Goal: Contribute content: Contribute content

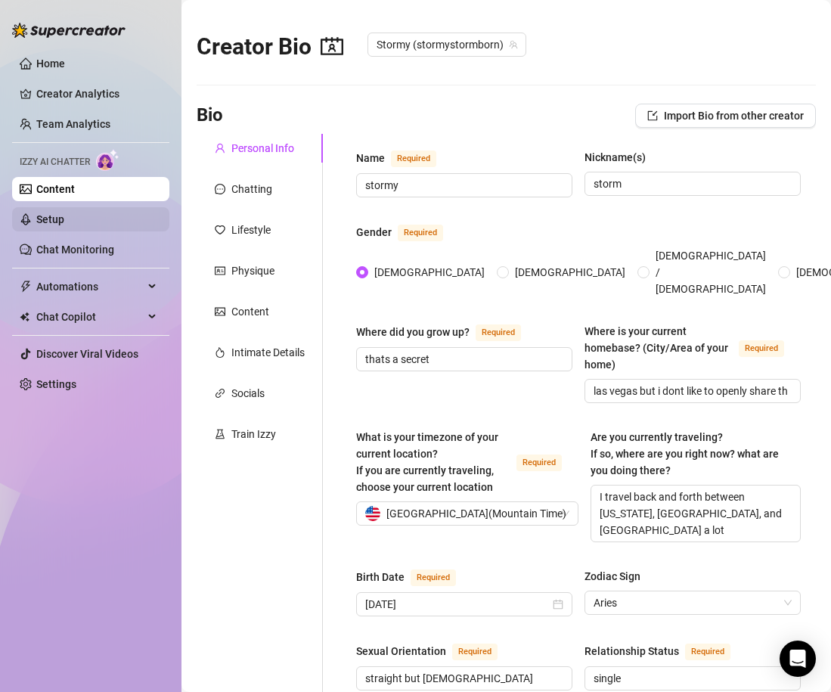
click at [45, 225] on link "Setup" at bounding box center [50, 219] width 28 height 12
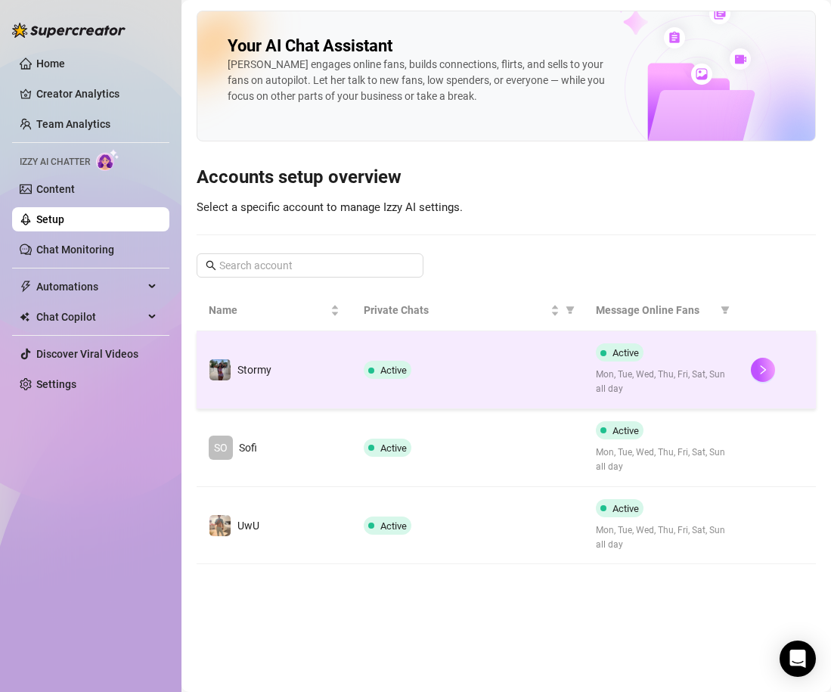
click at [454, 380] on td "Active" at bounding box center [468, 370] width 232 height 78
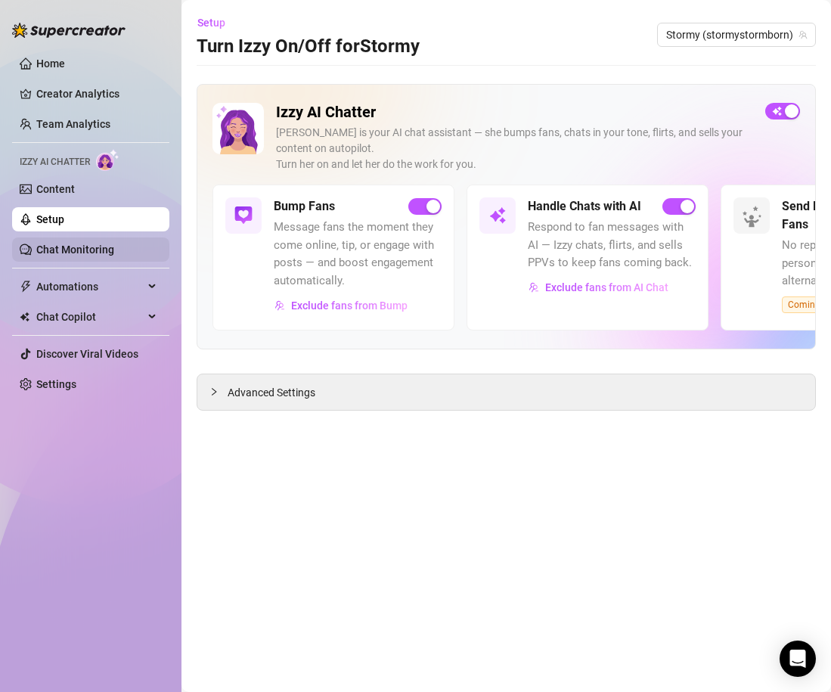
click at [93, 256] on link "Chat Monitoring" at bounding box center [75, 249] width 78 height 12
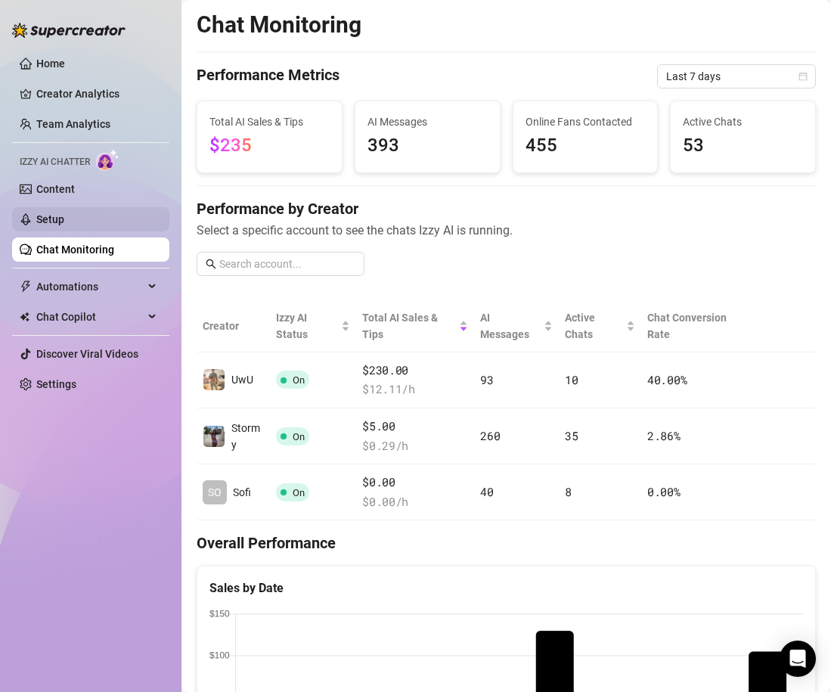
click at [64, 215] on link "Setup" at bounding box center [50, 219] width 28 height 12
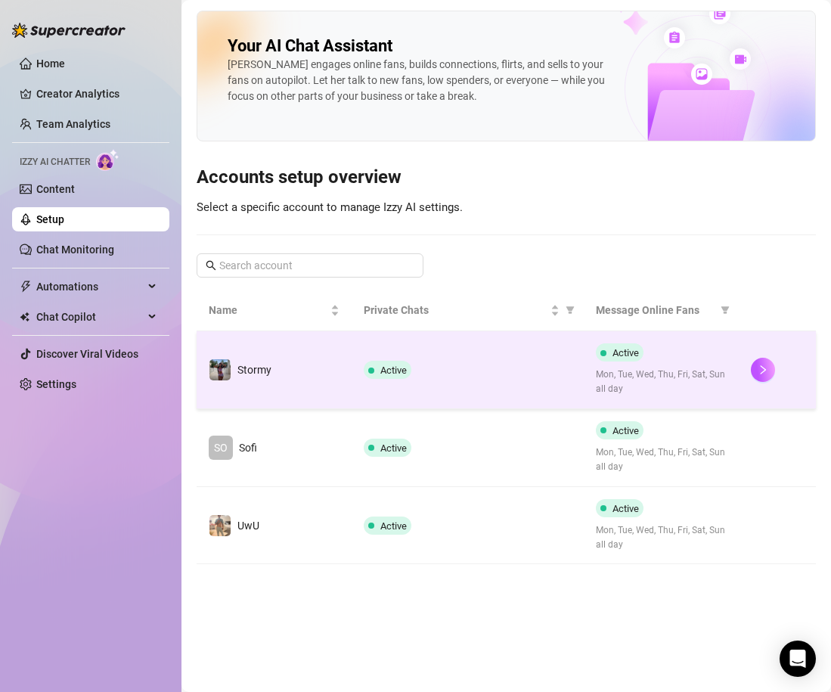
click at [451, 374] on div "Active" at bounding box center [468, 370] width 208 height 18
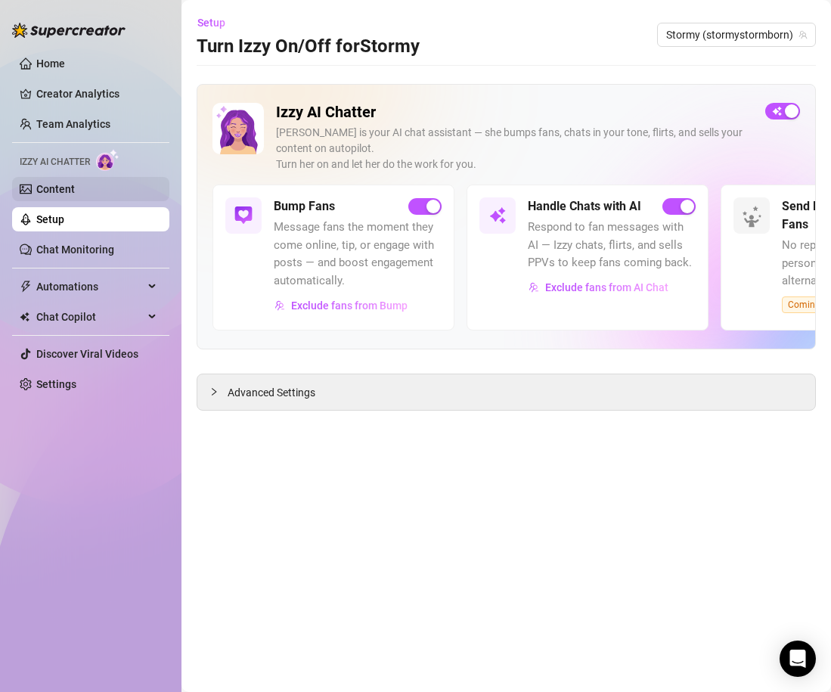
click at [69, 187] on link "Content" at bounding box center [55, 189] width 39 height 12
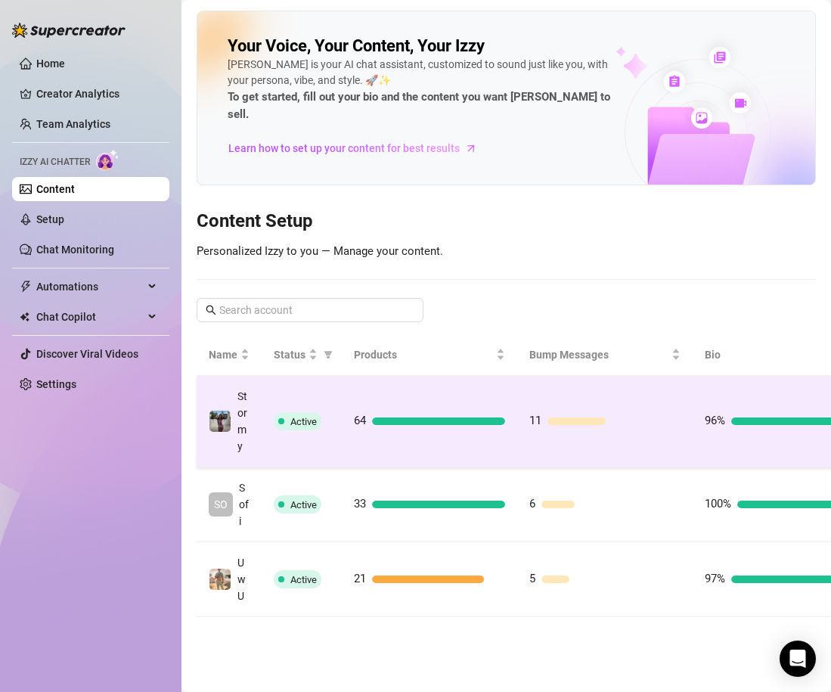
click at [508, 376] on td "64" at bounding box center [429, 421] width 175 height 91
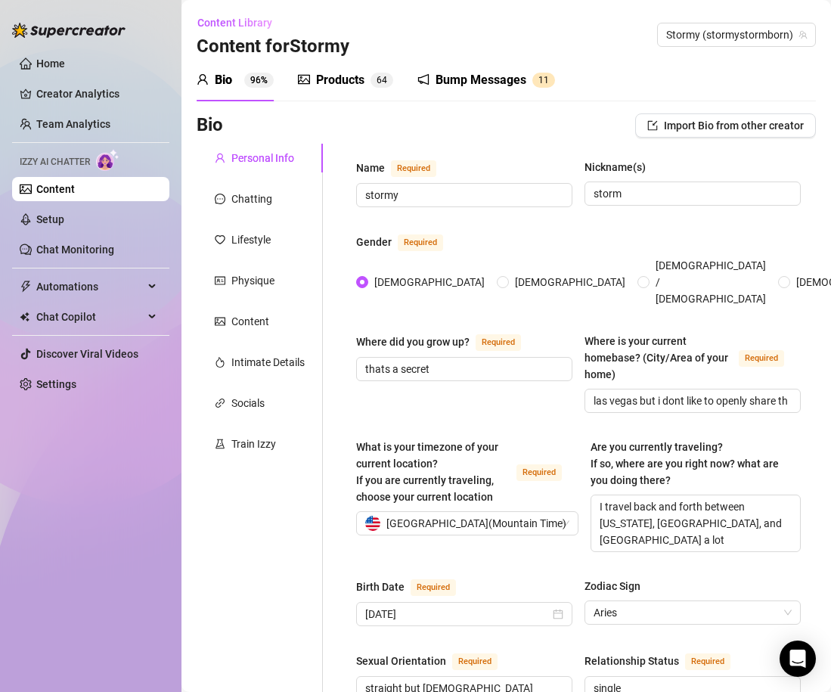
click at [378, 85] on span "6" at bounding box center [378, 80] width 5 height 15
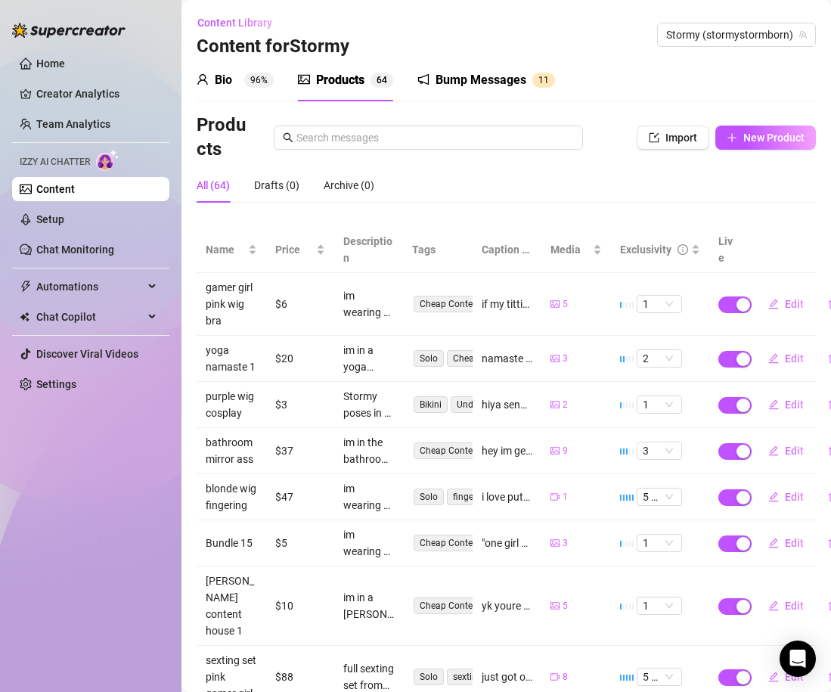
click at [740, 150] on div "Products Import New Product" at bounding box center [506, 137] width 619 height 48
click at [740, 141] on button "New Product" at bounding box center [765, 137] width 101 height 24
type textarea "Type your message here..."
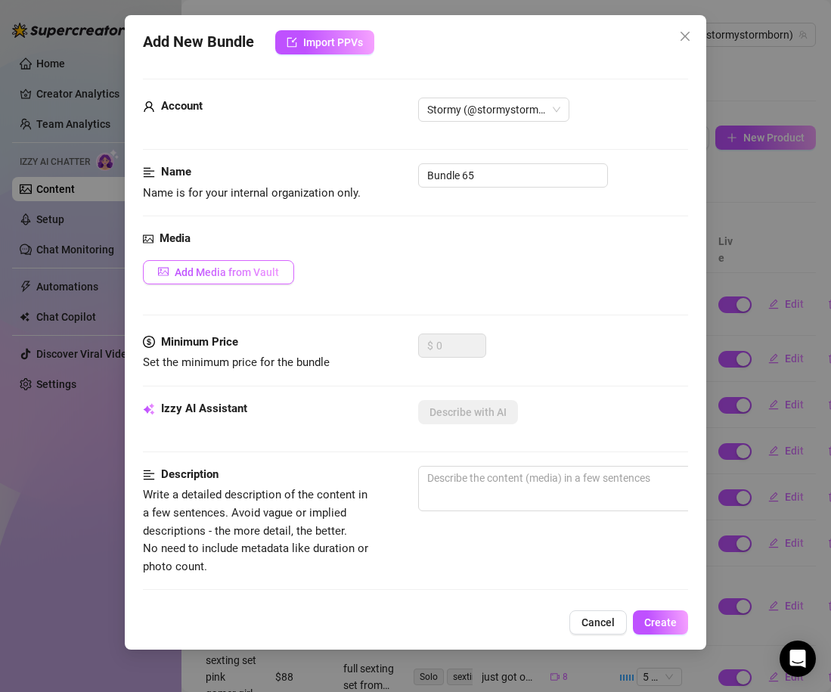
click at [248, 281] on button "Add Media from Vault" at bounding box center [218, 272] width 151 height 24
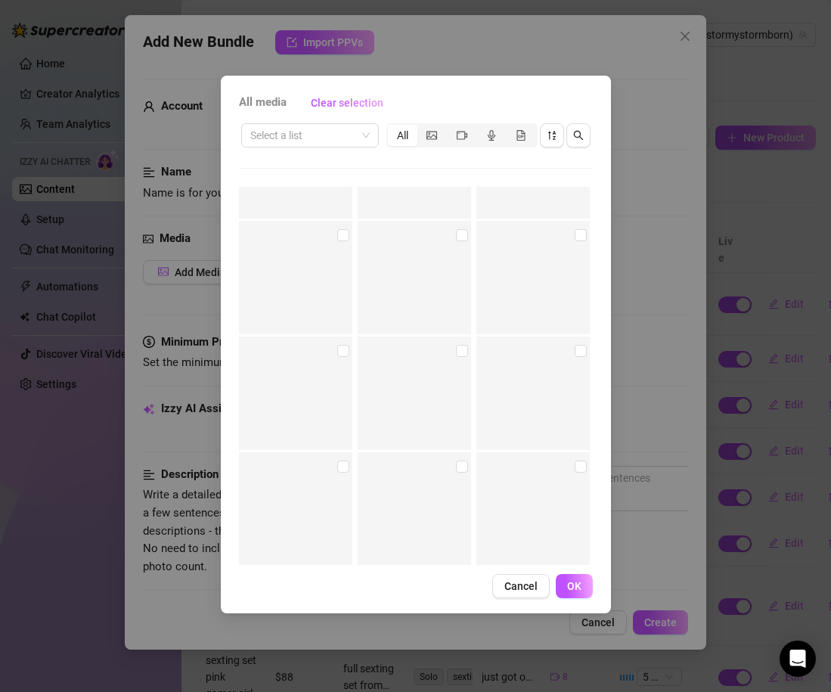
scroll to position [13013, 0]
click at [464, 256] on input "checkbox" at bounding box center [462, 259] width 12 height 12
checkbox input "true"
click at [576, 262] on input "checkbox" at bounding box center [581, 259] width 12 height 12
checkbox input "true"
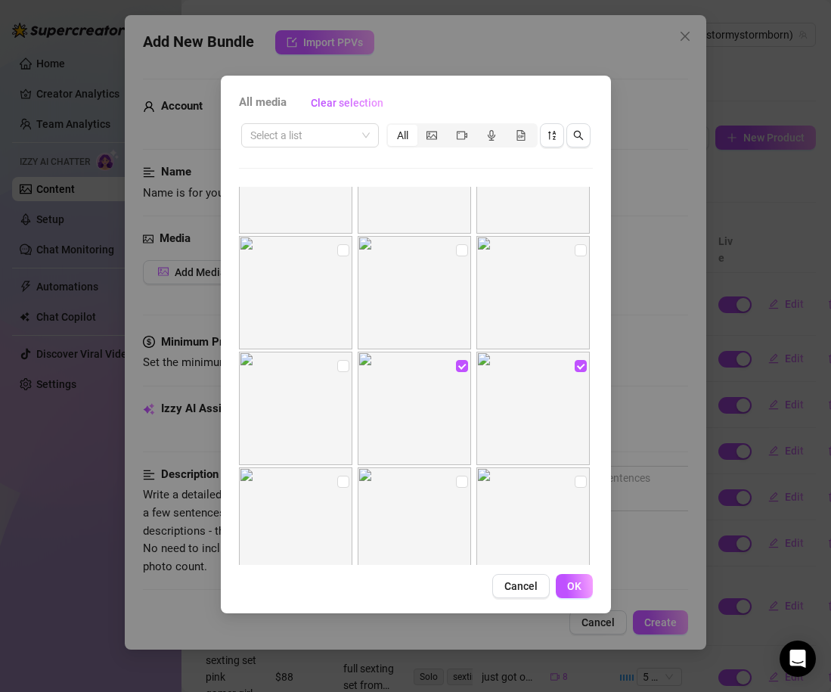
scroll to position [12922, 0]
click at [568, 590] on span "OK" at bounding box center [574, 586] width 14 height 12
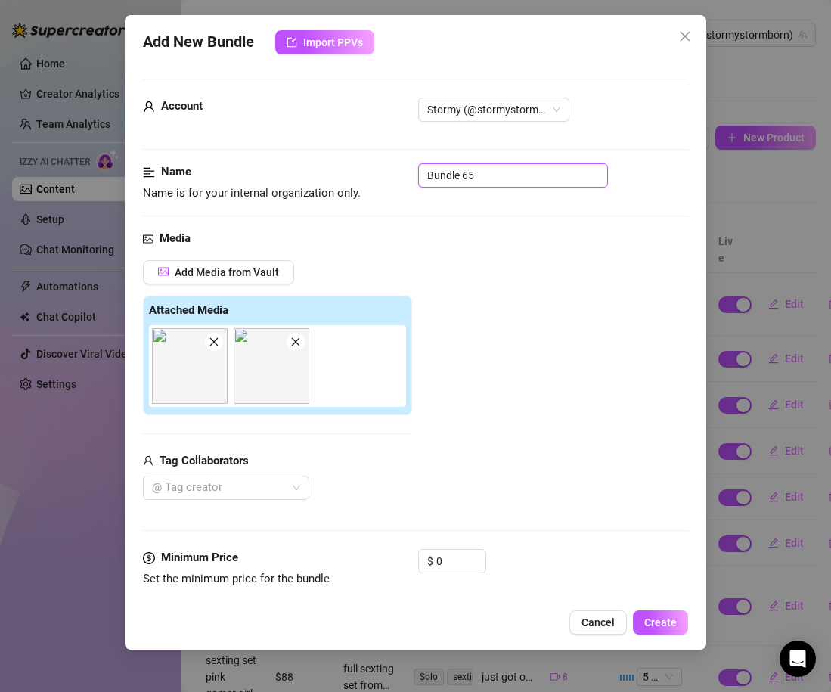
click at [453, 164] on input "Bundle 65" at bounding box center [513, 175] width 190 height 24
type input "purple wig selfies"
click at [445, 555] on input "0" at bounding box center [460, 561] width 49 height 23
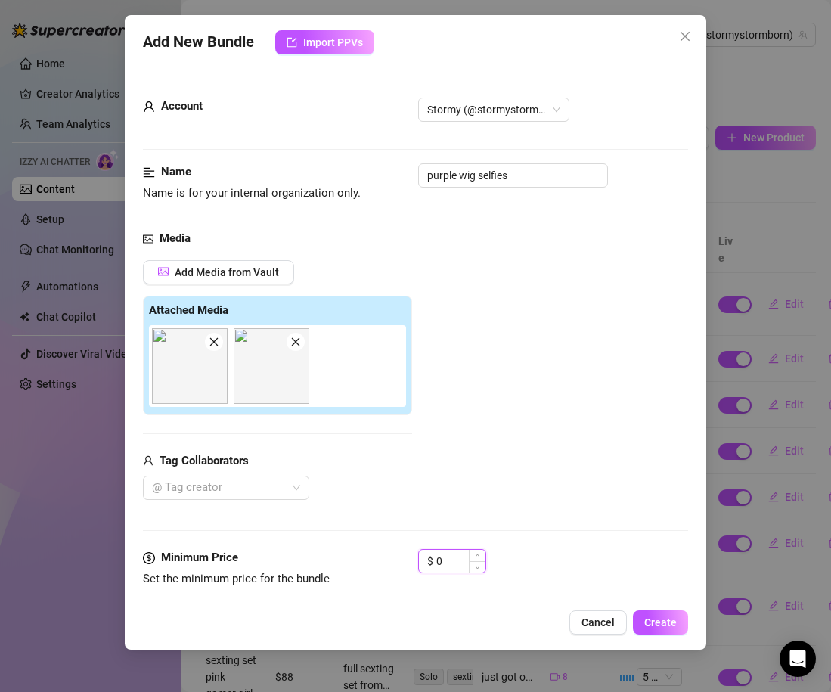
click at [445, 555] on input "0" at bounding box center [460, 561] width 49 height 23
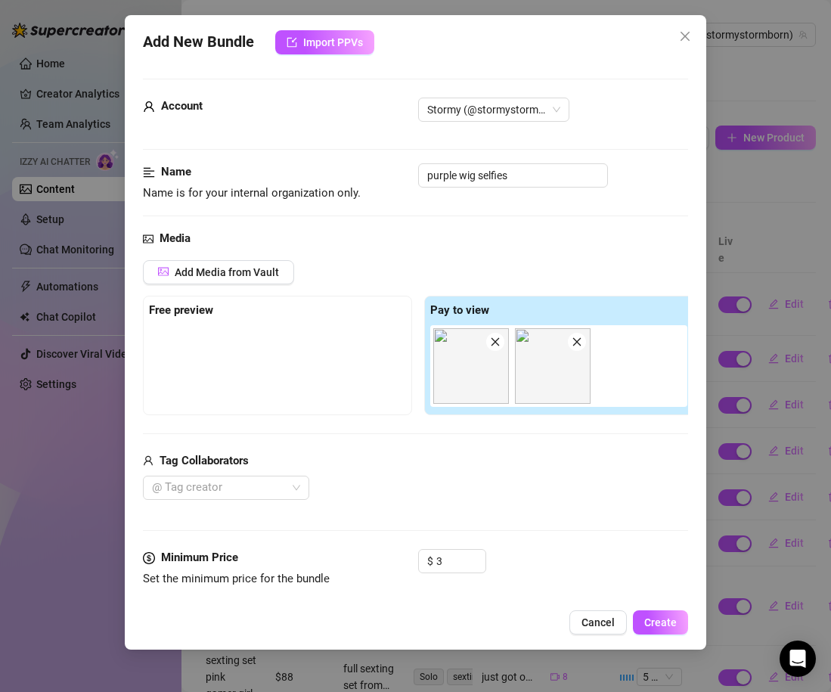
click at [503, 493] on div "@ Tag creator" at bounding box center [418, 488] width 550 height 24
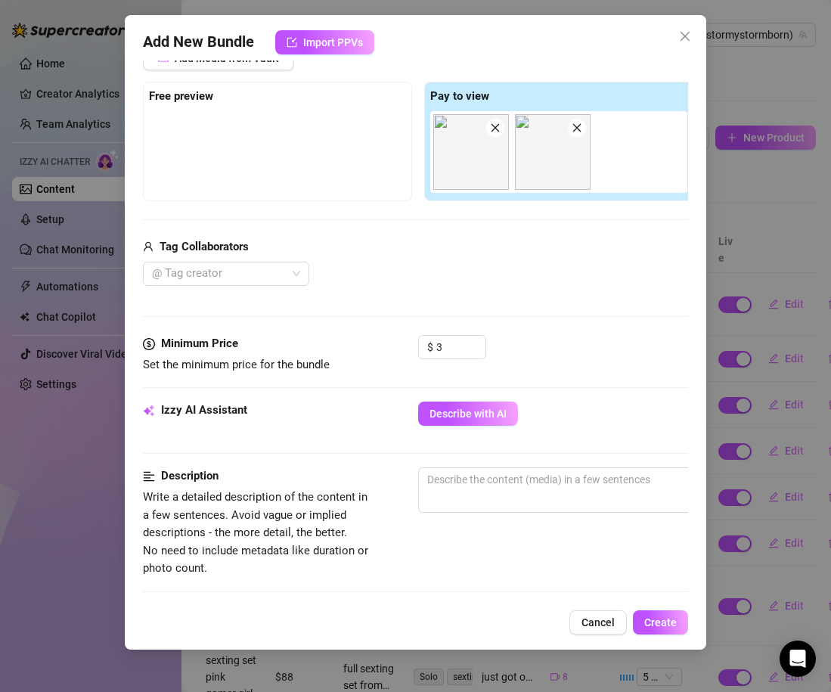
scroll to position [232, 3]
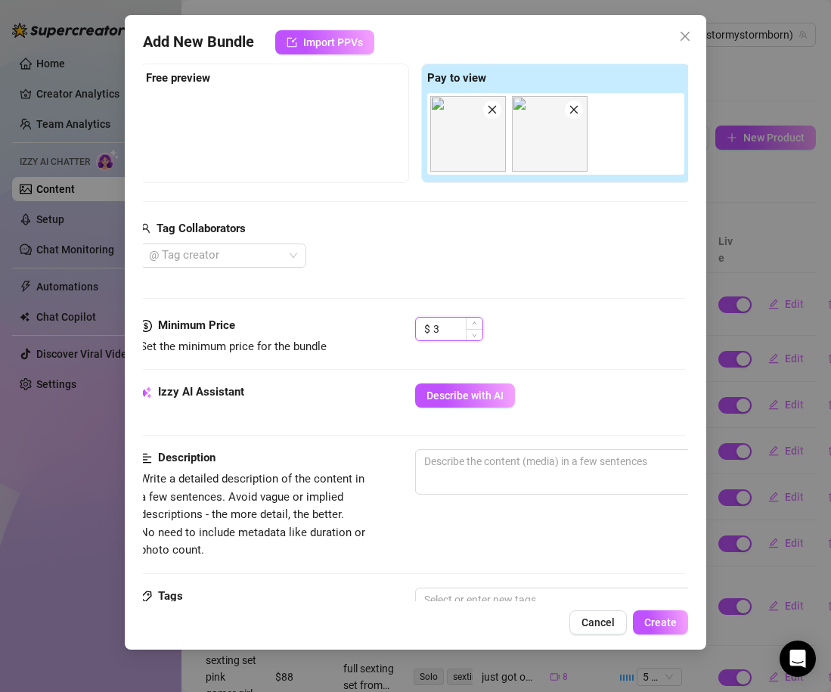
click at [437, 330] on input "3" at bounding box center [457, 329] width 49 height 23
click at [578, 298] on div "Media Add Media from Vault Free preview Pay to view Tag Collaborators @ Tag cre…" at bounding box center [412, 157] width 545 height 319
click at [466, 400] on span "Describe with AI" at bounding box center [464, 395] width 77 height 12
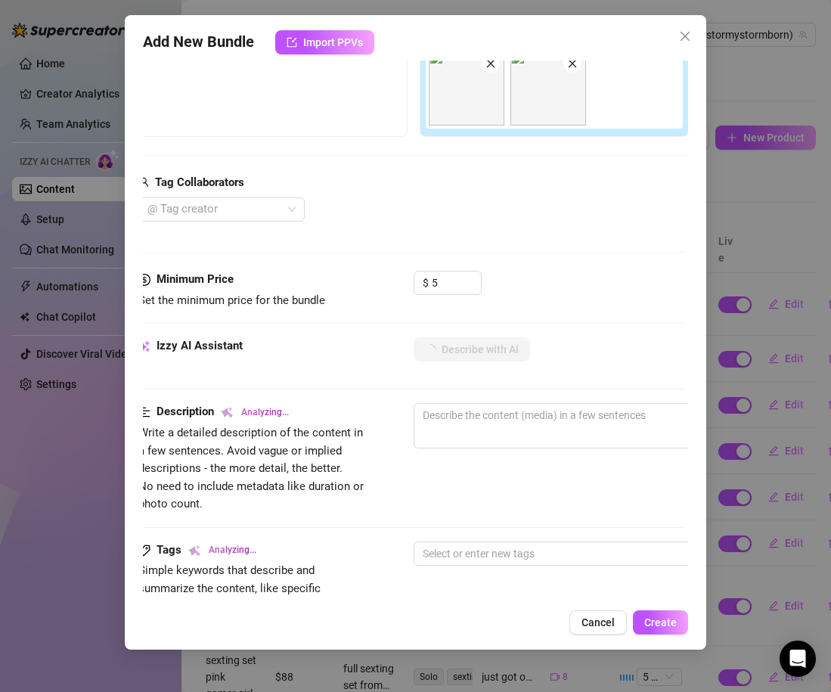
scroll to position [268, 5]
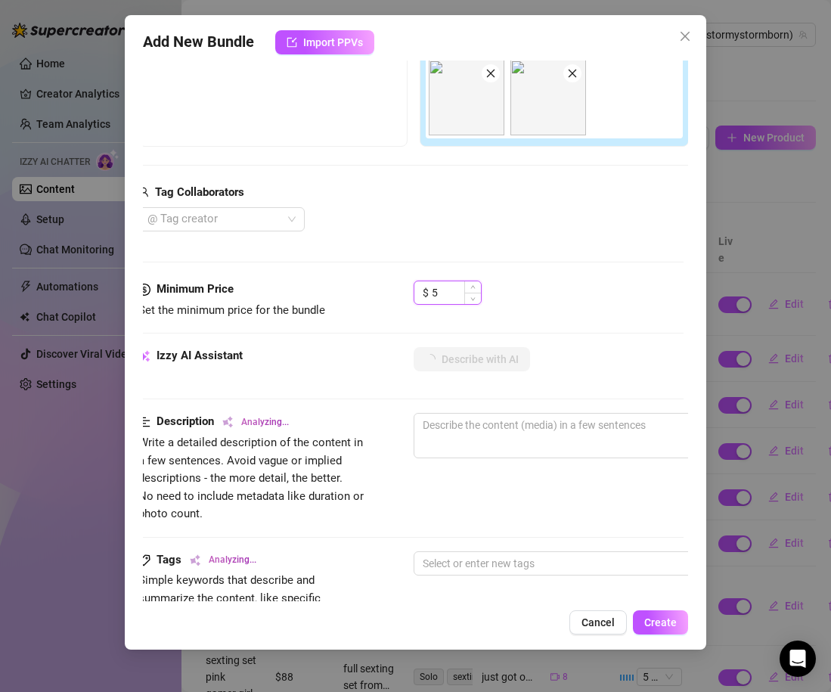
click at [435, 287] on input "5" at bounding box center [456, 292] width 49 height 23
type input "3"
click at [538, 283] on div "$ 3" at bounding box center [549, 299] width 270 height 38
type textarea "Stormy"
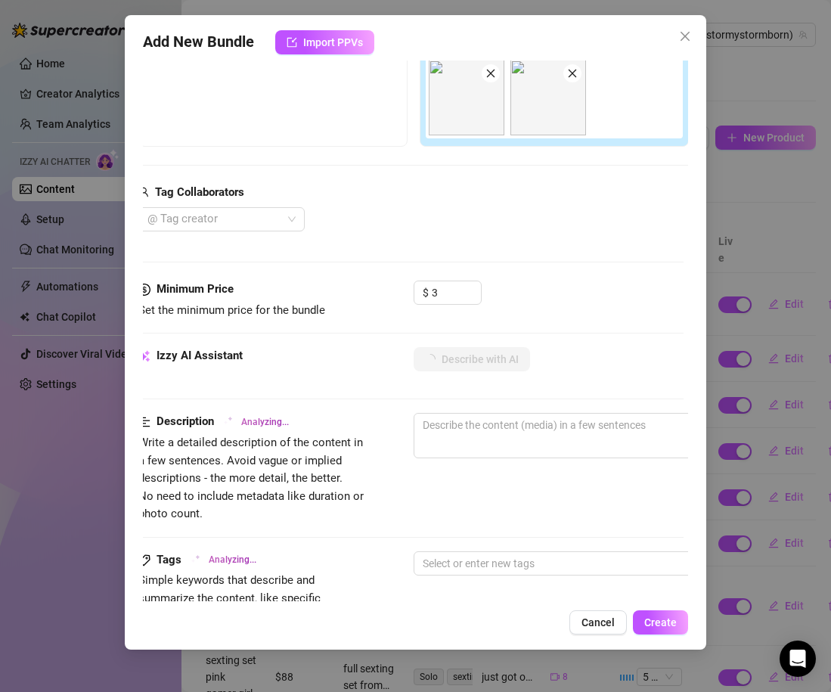
type textarea "Stormy"
type textarea "Stormy lounges"
type textarea "Stormy lounges on"
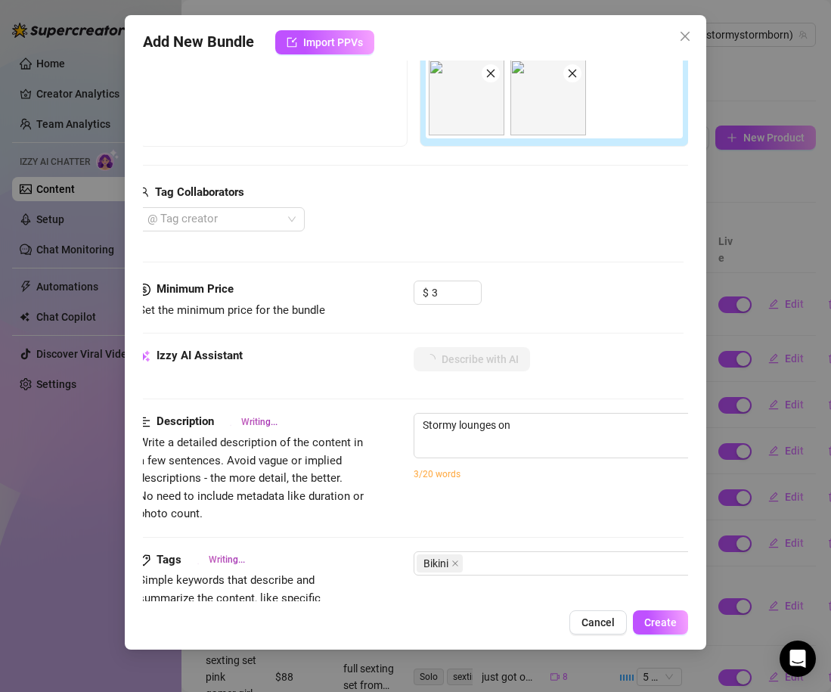
type textarea "Stormy lounges on a"
type textarea "Stormy lounges on a bed"
type textarea "Stormy lounges on a bed in"
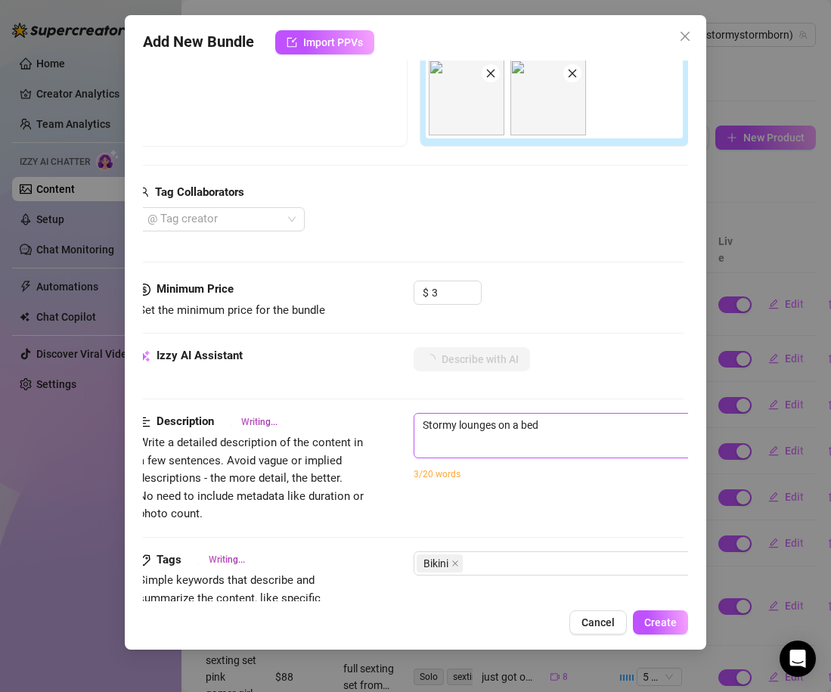
type textarea "Stormy lounges on a bed in"
type textarea "Stormy lounges on a bed in a"
type textarea "Stormy lounges on a bed in a tiny"
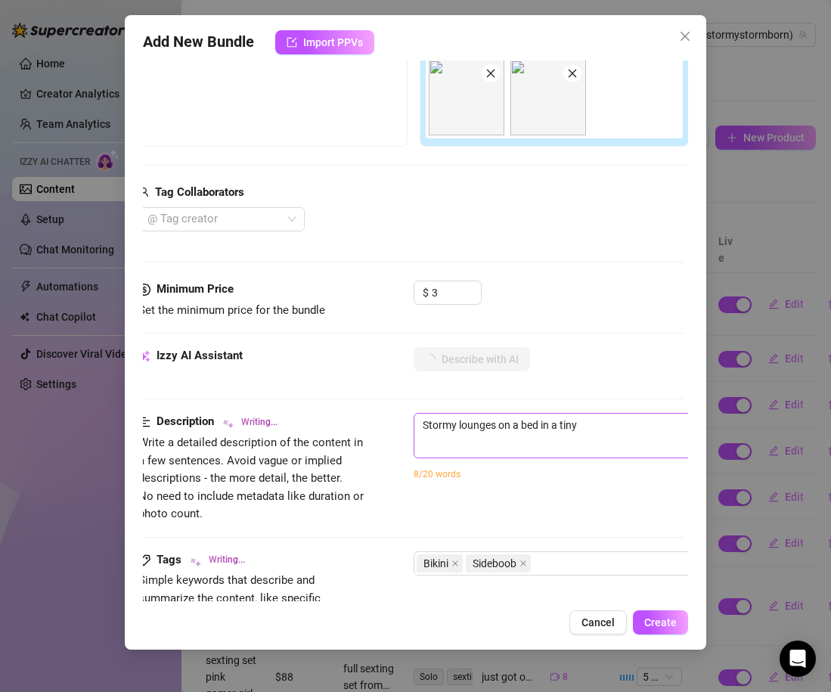
type textarea "Stormy lounges on a bed in a tiny pink-and-white"
type textarea "Stormy lounges on a bed in a tiny pink-and-white striped"
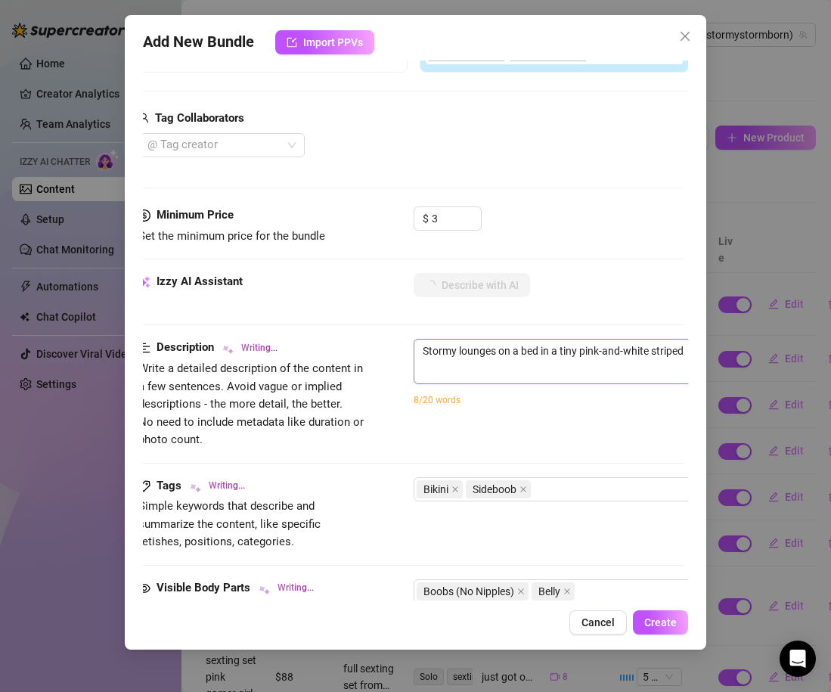
type textarea "Stormy lounges on a bed in a tiny pink-and-white striped bikini,"
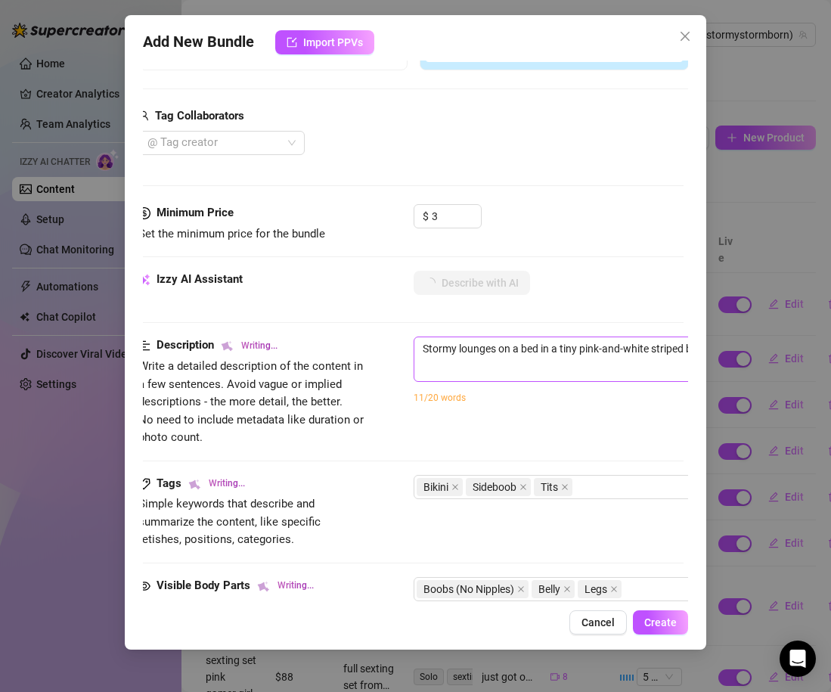
type textarea "Stormy lounges on a bed in a tiny pink-and-white striped bikini, the"
type textarea "Stormy lounges on a bed in a tiny pink-and-white striped bikini, the skimpy"
type textarea "Stormy lounges on a bed in a tiny pink-and-white striped bikini, the skimpy top"
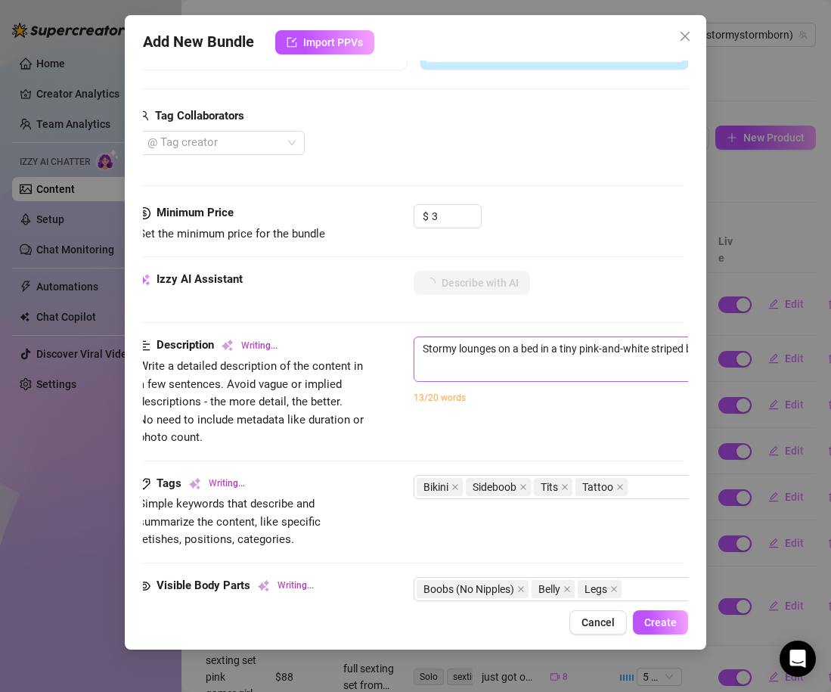
type textarea "Stormy lounges on a bed in a tiny pink-and-white striped bikini, the skimpy top"
type textarea "Stormy lounges on a bed in a tiny pink-and-white striped bikini, the skimpy top…"
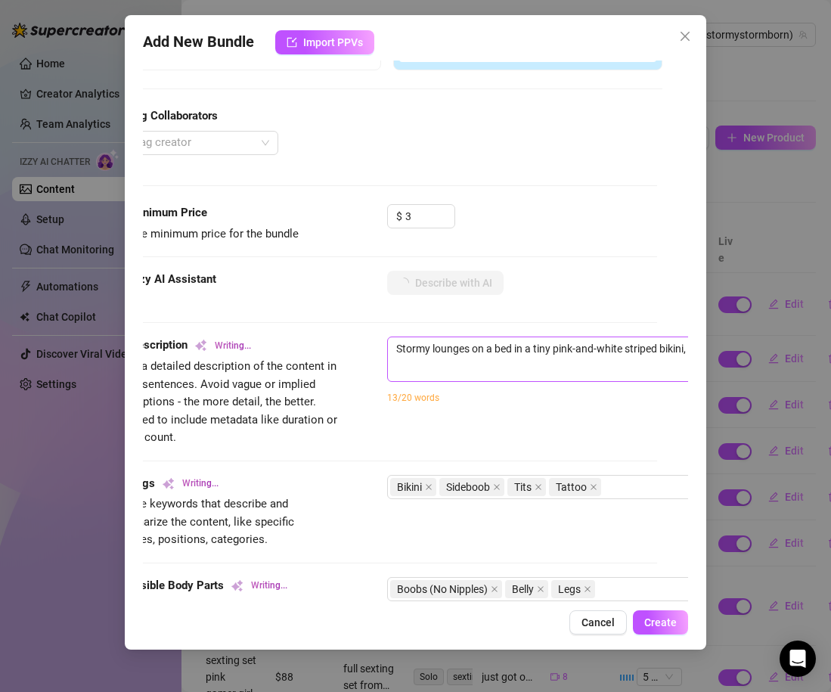
type textarea "Stormy lounges on a bed in a tiny pink-and-white striped bikini, the skimpy top…"
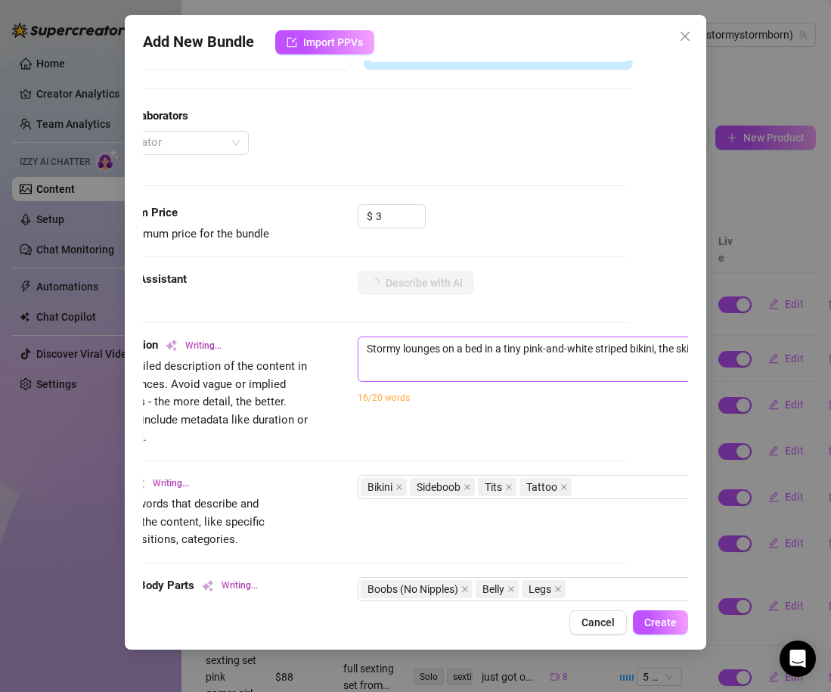
type textarea "Stormy lounges on a bed in a tiny pink-and-white striped bikini, the skimpy top…"
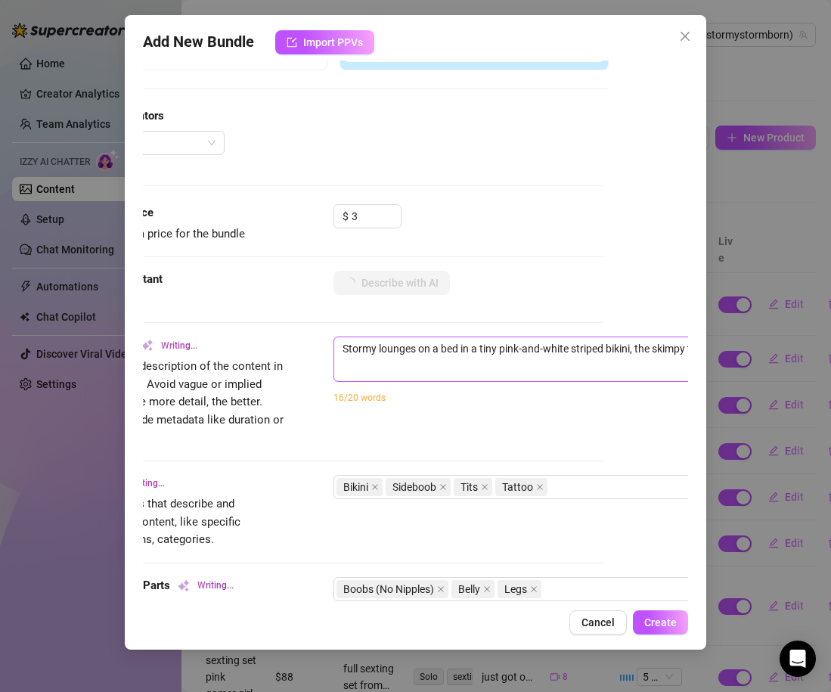
type textarea "Stormy lounges on a bed in a tiny pink-and-white striped bikini, the skimpy top…"
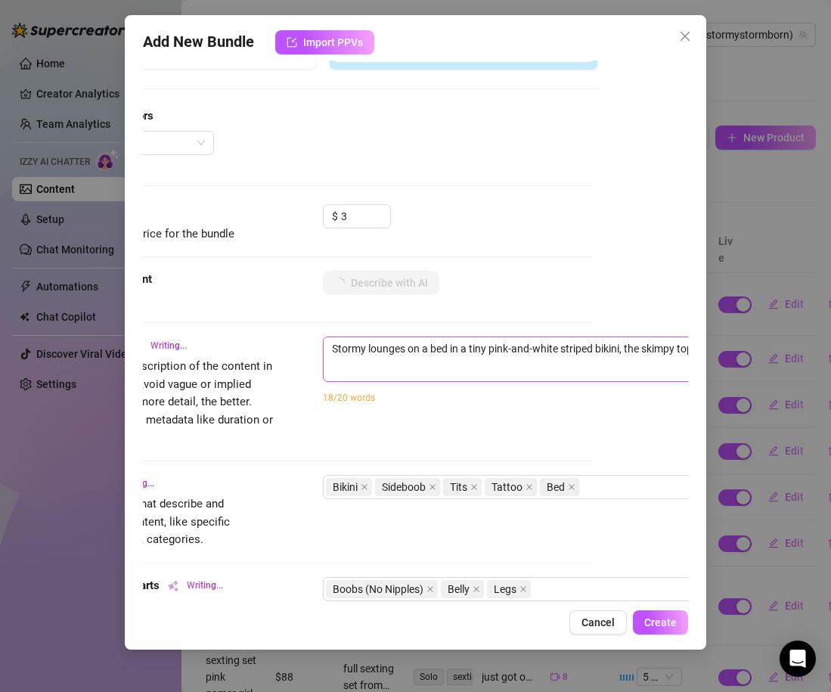
type textarea "Stormy lounges on a bed in a tiny pink-and-white striped bikini, the skimpy top…"
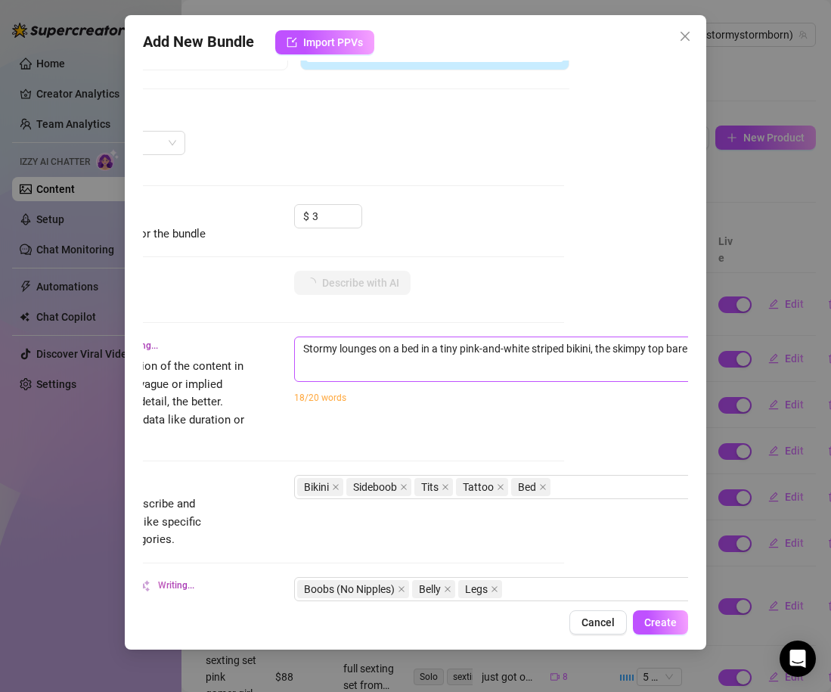
type textarea "Stormy lounges on a bed in a tiny pink-and-white striped bikini, the skimpy top…"
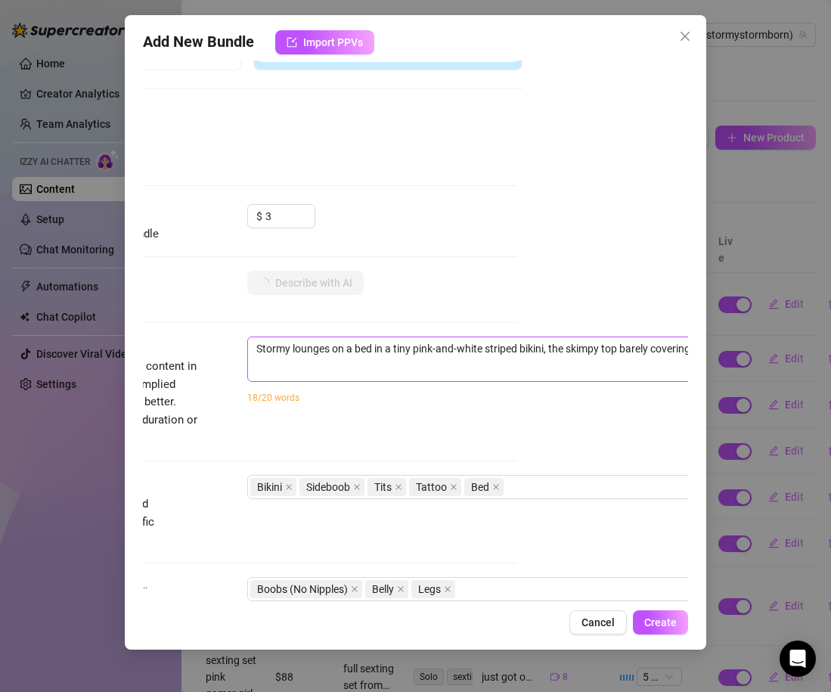
type textarea "Stormy lounges on a bed in a tiny pink-and-white striped bikini, the skimpy top…"
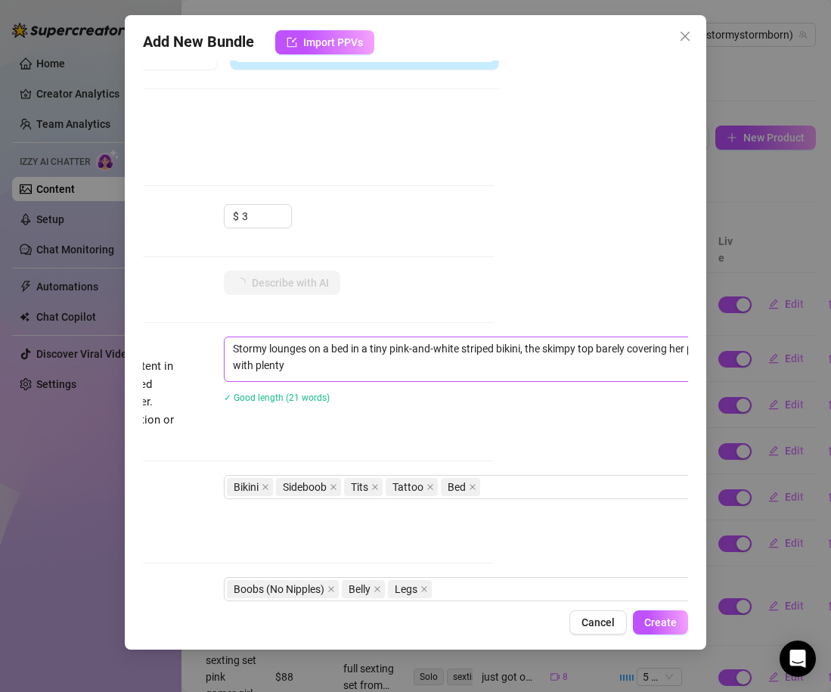
type textarea "Stormy lounges on a bed in a tiny pink-and-white striped bikini, the skimpy top…"
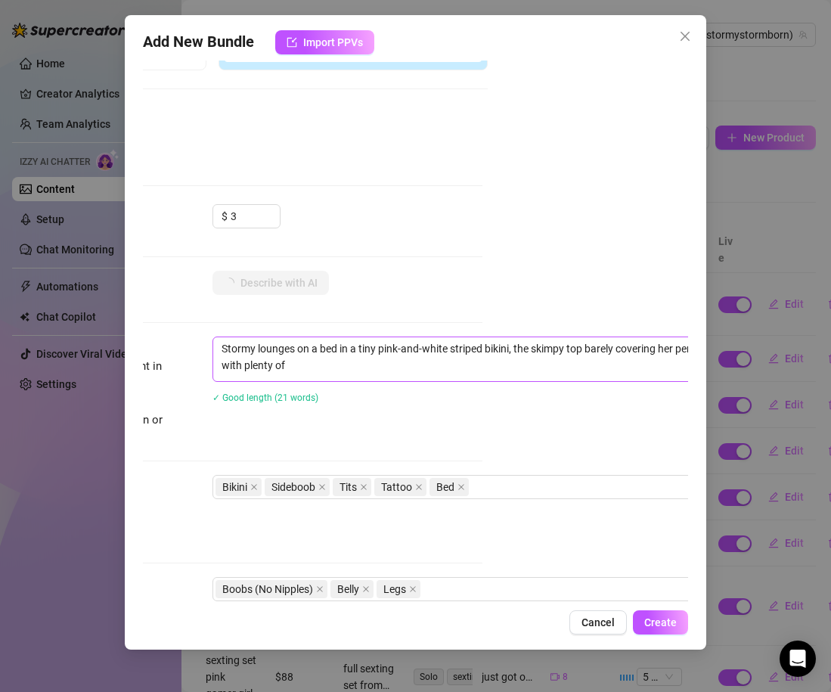
type textarea "Stormy lounges on a bed in a tiny pink-and-white striped bikini, the skimpy top…"
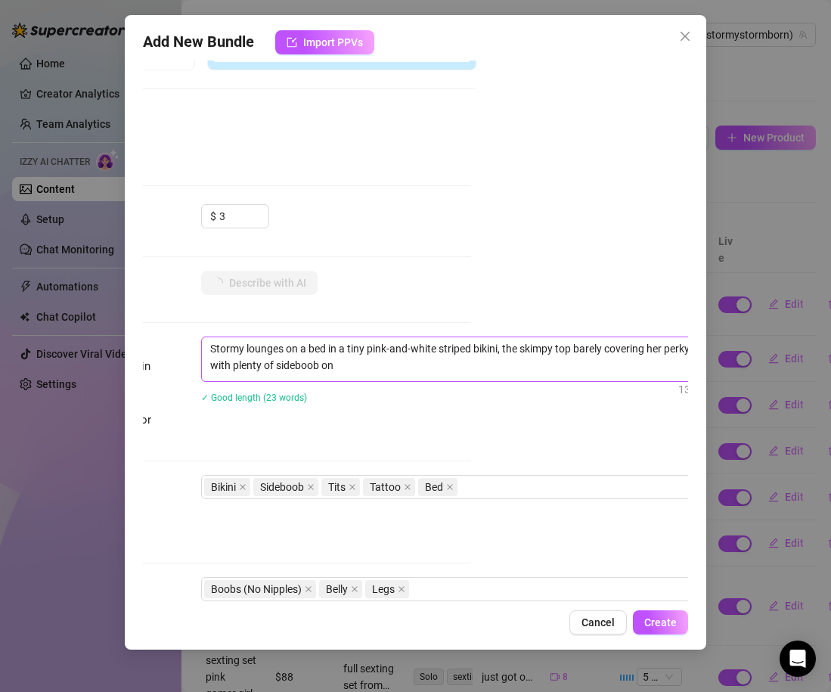
type textarea "Stormy lounges on a bed in a tiny pink-and-white striped bikini, the skimpy top…"
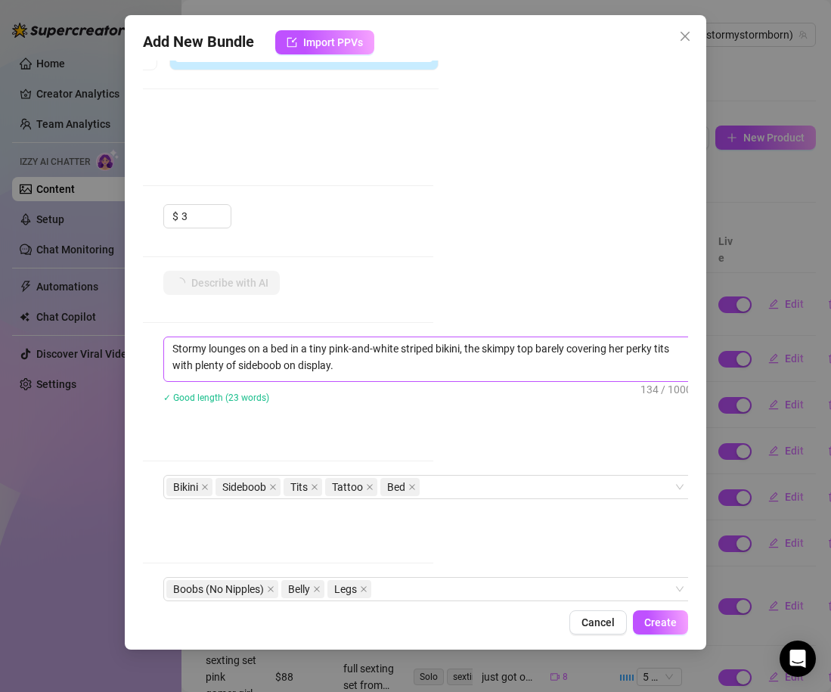
type textarea "Stormy lounges on a bed in a tiny pink-and-white striped bikini, the skimpy top…"
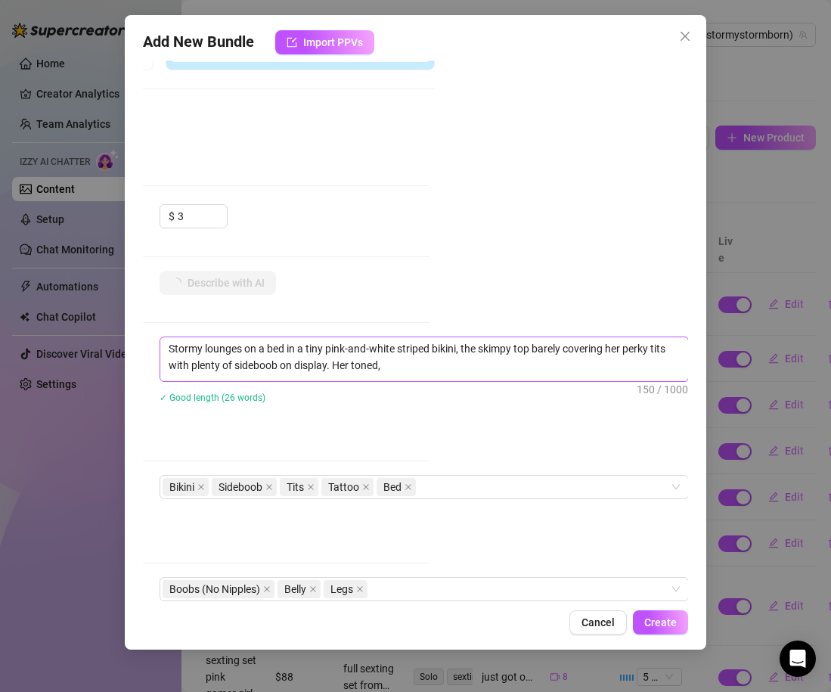
type textarea "Stormy lounges on a bed in a tiny pink-and-white striped bikini, the skimpy top…"
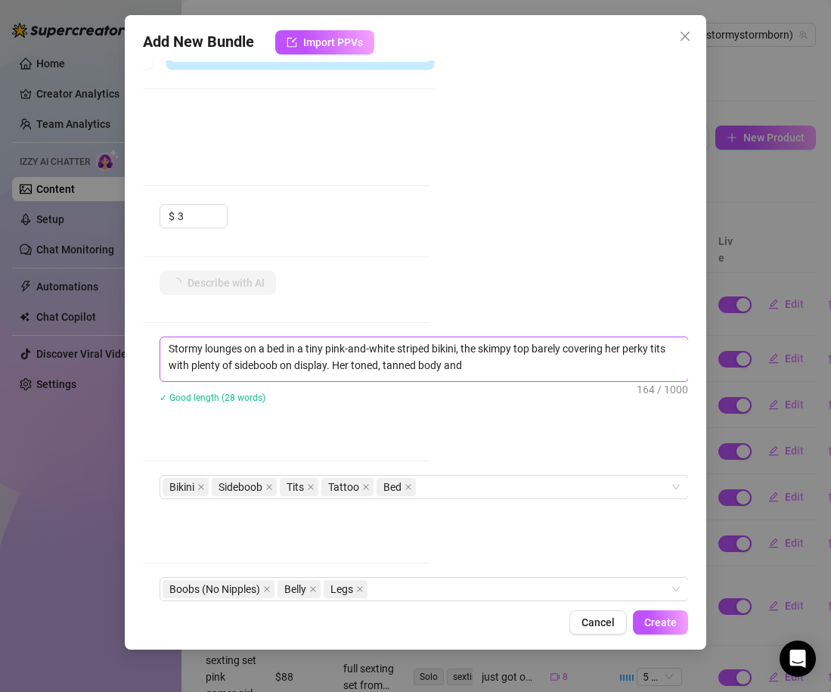
type textarea "Stormy lounges on a bed in a tiny pink-and-white striped bikini, the skimpy top…"
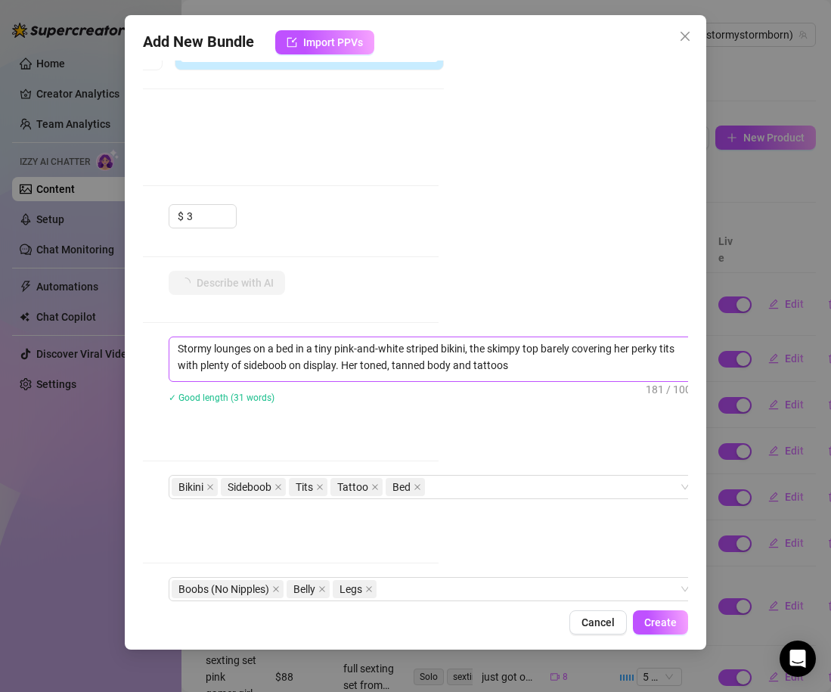
type textarea "Stormy lounges on a bed in a tiny pink-and-white striped bikini, the skimpy top…"
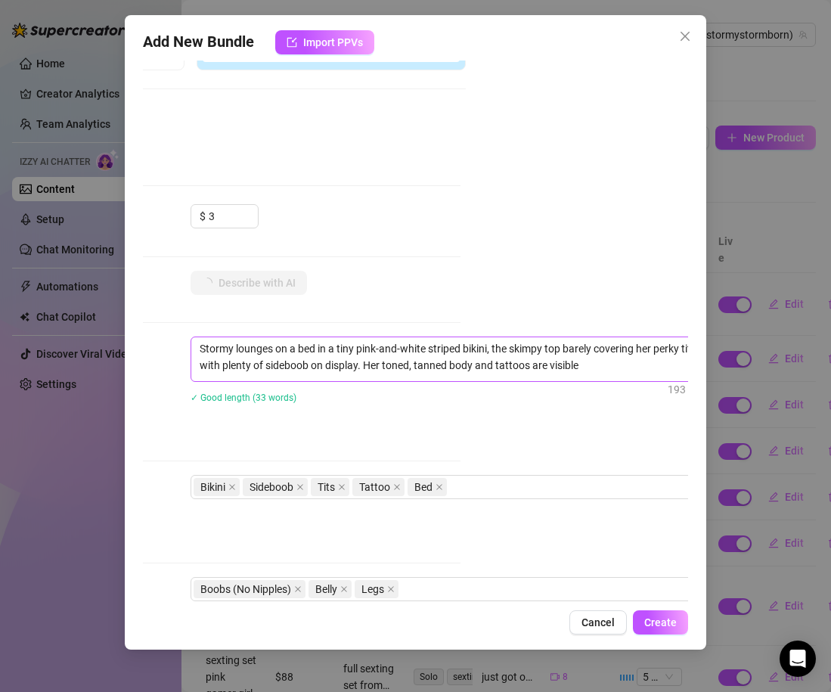
type textarea "Stormy lounges on a bed in a tiny pink-and-white striped bikini, the skimpy top…"
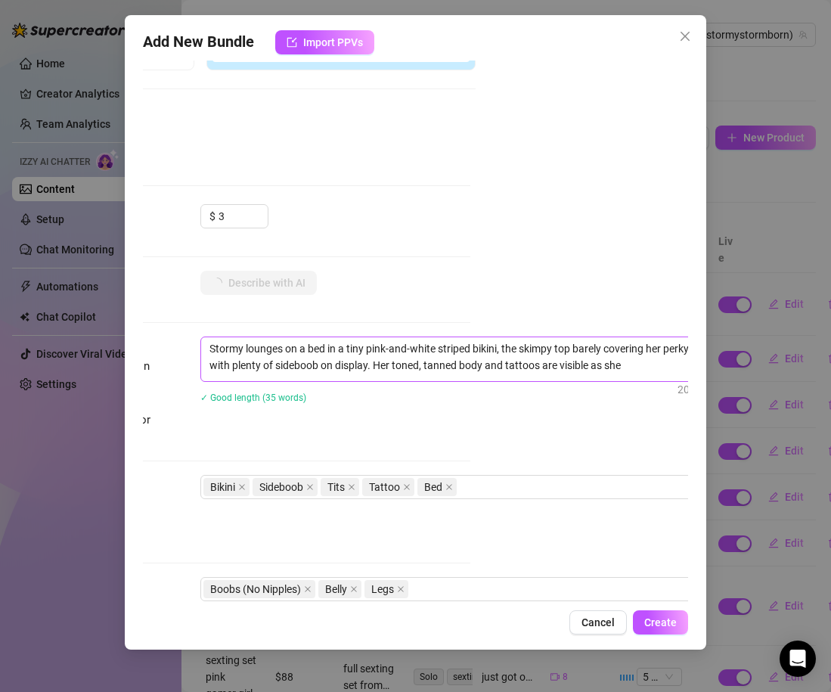
type textarea "Stormy lounges on a bed in a tiny pink-and-white striped bikini, the skimpy top…"
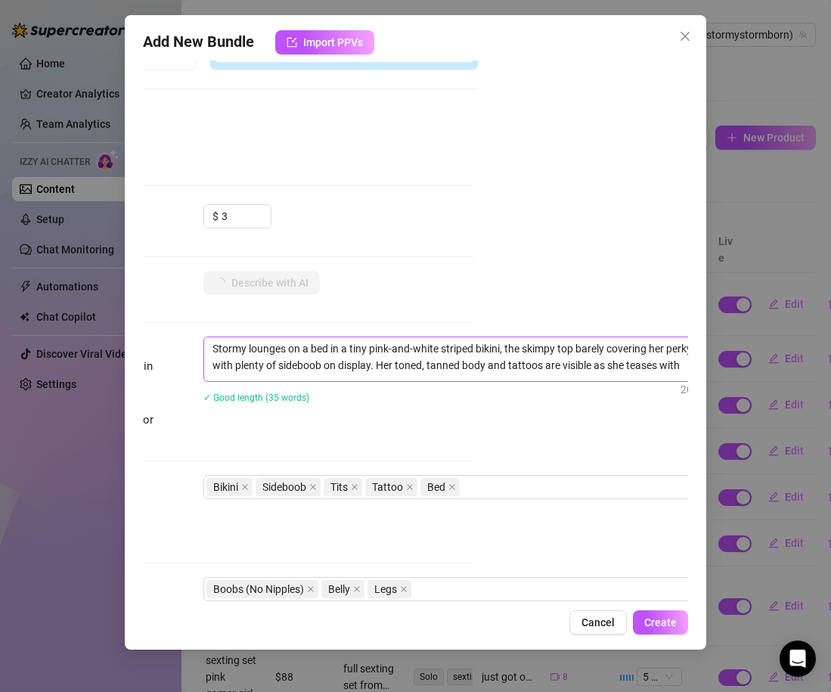
type textarea "Stormy lounges on a bed in a tiny pink-and-white striped bikini, the skimpy top…"
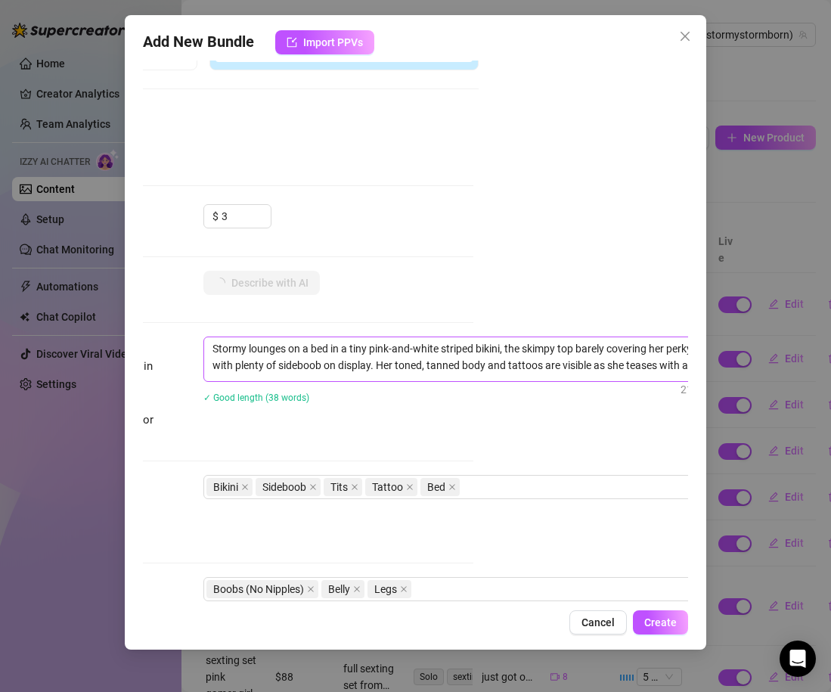
type textarea "Stormy lounges on a bed in a tiny pink-and-white striped bikini, the skimpy top…"
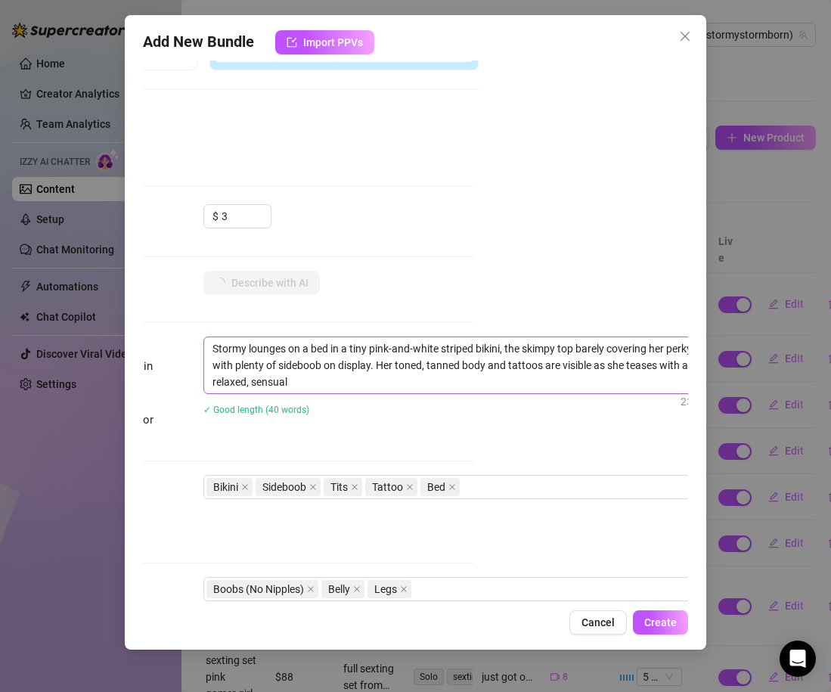
type textarea "Stormy lounges on a bed in a tiny pink-and-white striped bikini, the skimpy top…"
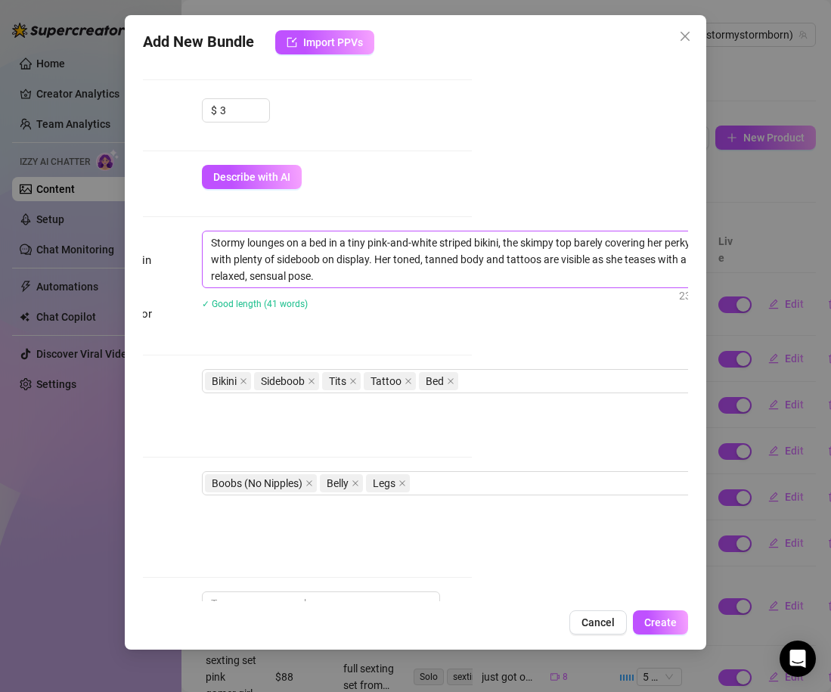
scroll to position [462, 215]
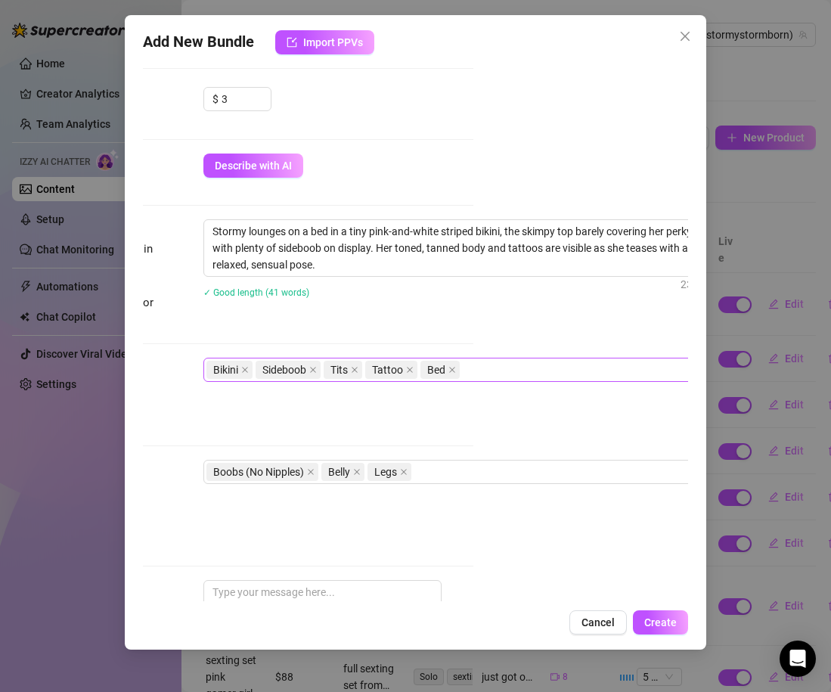
click at [500, 370] on div "Bikini Sideboob Tits Tattoo Bed" at bounding box center [459, 369] width 507 height 21
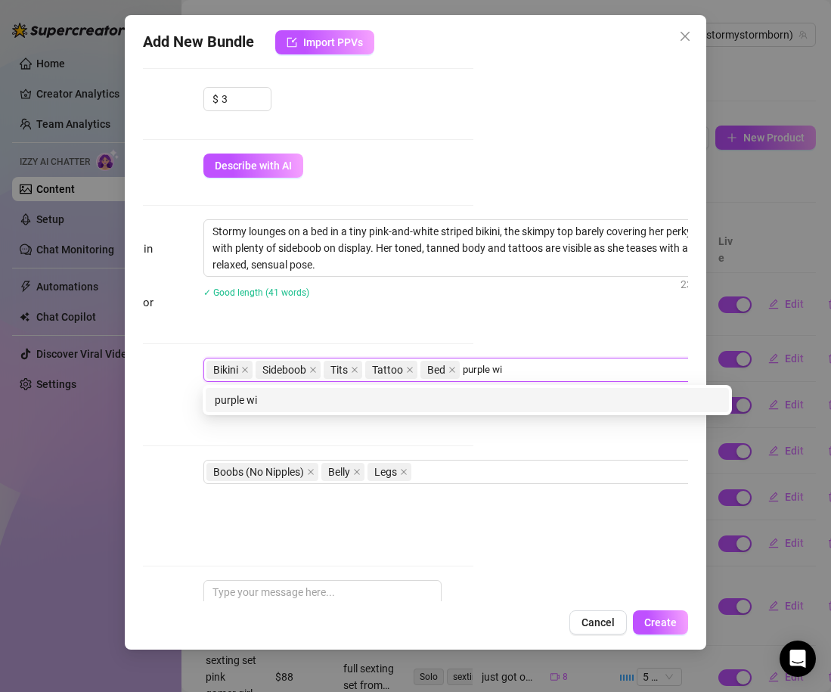
type input "purple wig"
type input "cosplay"
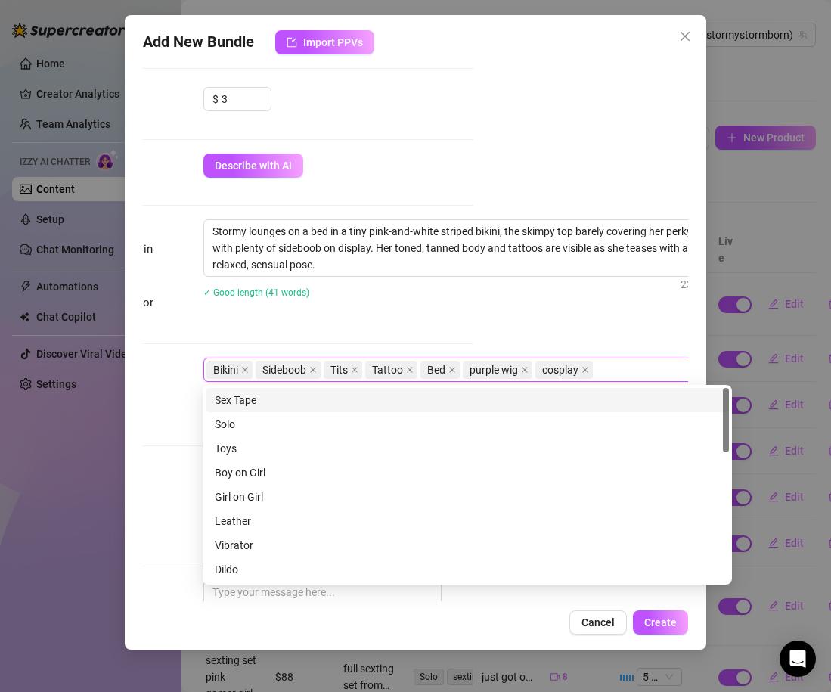
click at [383, 325] on div "Description Write a detailed description of the content in a few sentences. Avo…" at bounding box center [200, 274] width 545 height 110
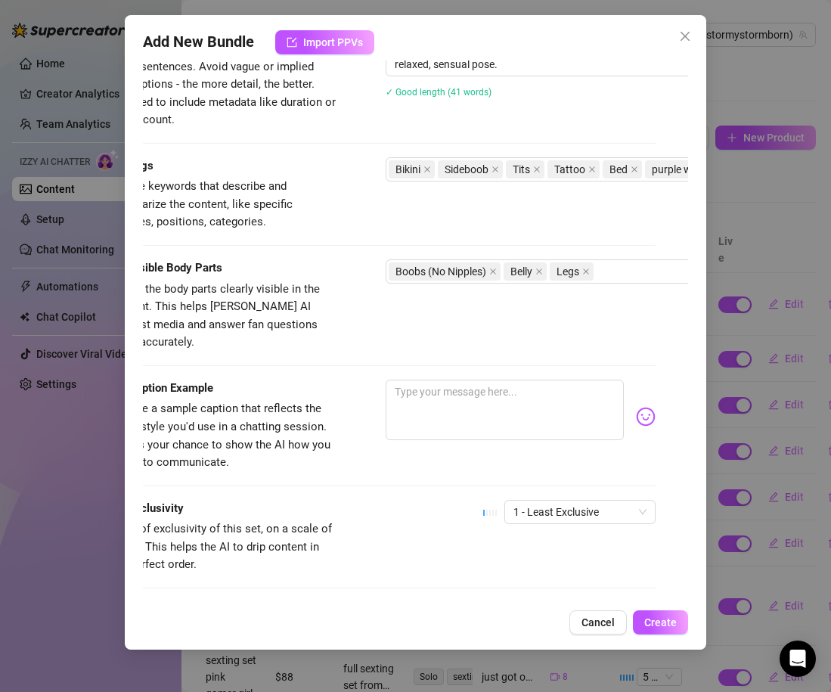
scroll to position [662, 27]
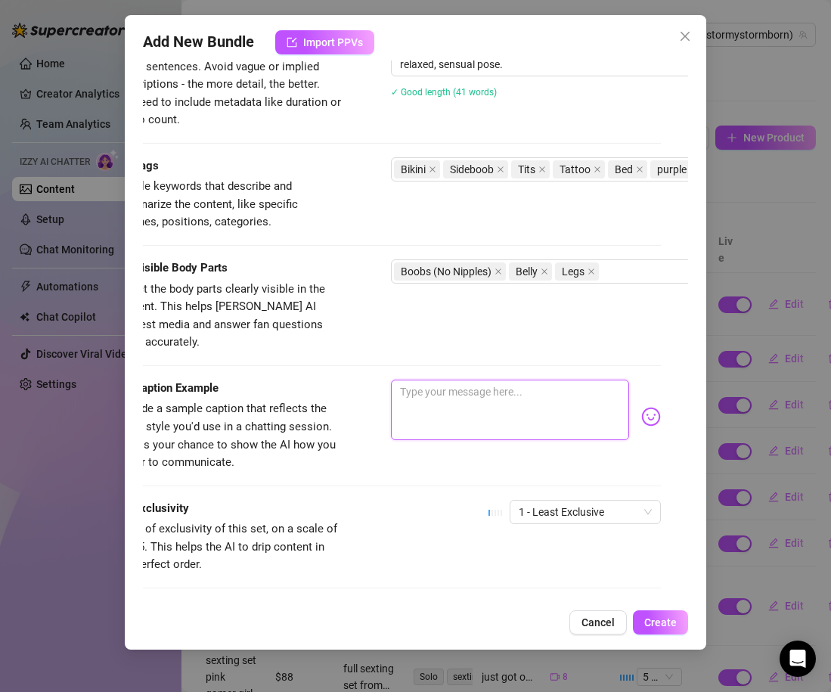
click at [450, 380] on textarea at bounding box center [510, 410] width 238 height 60
type textarea "i"
type textarea "im"
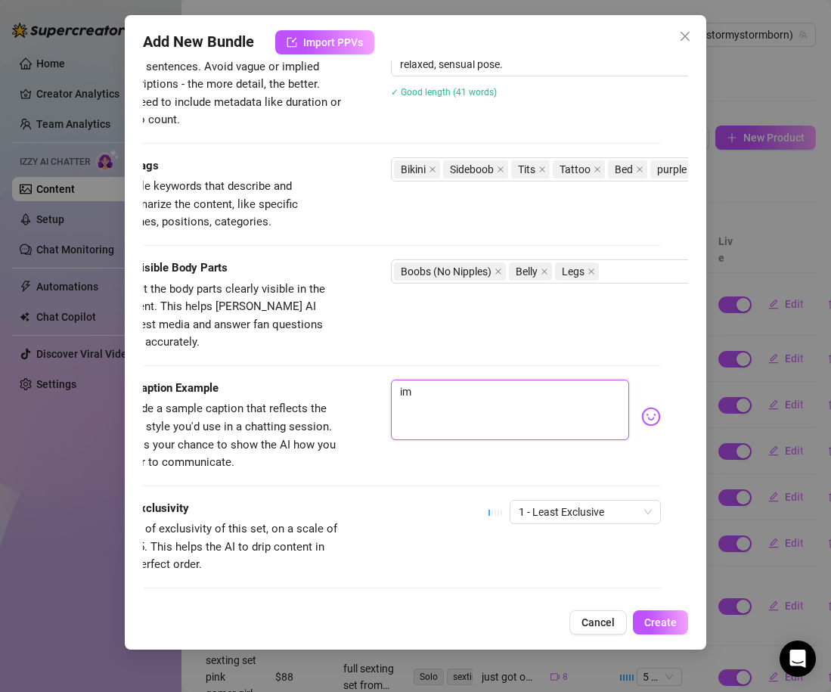
type textarea "im"
type textarea "im b"
type textarea "im bo"
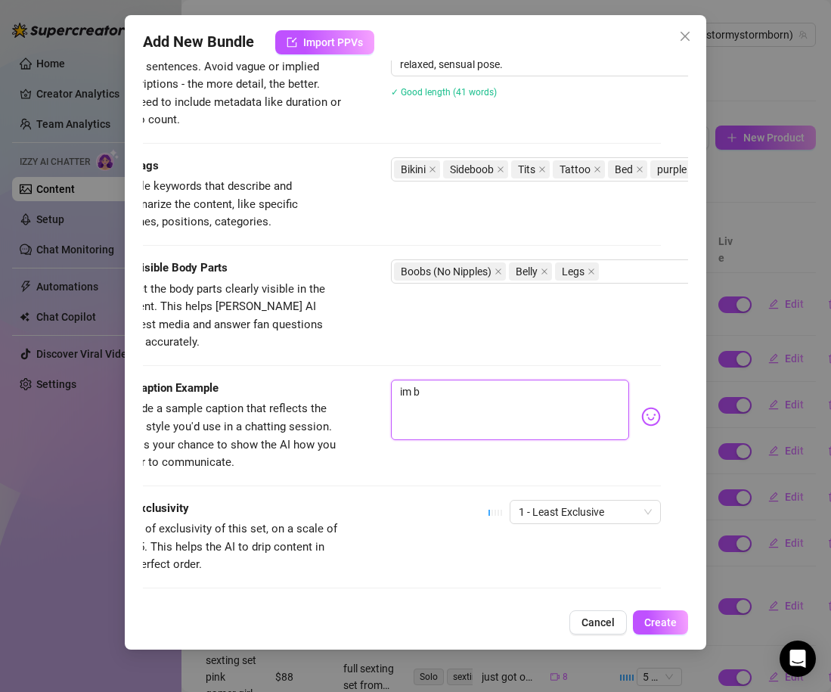
type textarea "im bo"
type textarea "im bor"
type textarea "im bore"
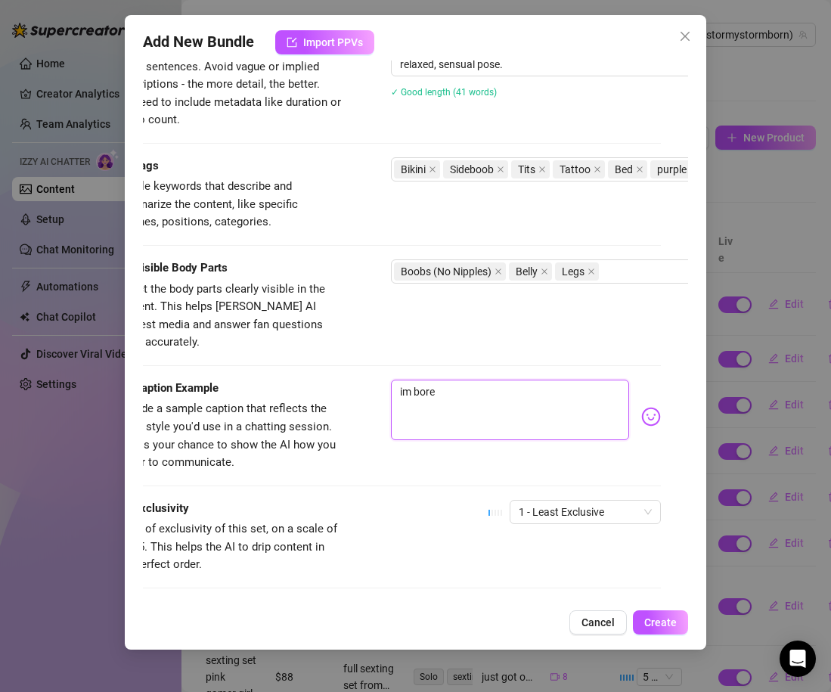
type textarea "im bored"
type textarea "im bored w"
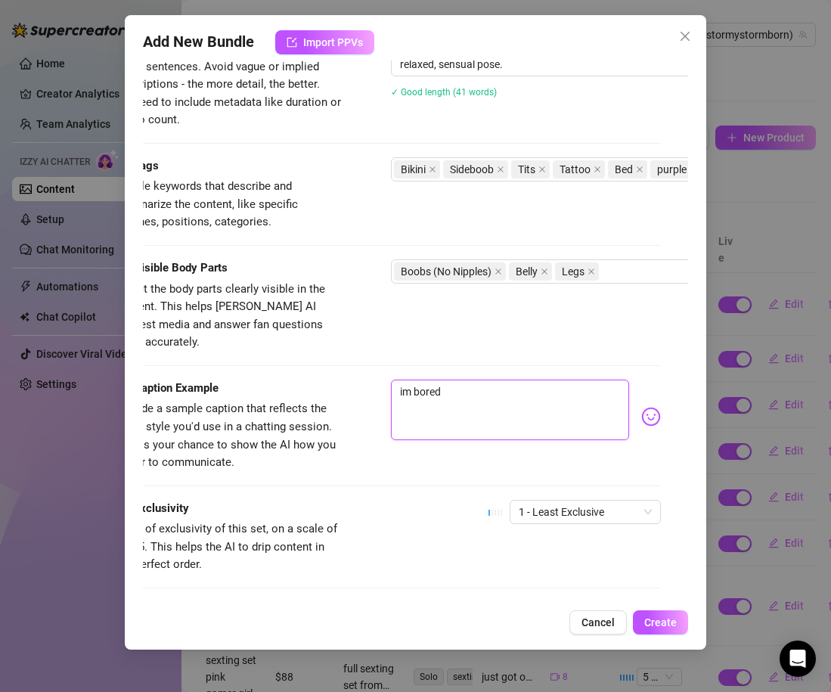
type textarea "im bored w"
type textarea "im bored wa"
type textarea "im bored wan"
type textarea "im bored [PERSON_NAME]"
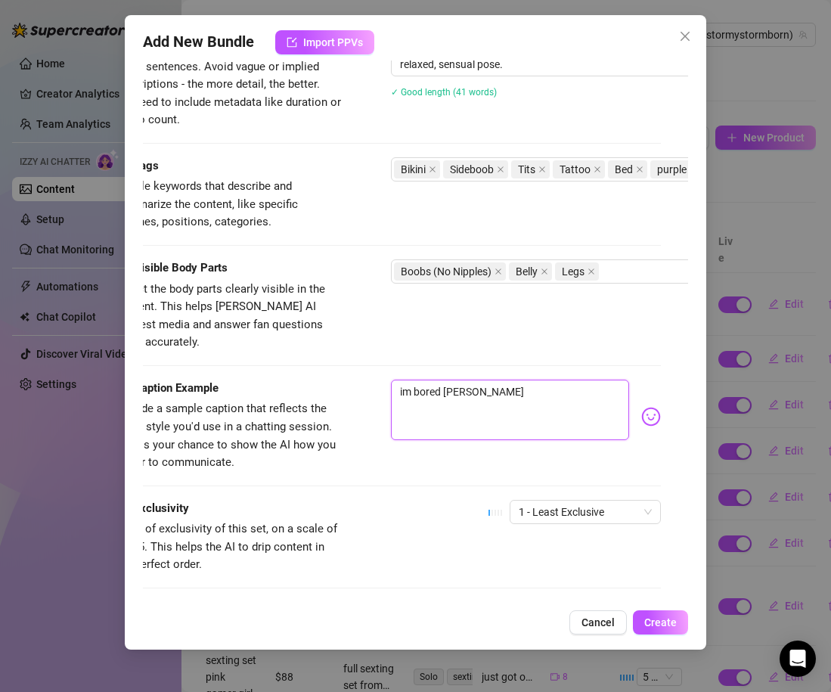
type textarea "im bored wanna"
type textarea "im bored wanna p"
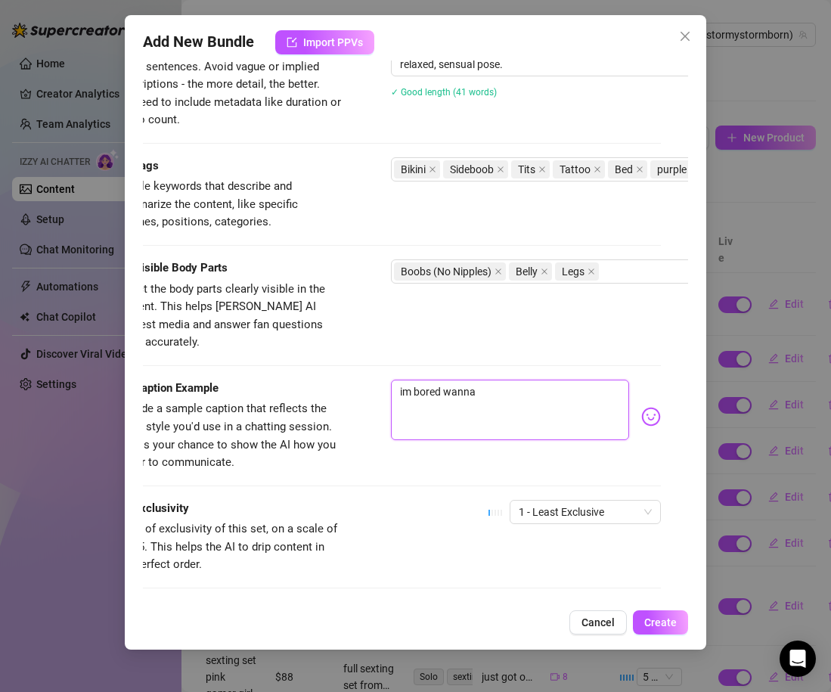
type textarea "im bored wanna p"
type textarea "im bored wanna pl"
type textarea "im bored wanna pla"
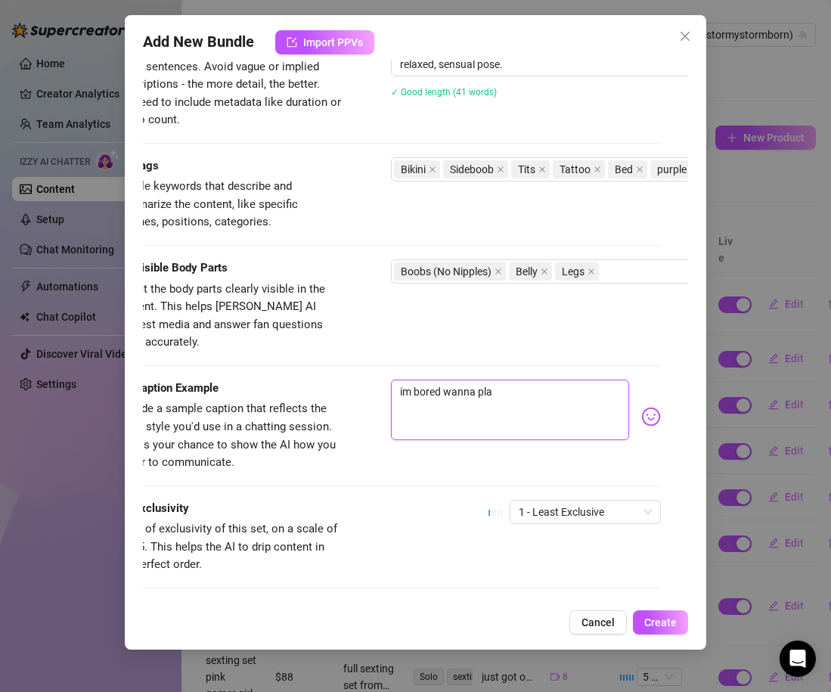
type textarea "im bored wanna play"
type textarea "im bored wanna play?"
type textarea "im bored wanna play??"
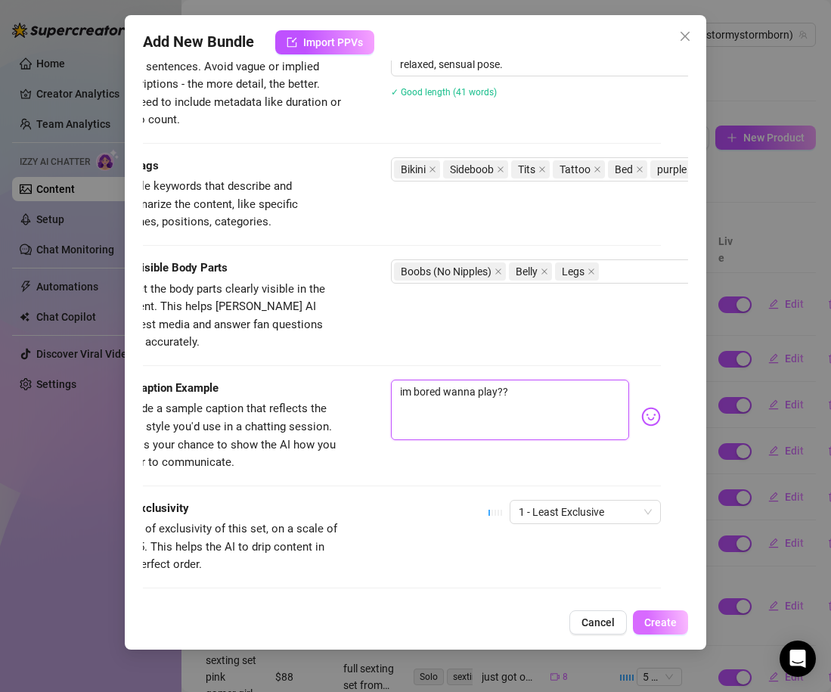
type textarea "im bored wanna play??"
click at [658, 619] on span "Create" at bounding box center [660, 622] width 33 height 12
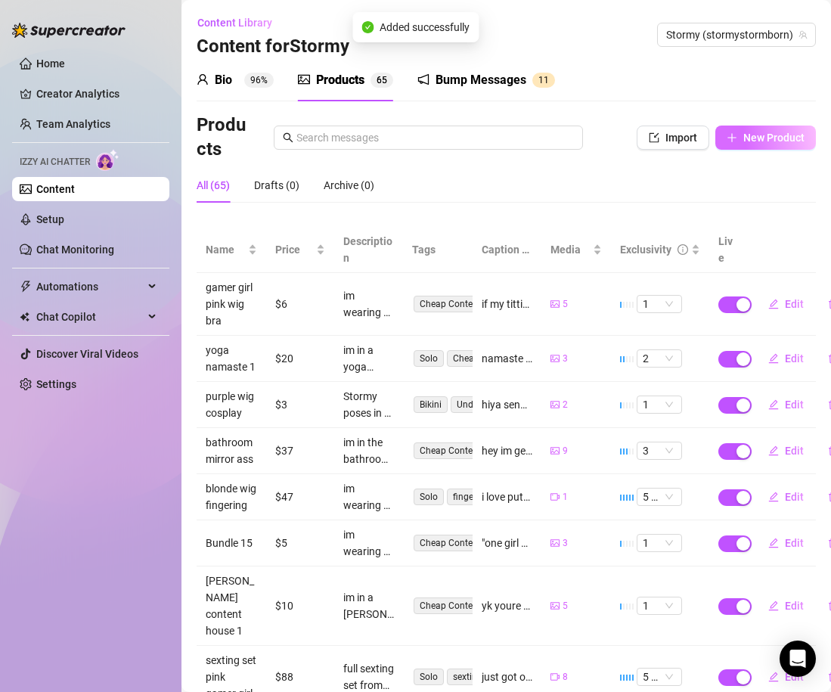
click at [752, 125] on button "New Product" at bounding box center [765, 137] width 101 height 24
type textarea "Type your message here..."
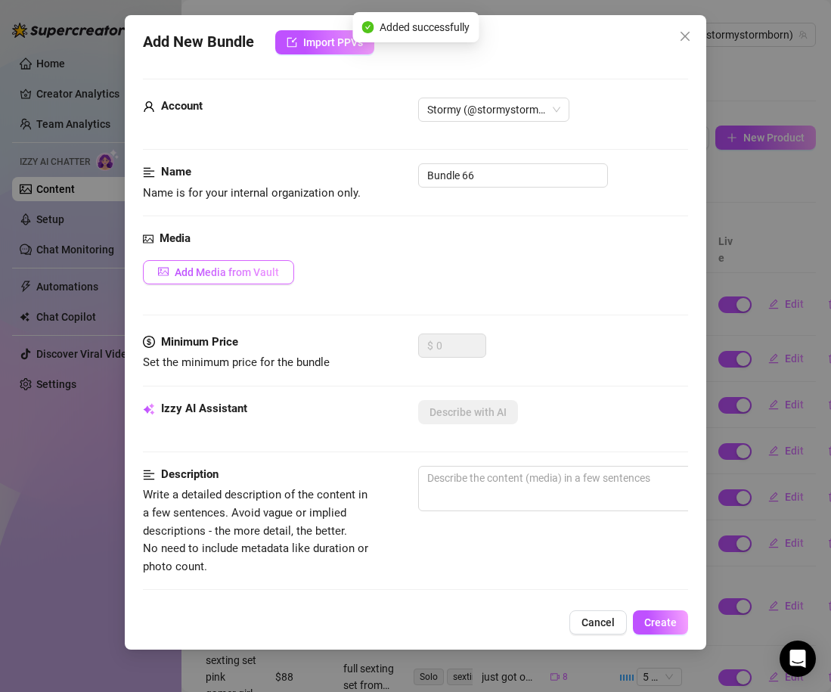
click at [259, 276] on span "Add Media from Vault" at bounding box center [227, 272] width 104 height 12
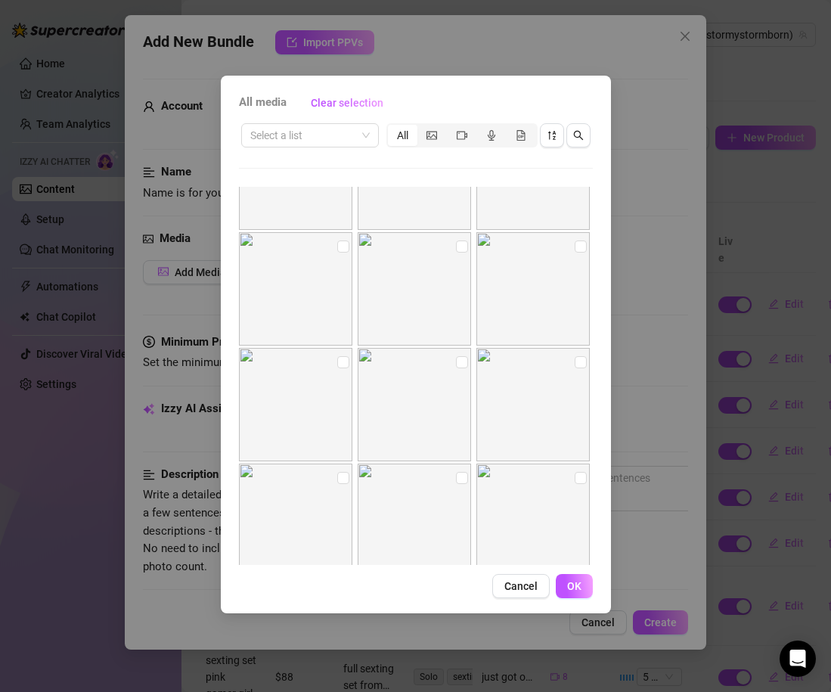
scroll to position [13159, 0]
click at [348, 225] on input "checkbox" at bounding box center [343, 228] width 12 height 12
checkbox input "true"
click at [463, 225] on input "checkbox" at bounding box center [462, 228] width 12 height 12
checkbox input "true"
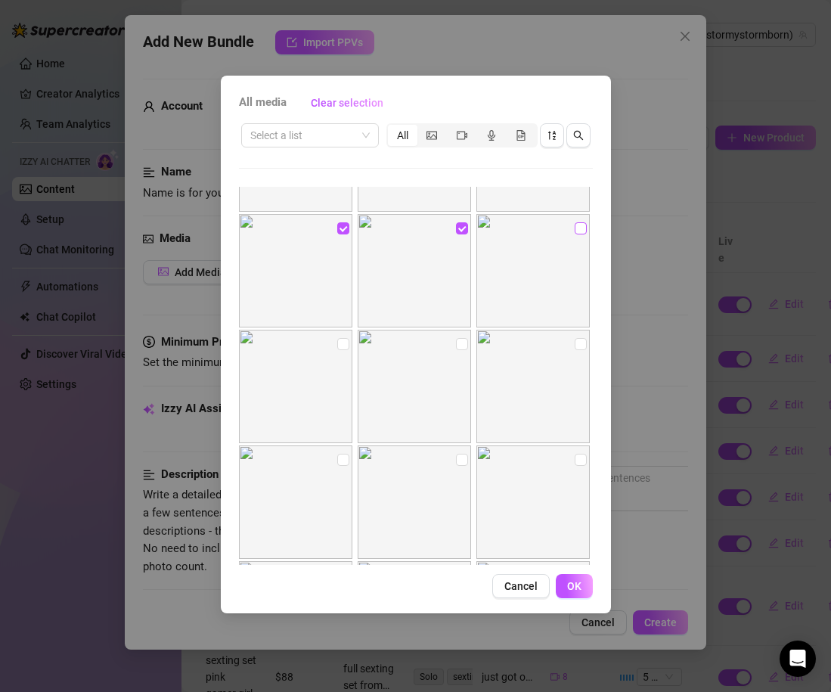
click at [584, 228] on input "checkbox" at bounding box center [581, 228] width 12 height 12
checkbox input "true"
click at [342, 343] on input "checkbox" at bounding box center [343, 344] width 12 height 12
checkbox input "true"
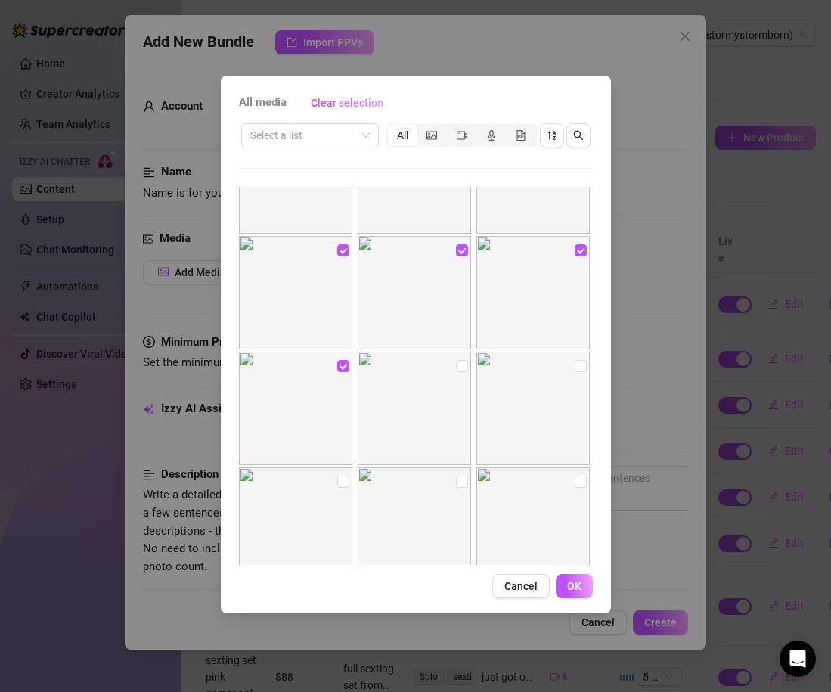
scroll to position [13136, 0]
click at [580, 584] on span "OK" at bounding box center [574, 586] width 14 height 12
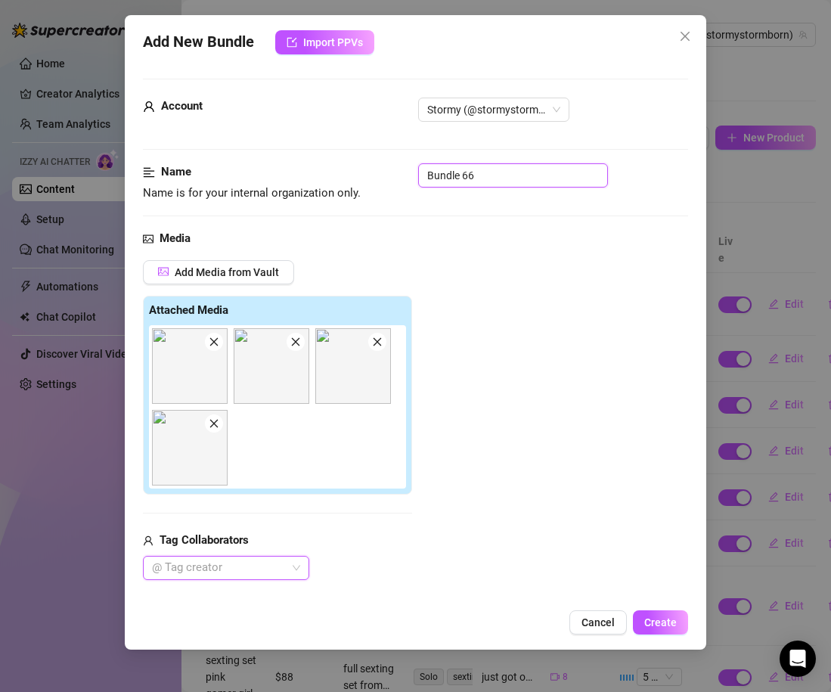
click at [429, 173] on input "Bundle 66" at bounding box center [513, 175] width 190 height 24
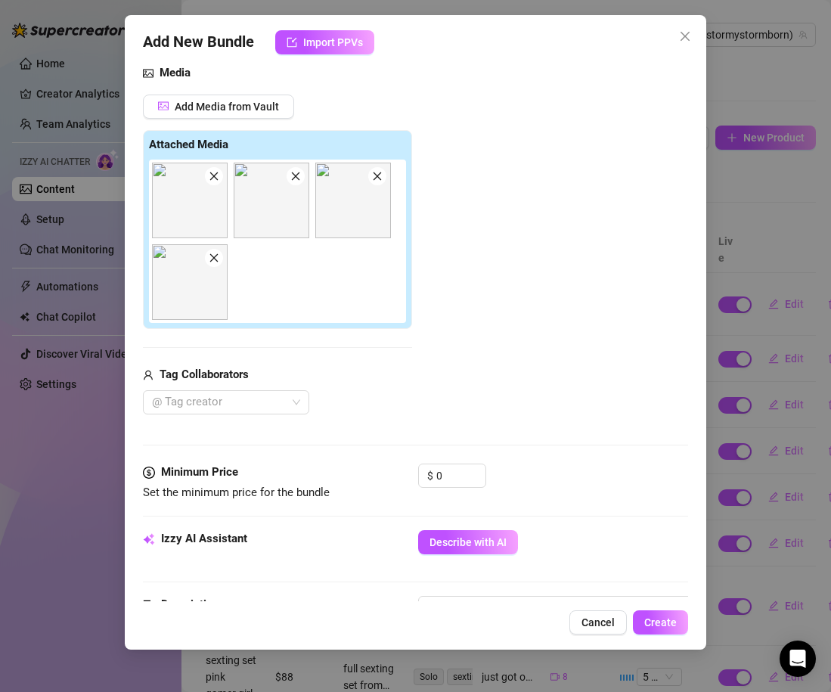
scroll to position [243, 0]
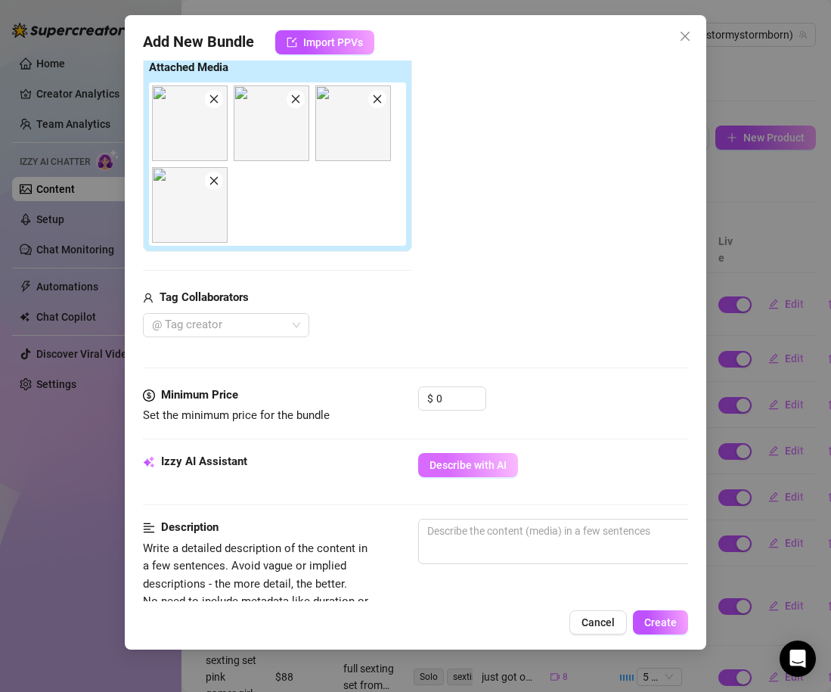
type input "purple wig cosplay"
click at [466, 472] on button "Describe with AI" at bounding box center [468, 465] width 100 height 24
click at [446, 398] on input "0" at bounding box center [460, 398] width 49 height 23
type textarea "Stormy"
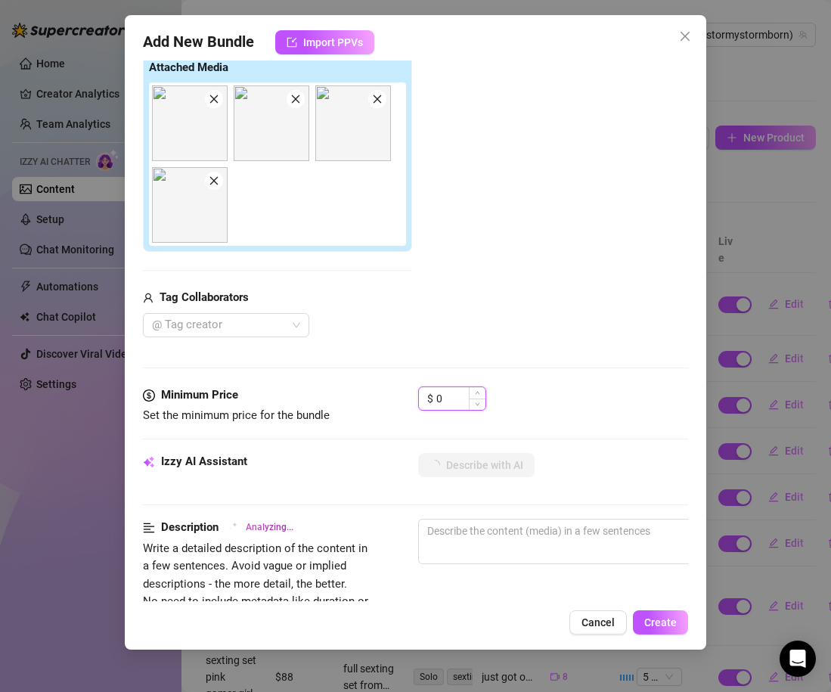
type textarea "Stormy"
type textarea "Stormy teases"
type textarea "Stormy teases in"
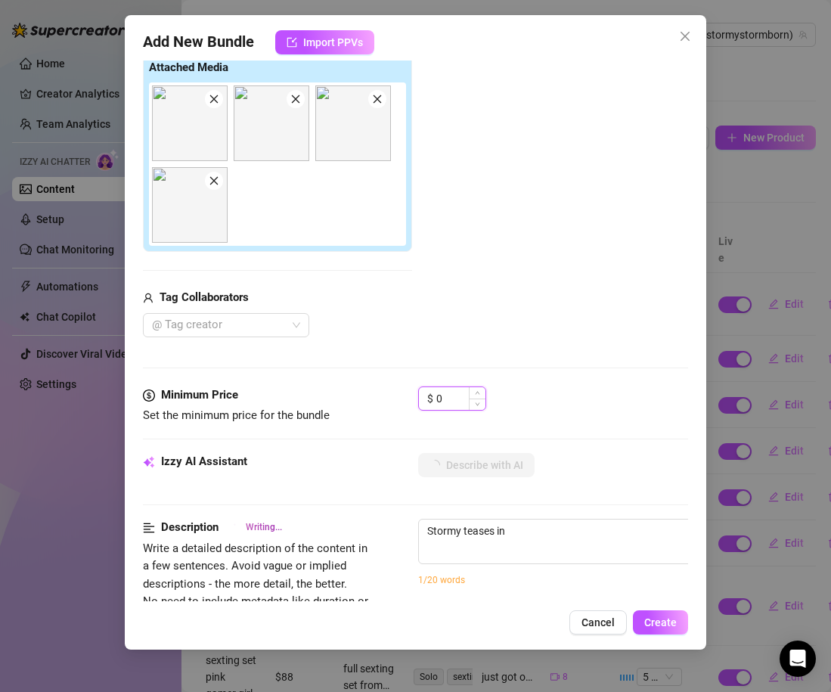
type textarea "Stormy teases in a"
type textarea "Stormy teases in a tiny"
type textarea "Stormy teases in a tiny pink-and-white"
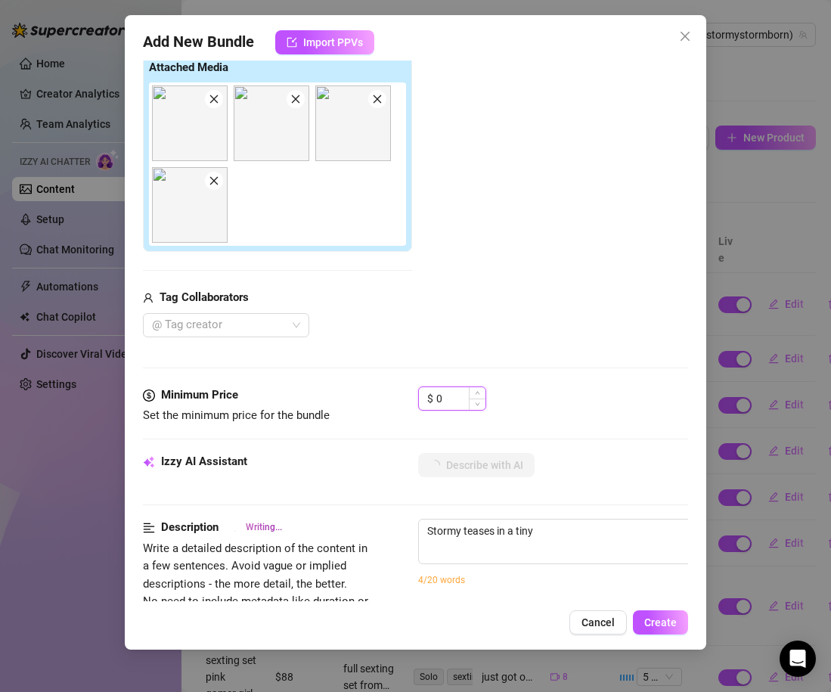
type textarea "Stormy teases in a tiny pink-and-white"
type input "7"
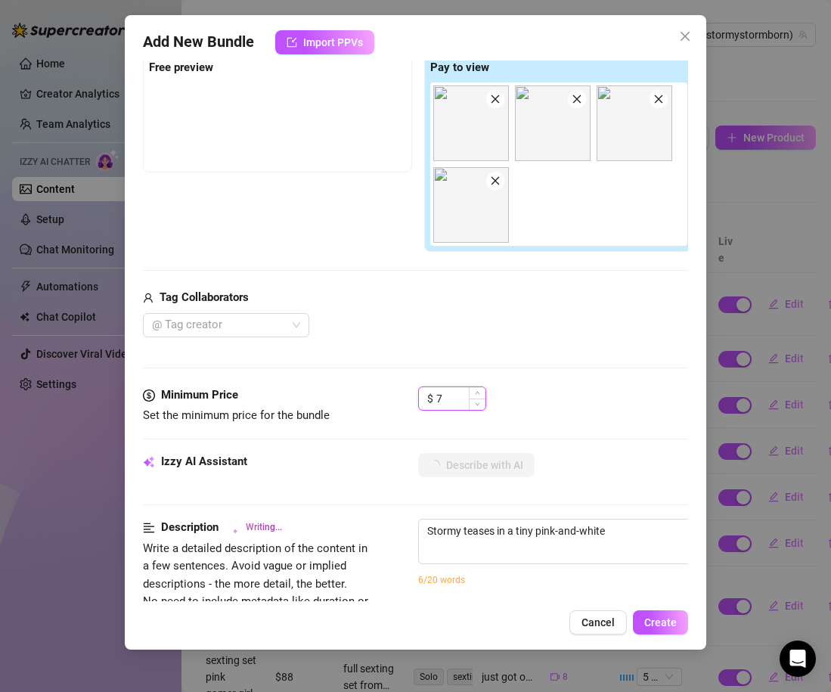
type textarea "Stormy teases in a tiny pink-and-white checkered"
type textarea "Stormy teases in a tiny pink-and-white checkered bikini"
type textarea "Stormy teases in a tiny pink-and-white checkered bikini with"
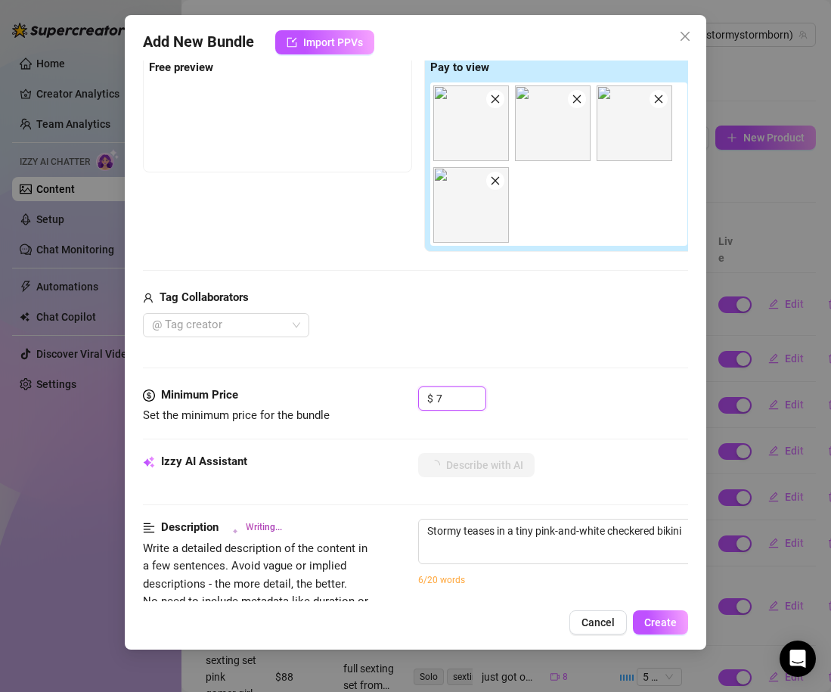
type textarea "Stormy teases in a tiny pink-and-white checkered bikini with"
type textarea "Stormy teases in a tiny pink-and-white checkered bikini with string"
type textarea "Stormy teases in a tiny pink-and-white checkered bikini with string ties,"
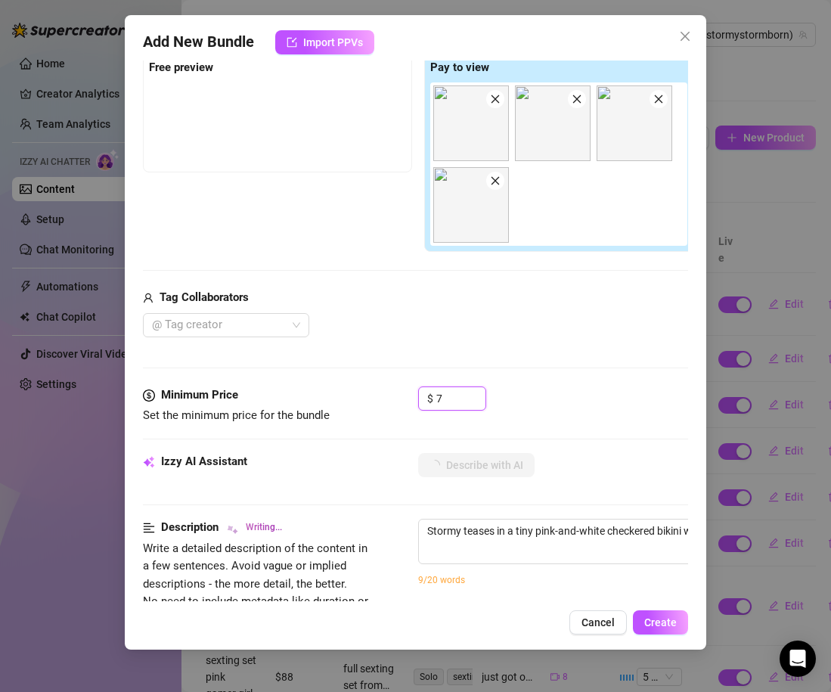
type input "7"
type textarea "Stormy teases in a tiny pink-and-white checkered bikini with string ties, showi…"
click at [469, 361] on div "Media Add Media from Vault Free preview Pay to view Tag Collaborators @ Tag cre…" at bounding box center [415, 186] width 545 height 399
type textarea "Stormy teases in a tiny pink-and-white checkered bikini with string ties, showi…"
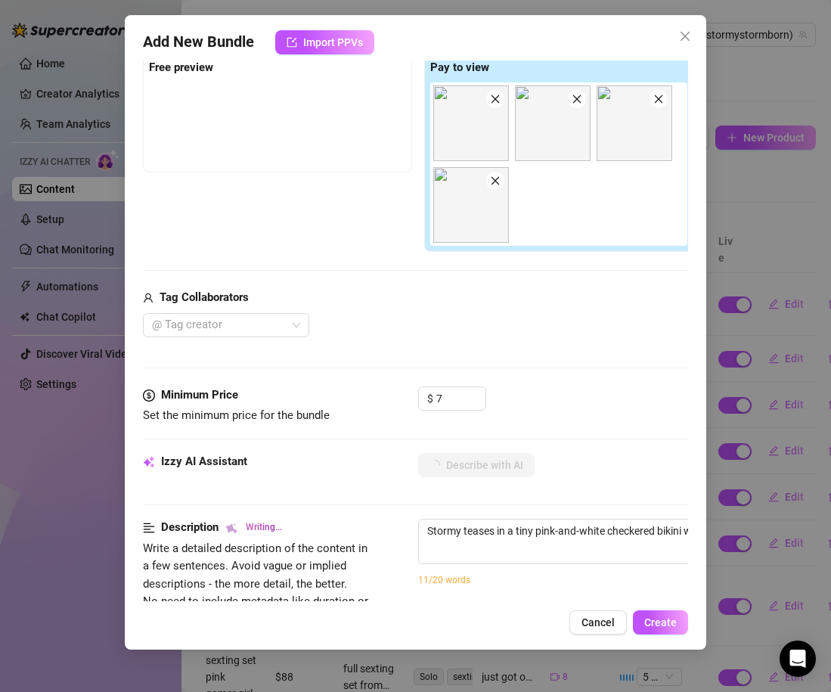
type textarea "Stormy teases in a tiny pink-and-white checkered bikini with string ties, showi…"
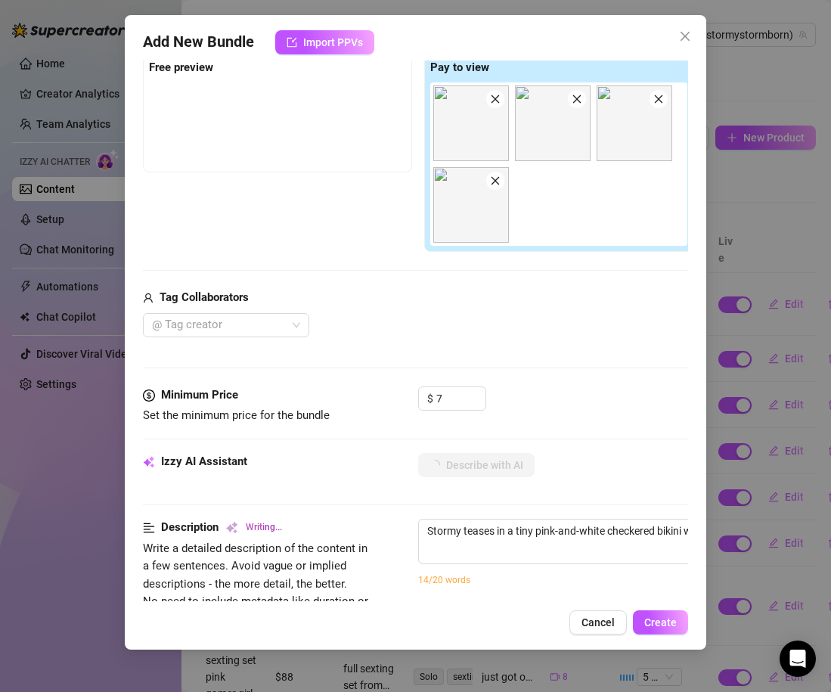
type textarea "Stormy teases in a tiny pink-and-white checkered bikini with string ties, showi…"
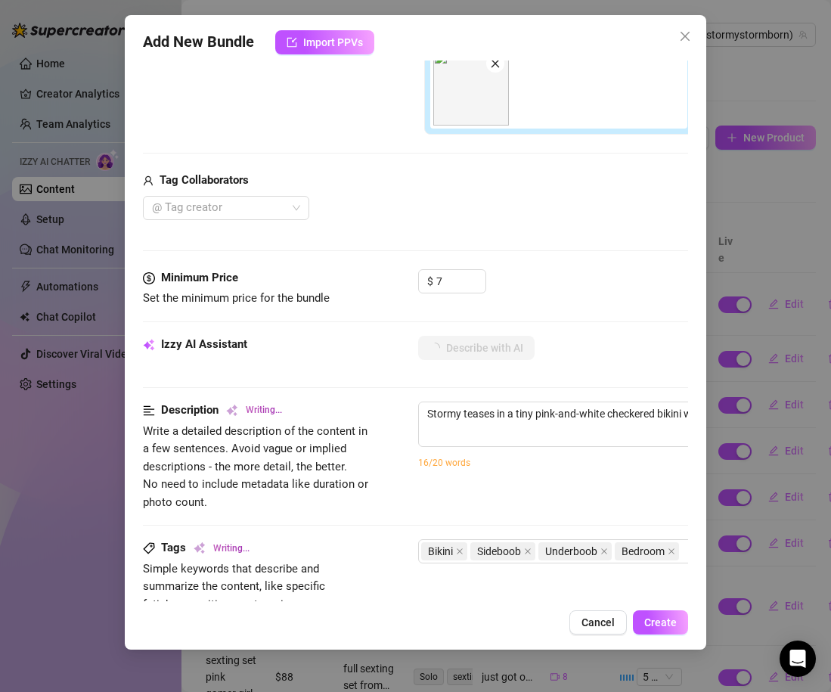
type textarea "Stormy teases in a tiny pink-and-white checkered bikini with string ties, showi…"
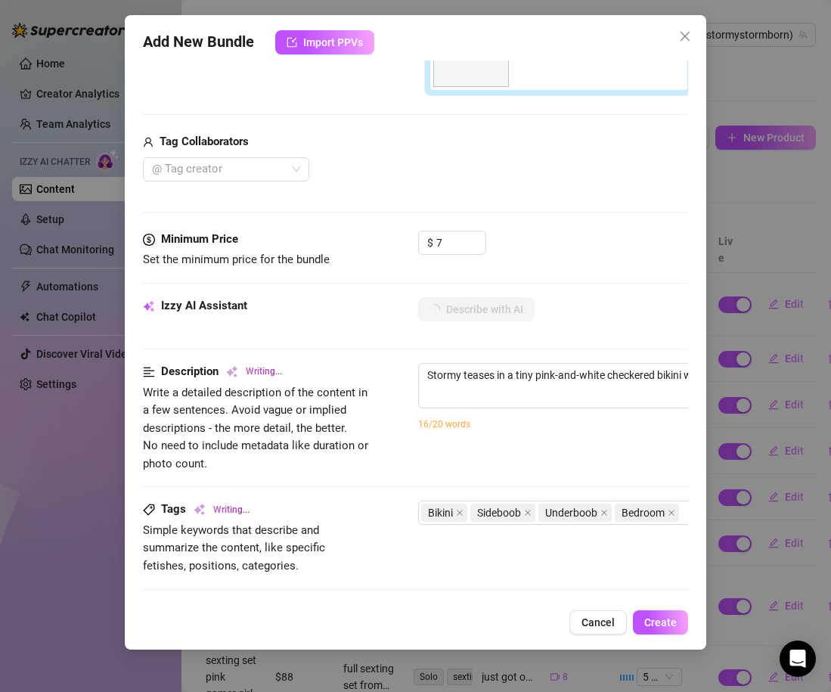
type textarea "Stormy teases in a tiny pink-and-white checkered bikini with string ties, showi…"
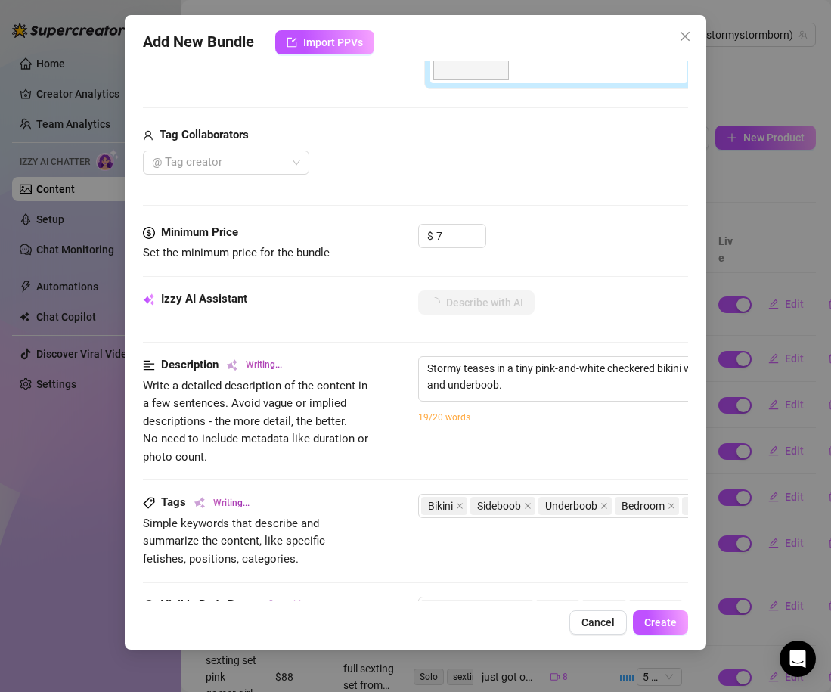
type textarea "Stormy teases in a tiny pink-and-white checkered bikini with string ties, showi…"
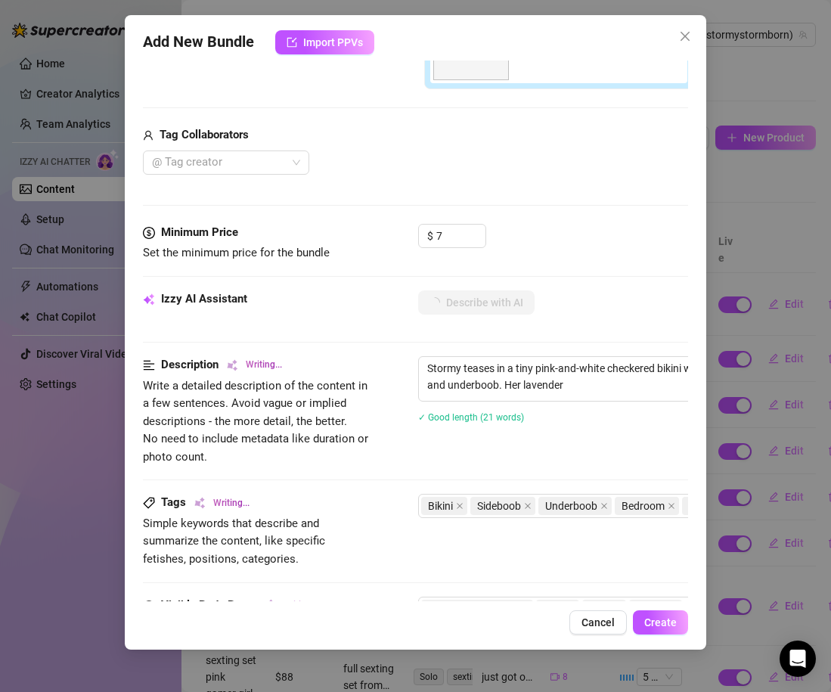
type textarea "Stormy teases in a tiny pink-and-white checkered bikini with string ties, showi…"
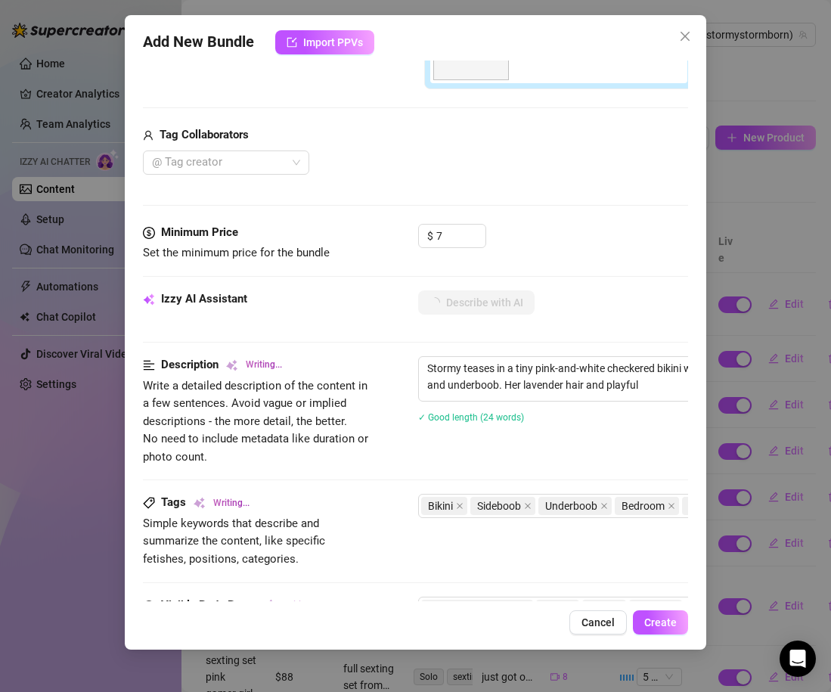
type textarea "Stormy teases in a tiny pink-and-white checkered bikini with string ties, showi…"
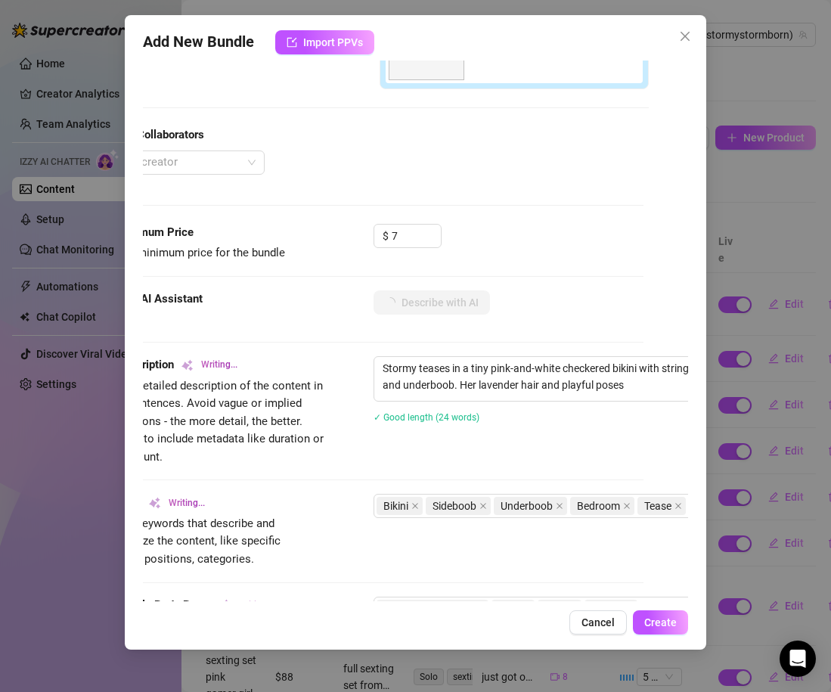
type textarea "Stormy teases in a tiny pink-and-white checkered bikini with string ties, showi…"
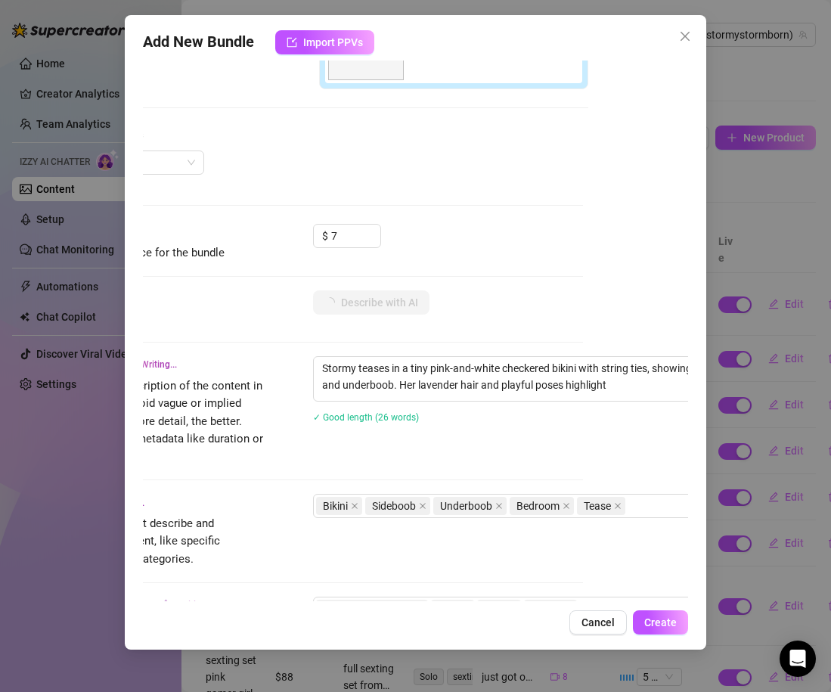
type textarea "Stormy teases in a tiny pink-and-white checkered bikini with string ties, showi…"
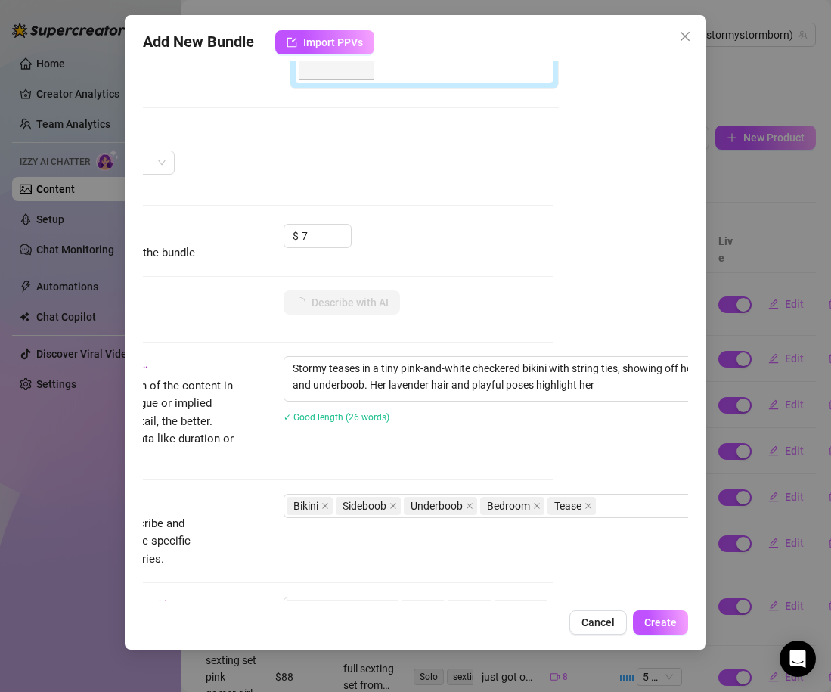
type textarea "Stormy teases in a tiny pink-and-white checkered bikini with string ties, showi…"
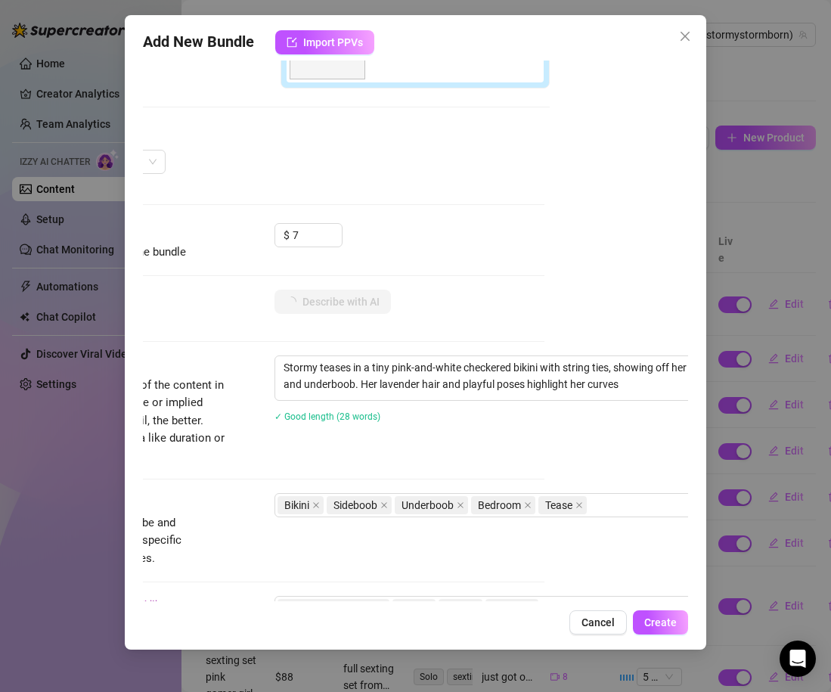
type textarea "Stormy teases in a tiny pink-and-white checkered bikini with string ties, showi…"
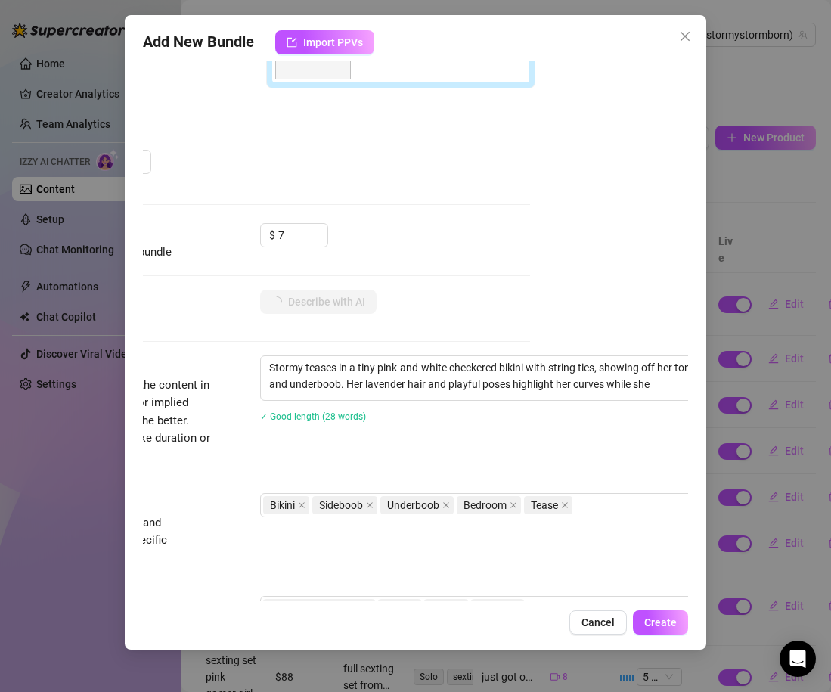
type textarea "Stormy teases in a tiny pink-and-white checkered bikini with string ties, showi…"
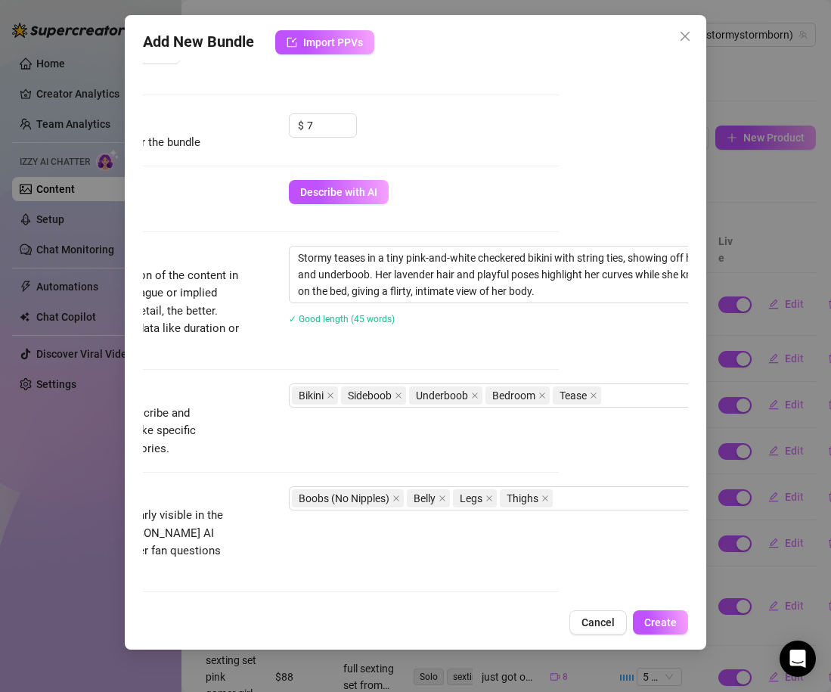
scroll to position [544, 129]
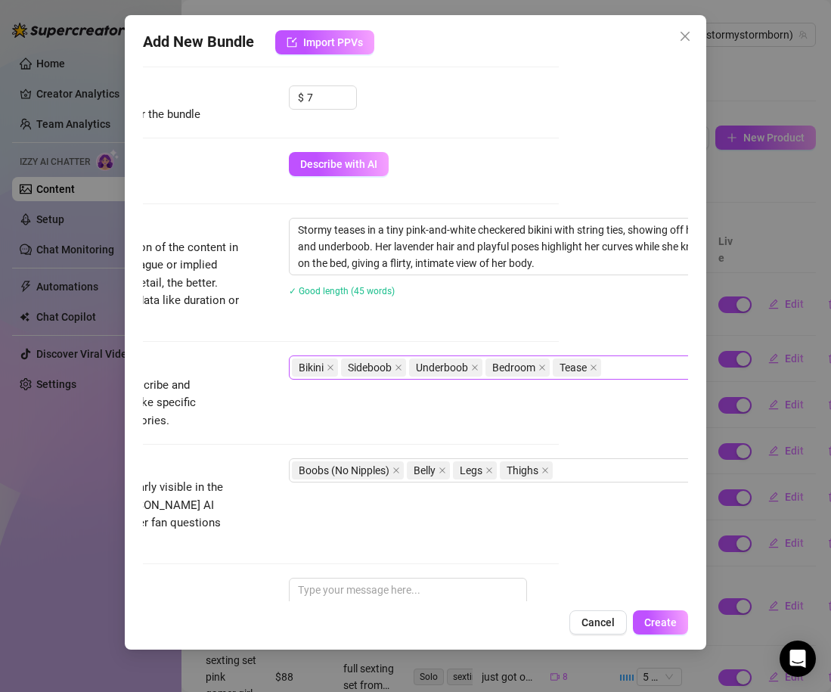
click at [617, 371] on div "Bikini Sideboob Underboob Bedroom Tease" at bounding box center [545, 367] width 507 height 21
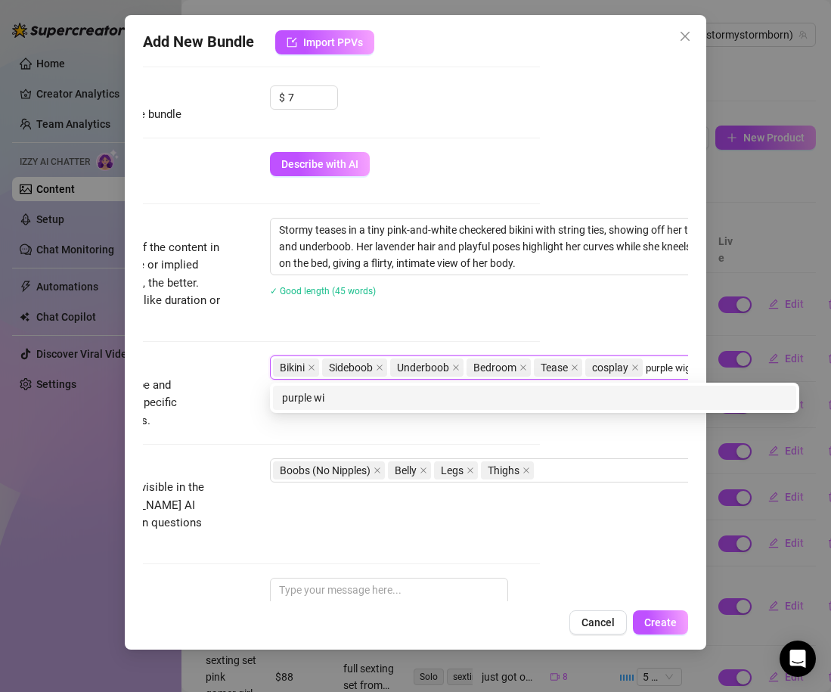
scroll to position [544, 153]
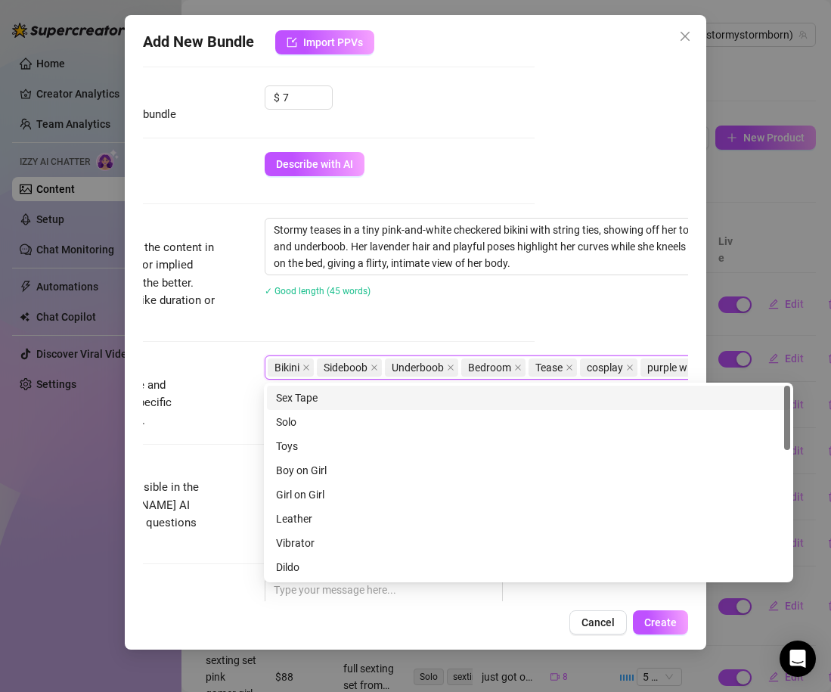
click at [541, 304] on div "Stormy teases in a tiny pink-and-white checkered bikini with string ties, showi…" at bounding box center [529, 267] width 529 height 98
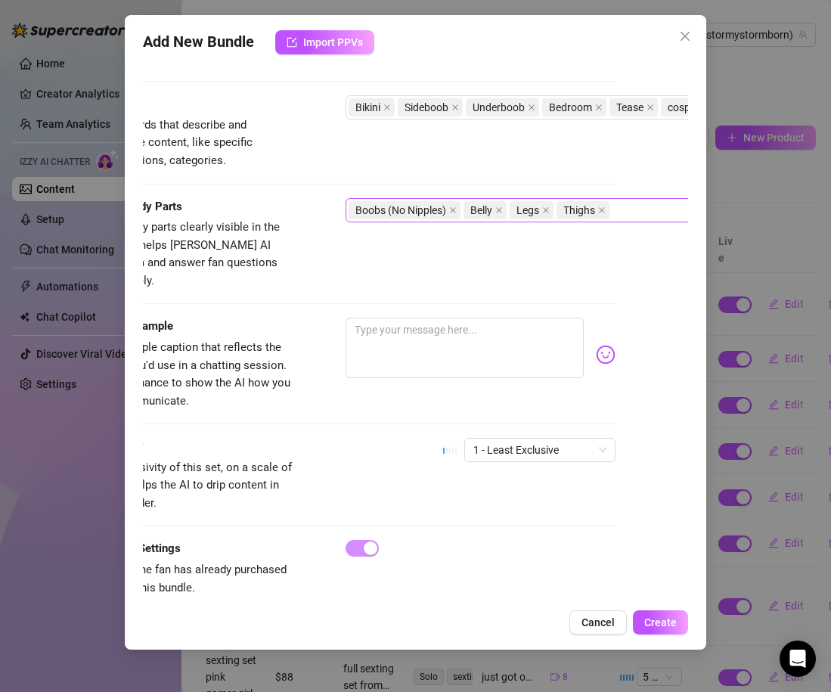
scroll to position [804, 64]
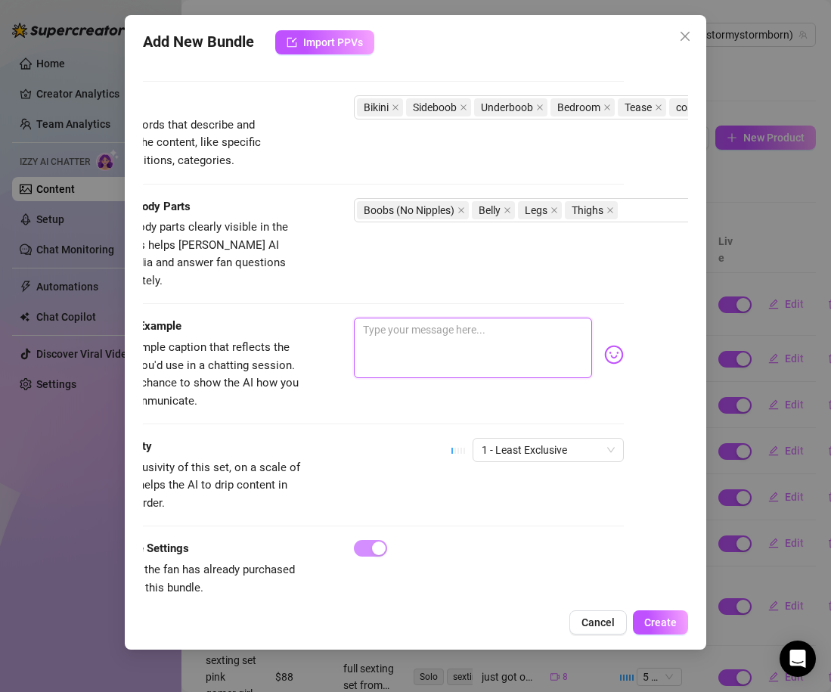
click at [519, 318] on textarea at bounding box center [473, 348] width 238 height 60
click at [663, 623] on span "Create" at bounding box center [660, 622] width 33 height 12
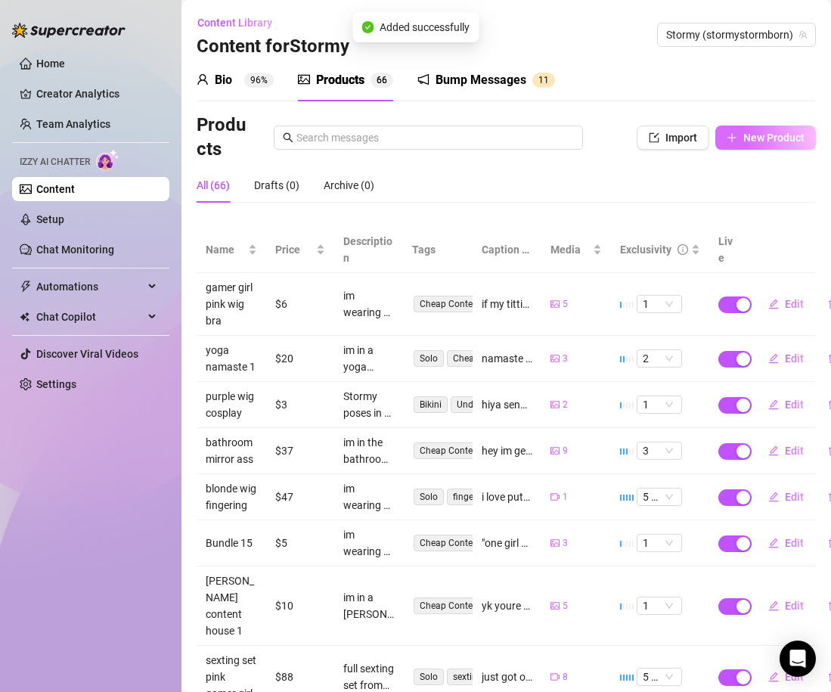
click at [769, 127] on button "New Product" at bounding box center [765, 137] width 101 height 24
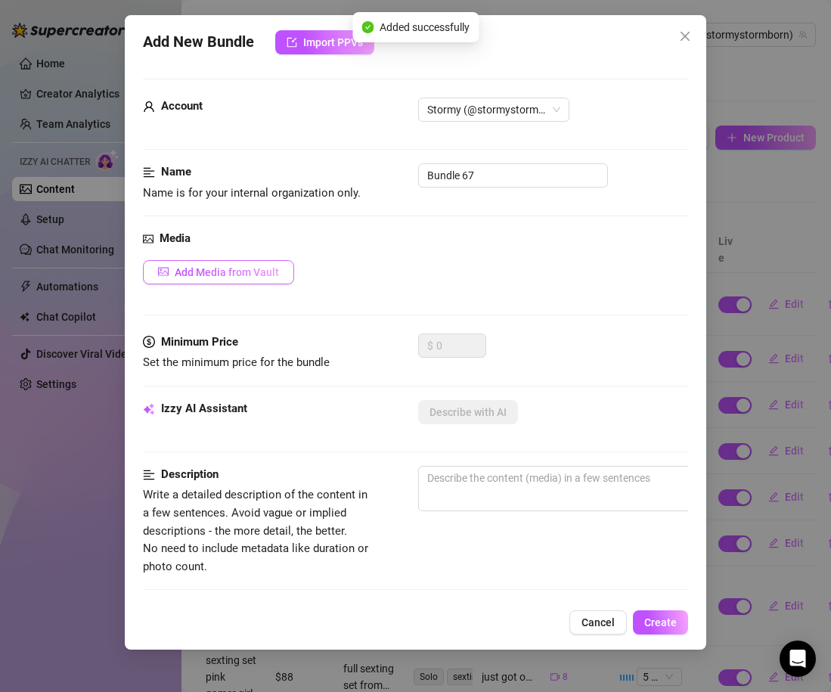
click at [246, 282] on button "Add Media from Vault" at bounding box center [218, 272] width 151 height 24
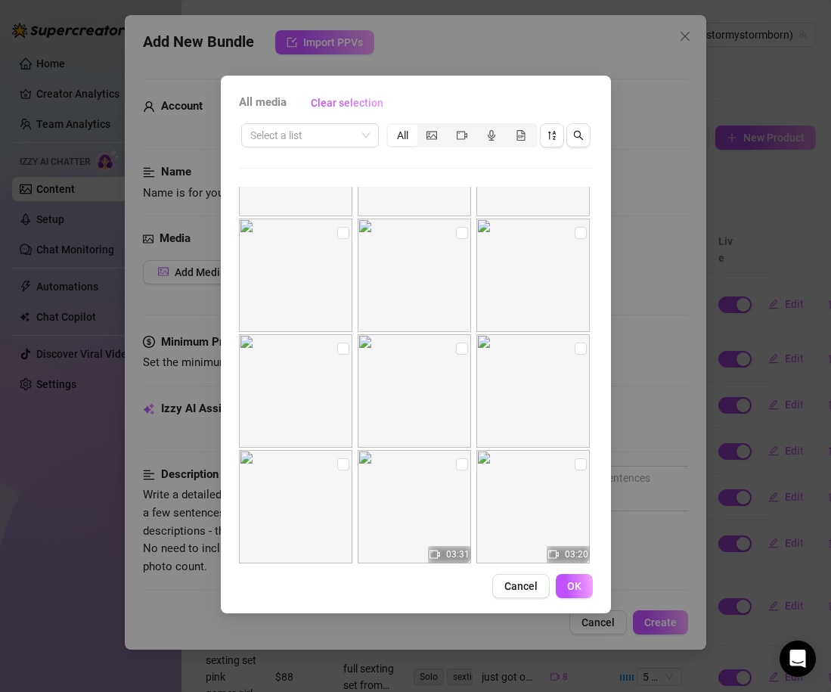
scroll to position [13242, 0]
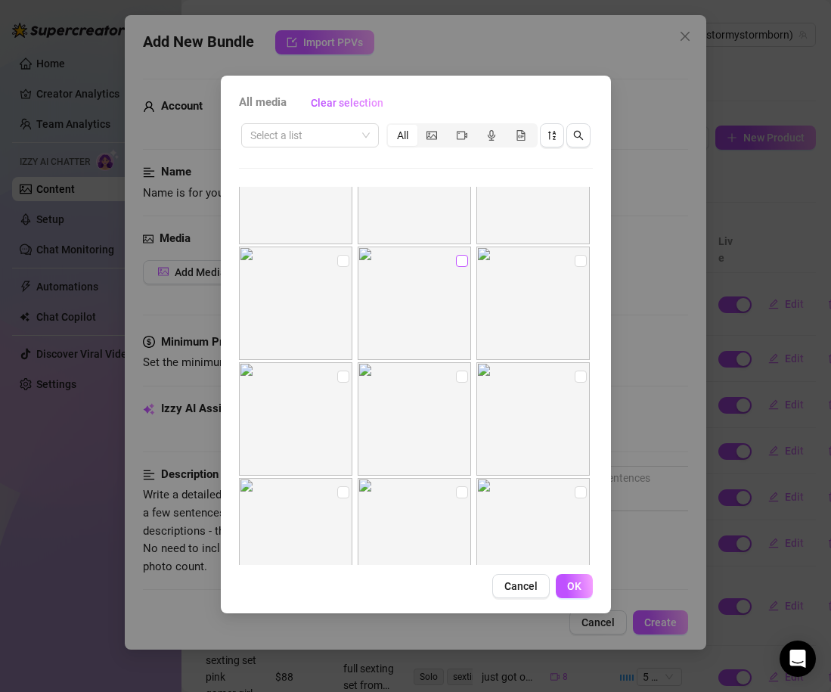
click at [461, 264] on input "checkbox" at bounding box center [462, 261] width 12 height 12
click at [576, 265] on input "checkbox" at bounding box center [581, 261] width 12 height 12
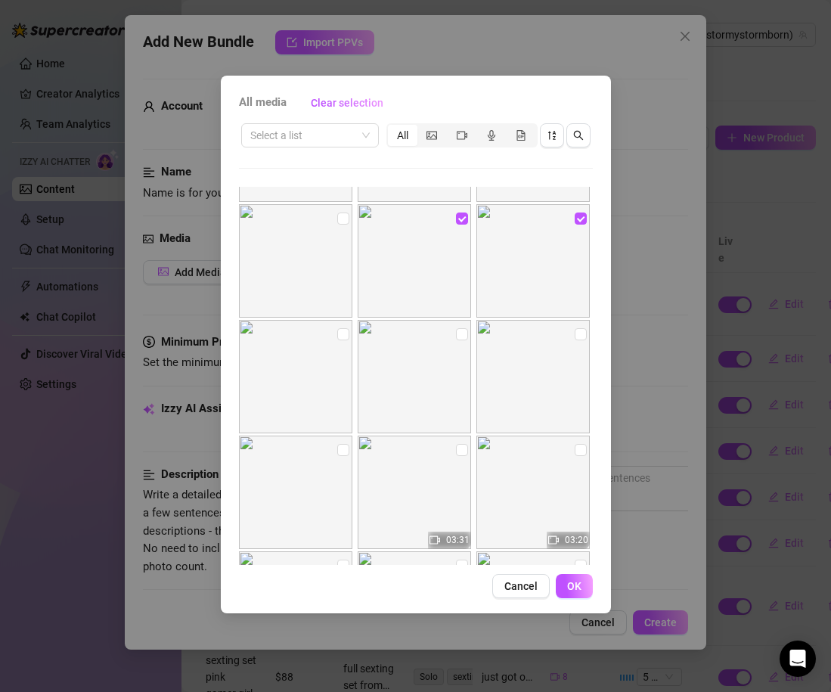
scroll to position [13285, 0]
click at [575, 591] on span "OK" at bounding box center [574, 586] width 14 height 12
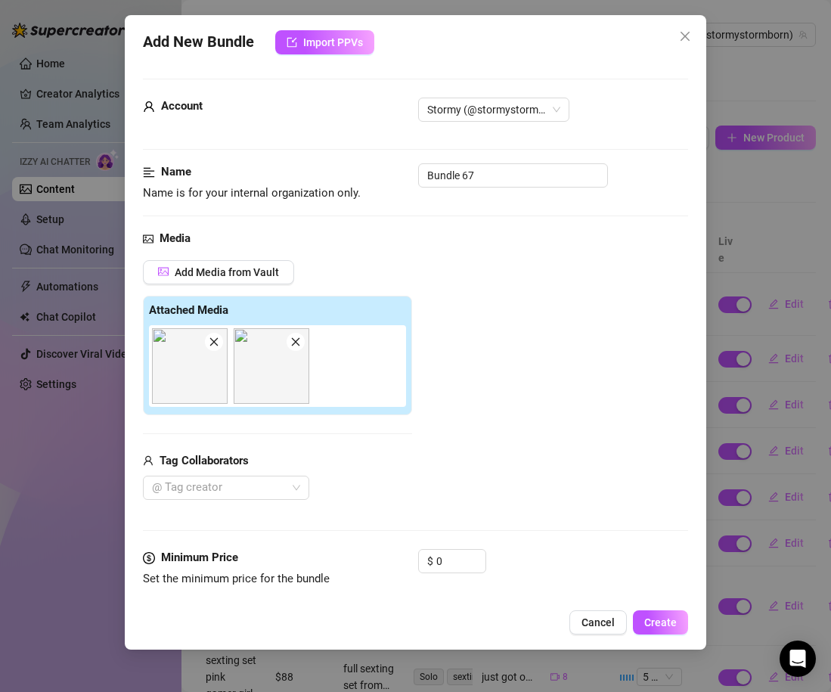
click at [484, 156] on div "Account Stormy (@stormystormborn)" at bounding box center [415, 131] width 545 height 66
click at [485, 183] on input "Bundle 67" at bounding box center [513, 175] width 190 height 24
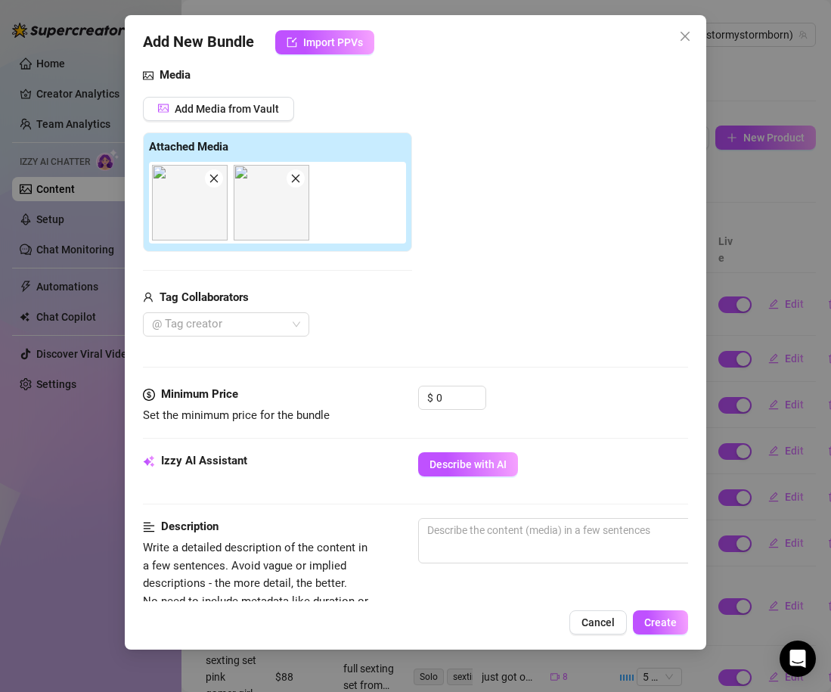
scroll to position [164, 0]
click at [457, 398] on input "0" at bounding box center [460, 397] width 49 height 23
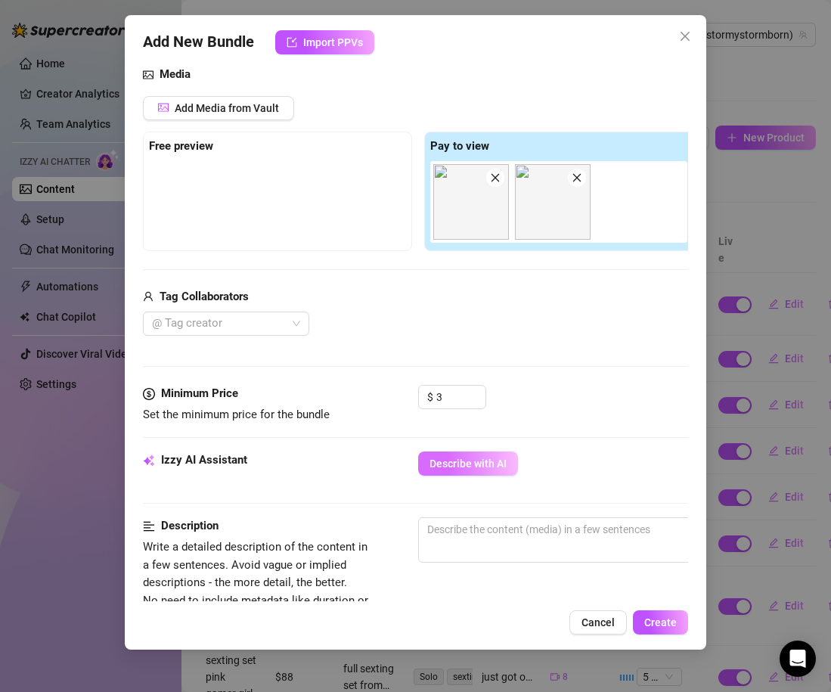
click at [502, 468] on span "Describe with AI" at bounding box center [467, 463] width 77 height 12
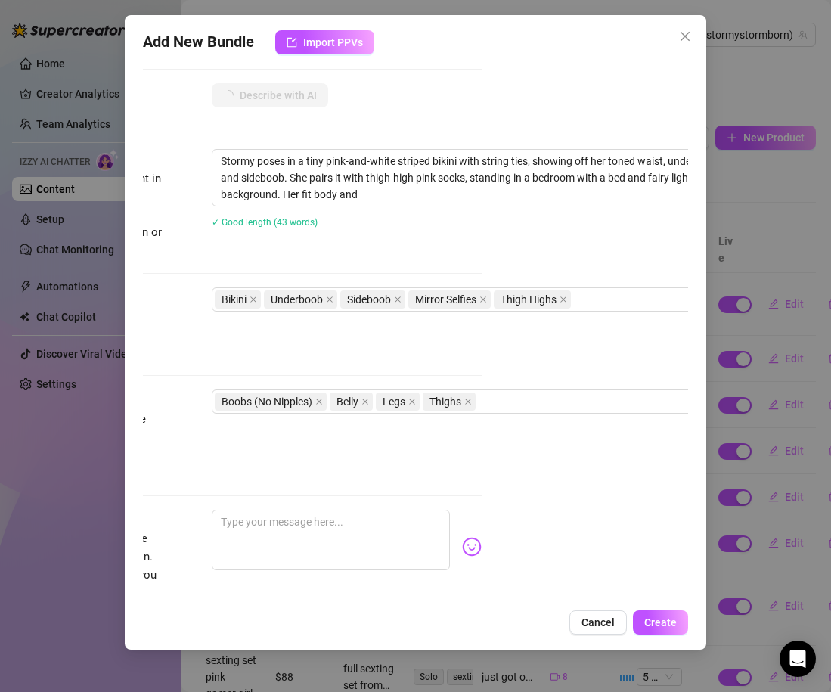
scroll to position [532, 203]
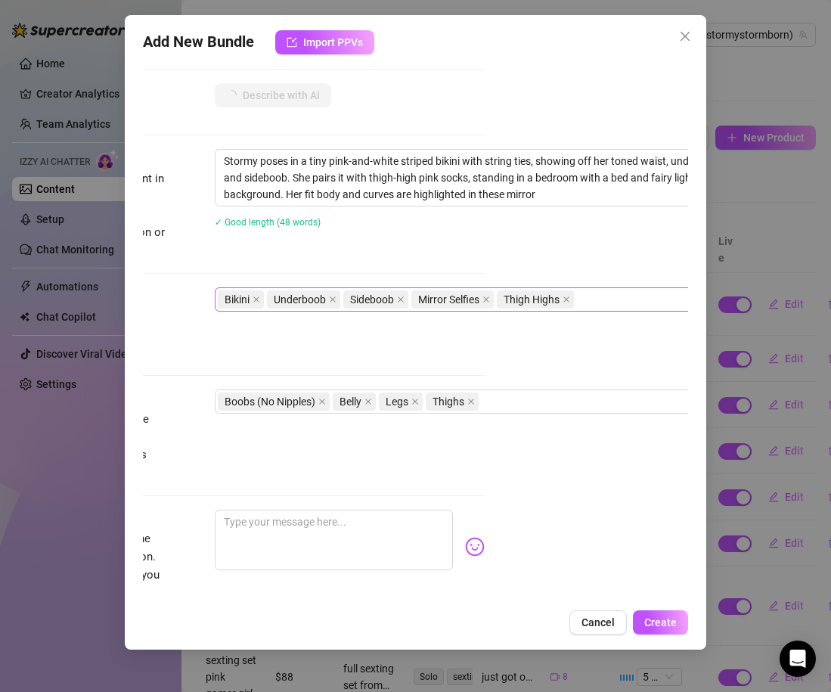
click at [587, 306] on div "Bikini Underboob Sideboob Mirror Selfies Thigh Highs" at bounding box center [471, 299] width 507 height 21
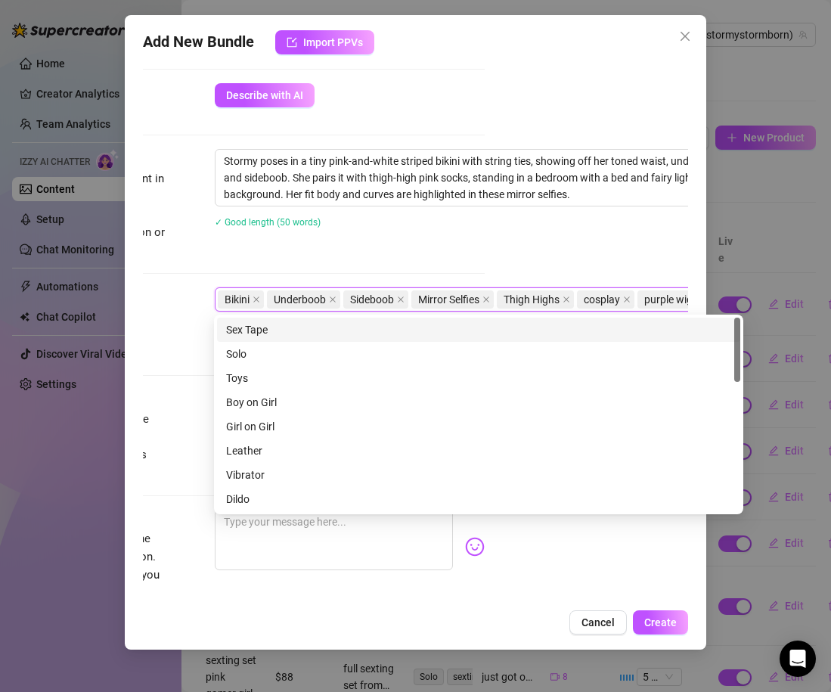
click at [484, 253] on div "Account Stormy (@stormystormborn) Name Name is for your internal organization o…" at bounding box center [415, 330] width 545 height 541
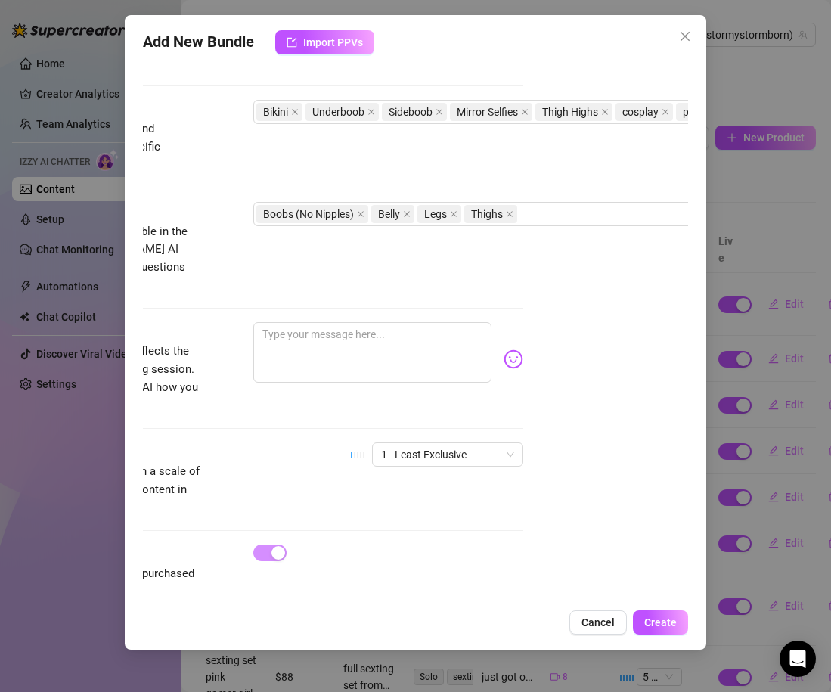
scroll to position [725, 160]
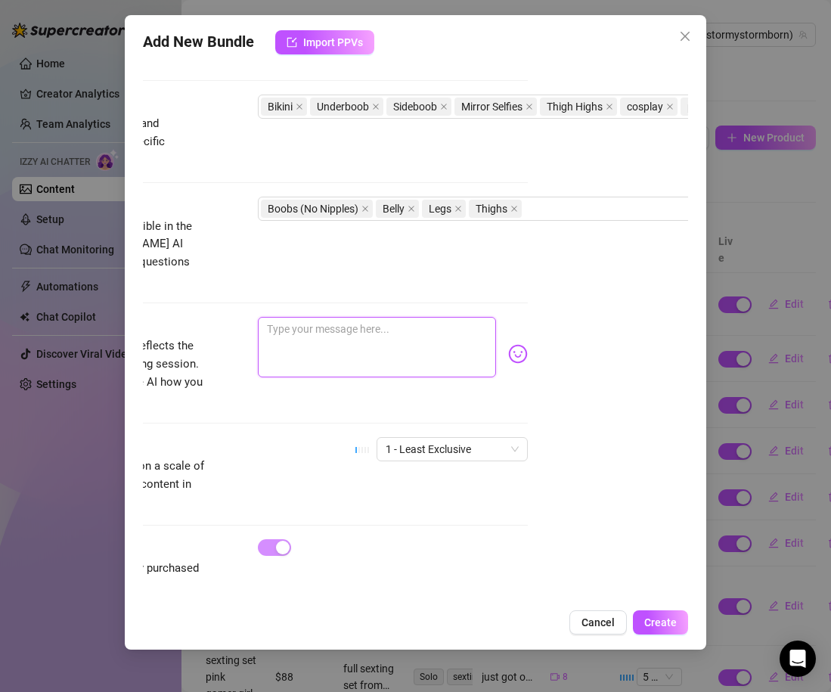
click at [385, 317] on textarea at bounding box center [377, 347] width 238 height 60
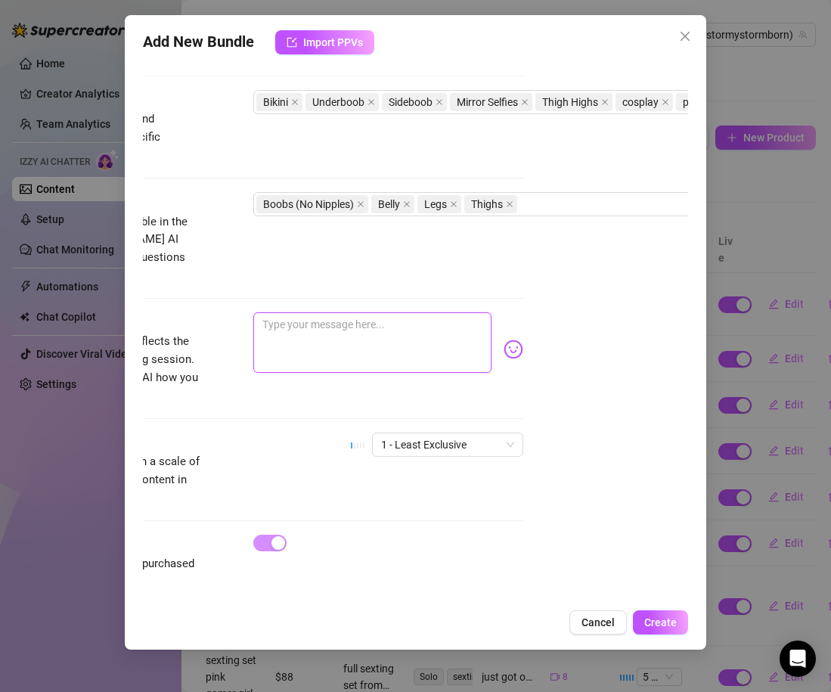
scroll to position [729, 164]
click at [659, 618] on span "Create" at bounding box center [660, 622] width 33 height 12
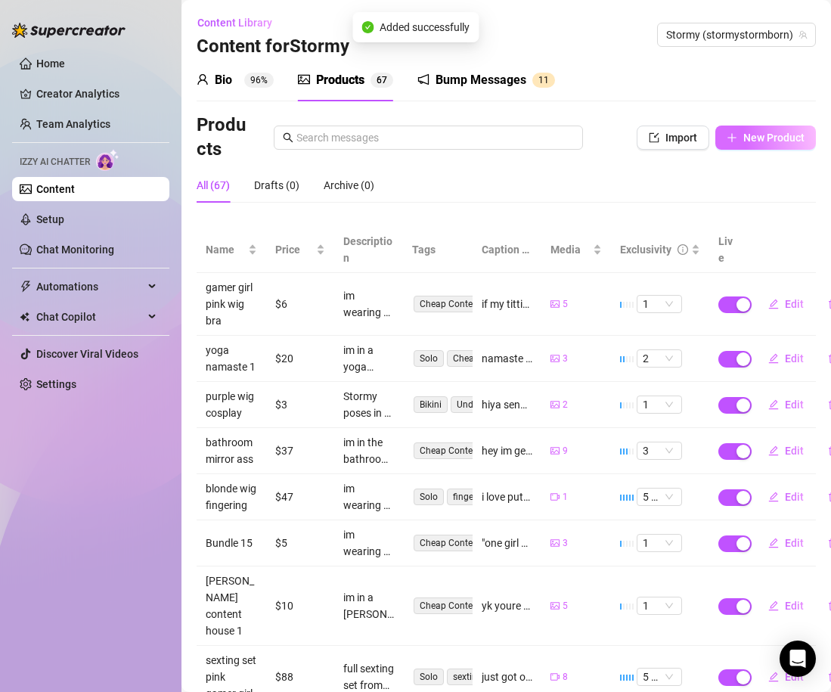
click at [741, 135] on button "New Product" at bounding box center [765, 137] width 101 height 24
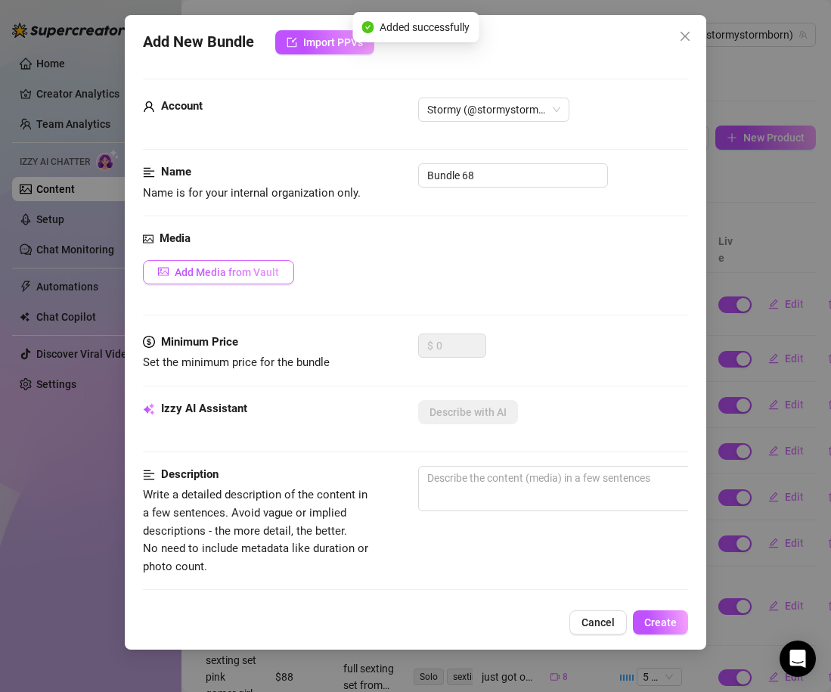
click at [247, 280] on button "Add Media from Vault" at bounding box center [218, 272] width 151 height 24
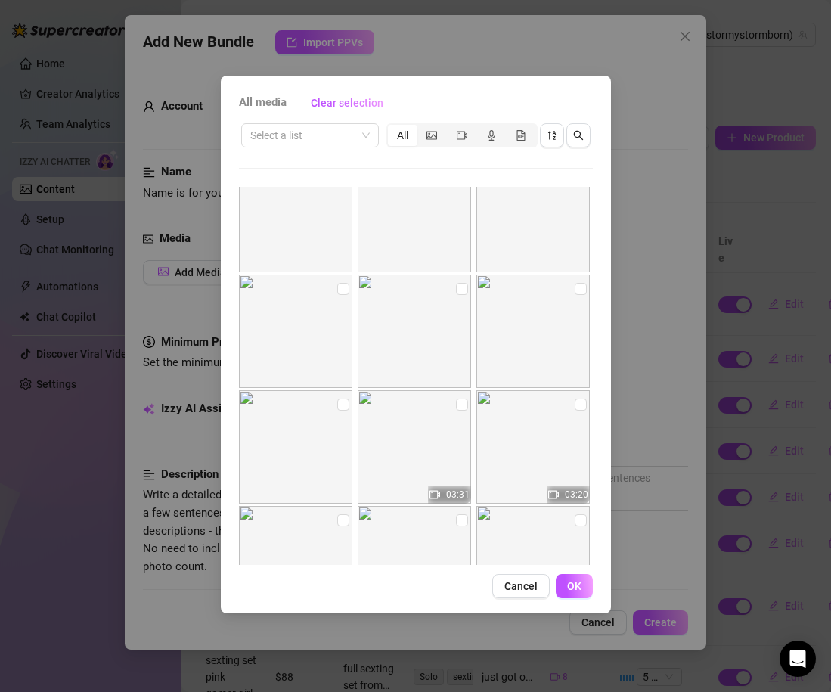
scroll to position [13335, 0]
click at [345, 291] on label at bounding box center [343, 283] width 12 height 17
click at [345, 290] on input "checkbox" at bounding box center [343, 283] width 12 height 12
click at [462, 290] on label at bounding box center [462, 283] width 12 height 17
click at [462, 290] on input "checkbox" at bounding box center [462, 283] width 12 height 12
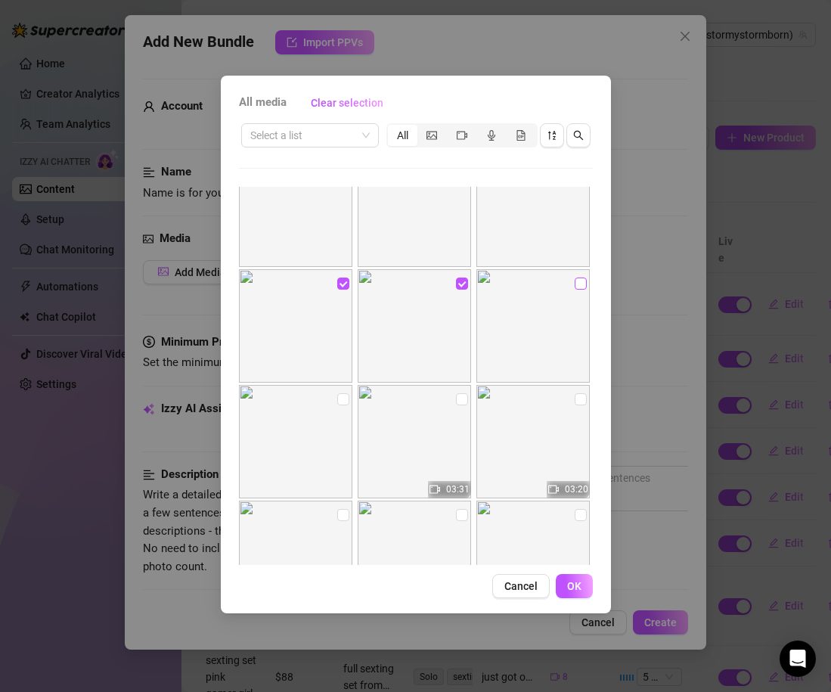
click at [585, 283] on input "checkbox" at bounding box center [581, 283] width 12 height 12
click at [334, 397] on img at bounding box center [295, 441] width 113 height 113
click at [343, 404] on input "checkbox" at bounding box center [343, 399] width 12 height 12
click at [569, 588] on span "OK" at bounding box center [574, 586] width 14 height 12
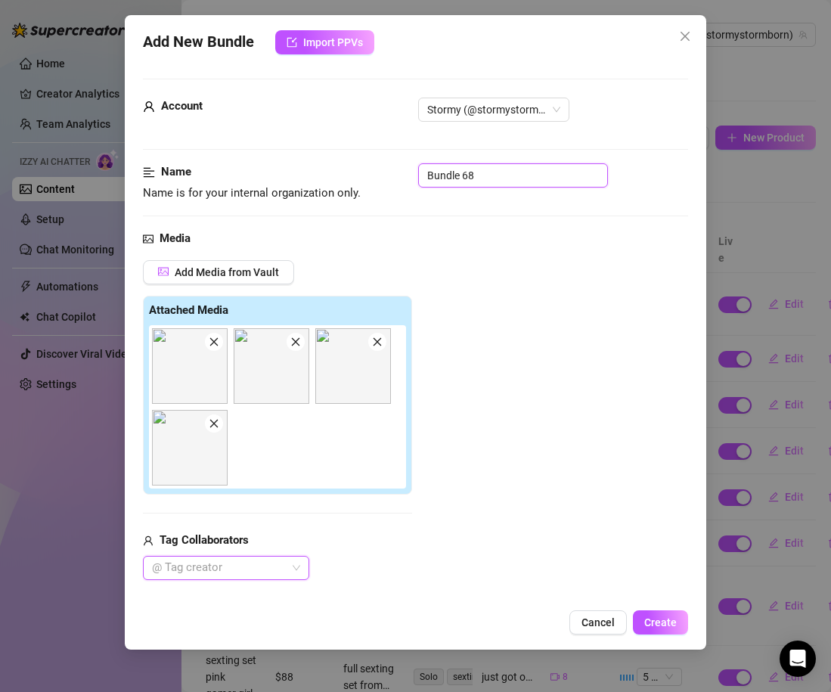
click at [470, 171] on input "Bundle 68" at bounding box center [513, 175] width 190 height 24
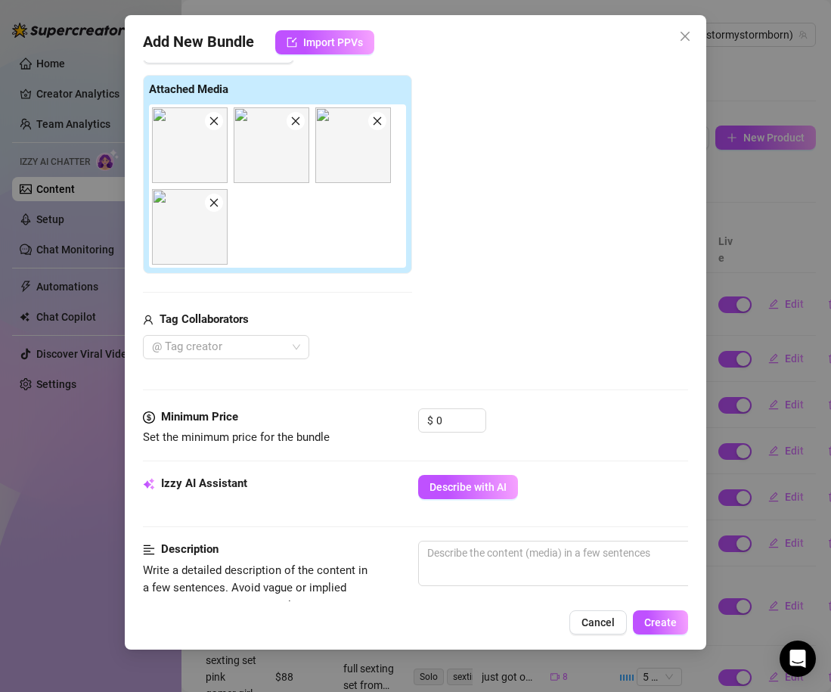
scroll to position [323, 0]
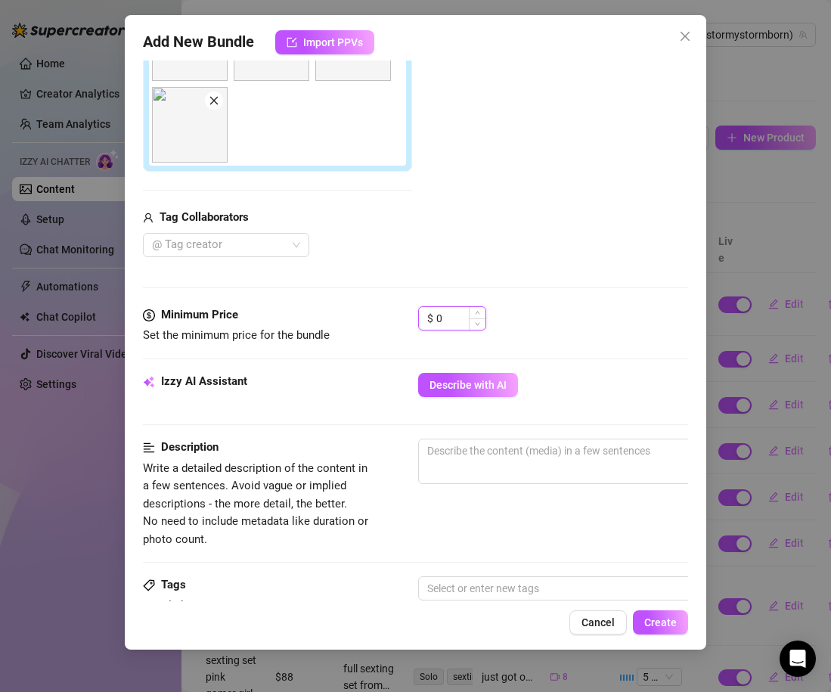
click at [454, 322] on input "0" at bounding box center [460, 318] width 49 height 23
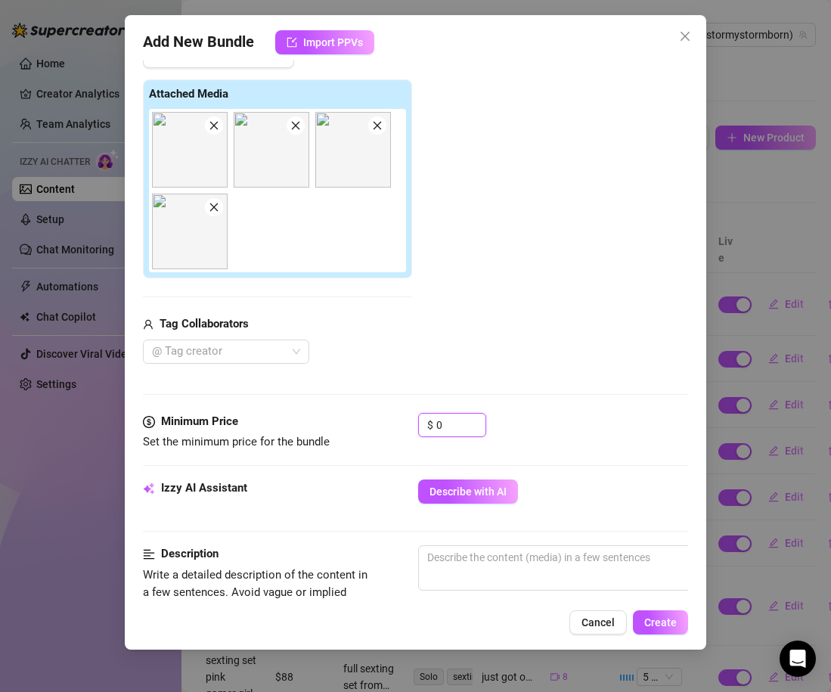
scroll to position [209, 0]
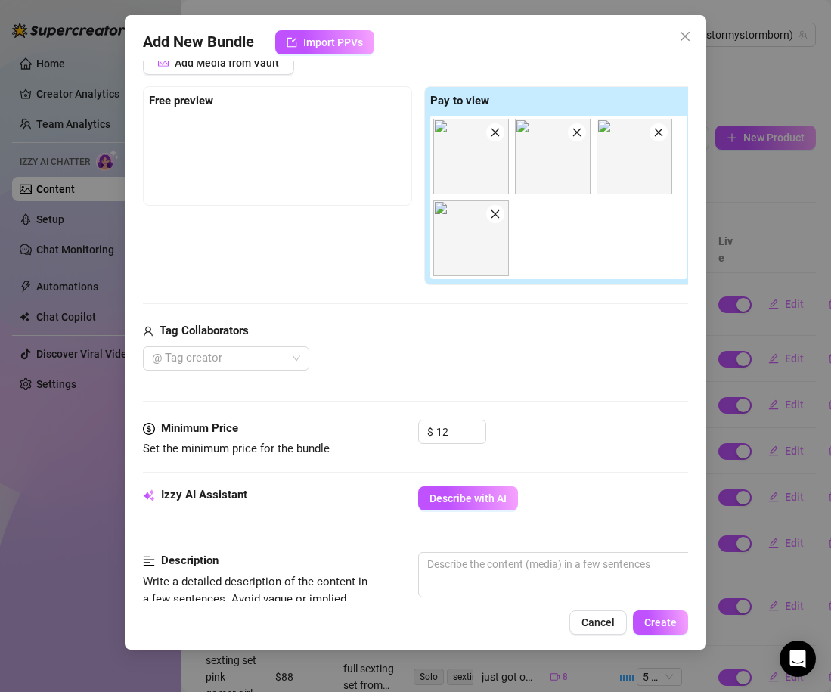
click at [527, 336] on div "Tag Collaborators" at bounding box center [418, 331] width 550 height 18
click at [494, 502] on span "Describe with AI" at bounding box center [467, 498] width 77 height 12
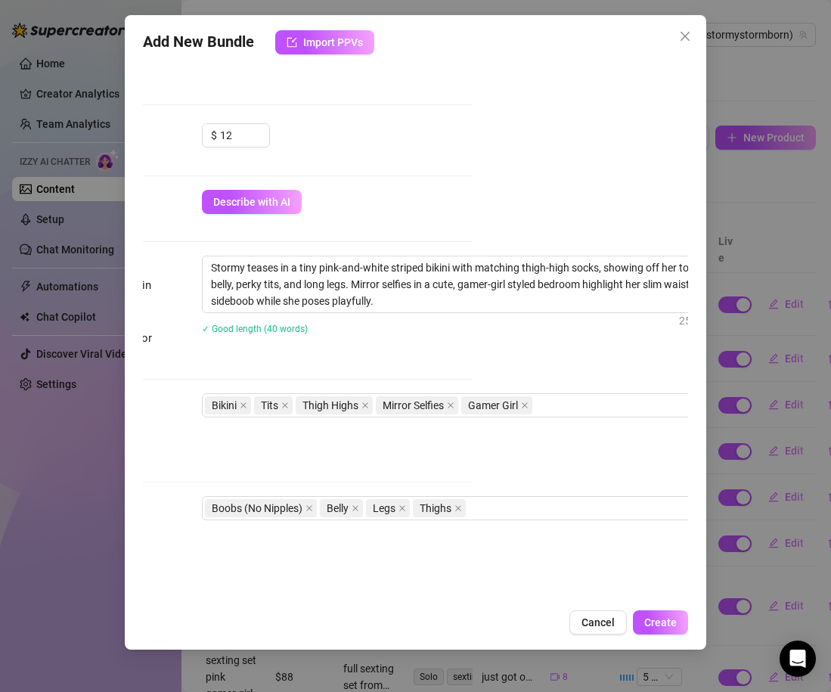
scroll to position [506, 241]
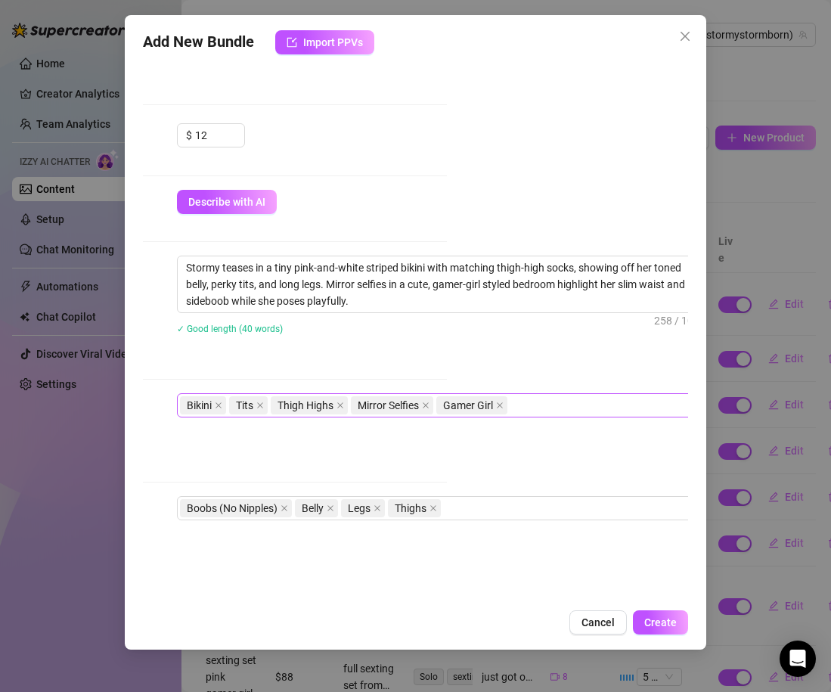
click at [560, 413] on div "Bikini Tits Thigh Highs Mirror Selfies Gamer Girl" at bounding box center [433, 405] width 507 height 21
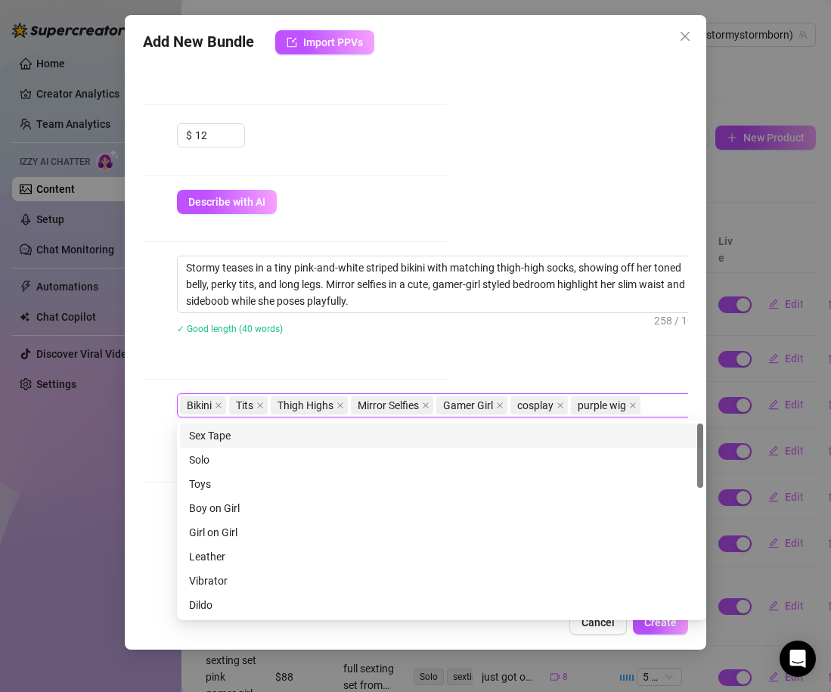
click at [383, 342] on div "Stormy teases in a tiny pink-and-white striped bikini with matching thigh-high …" at bounding box center [441, 305] width 529 height 98
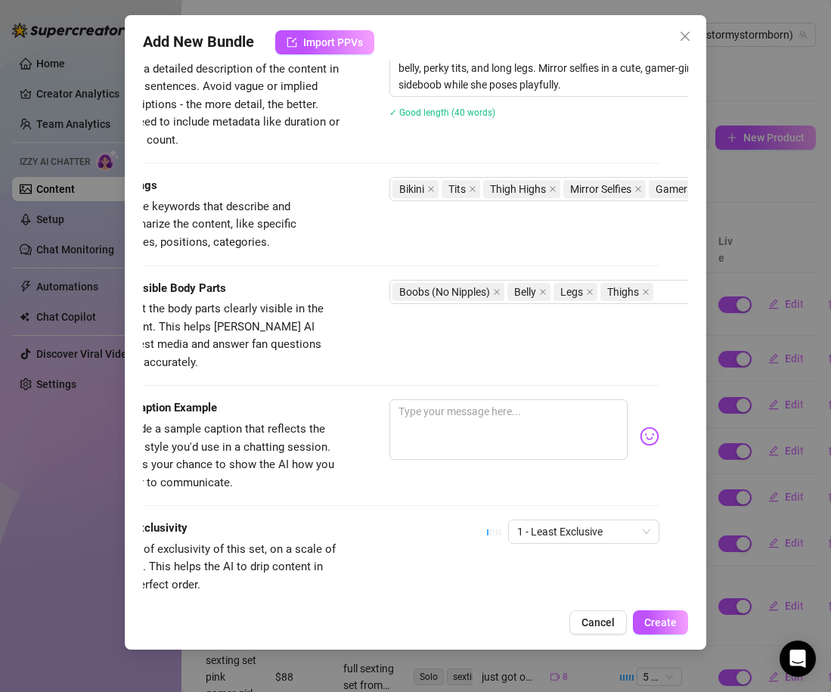
scroll to position [723, 33]
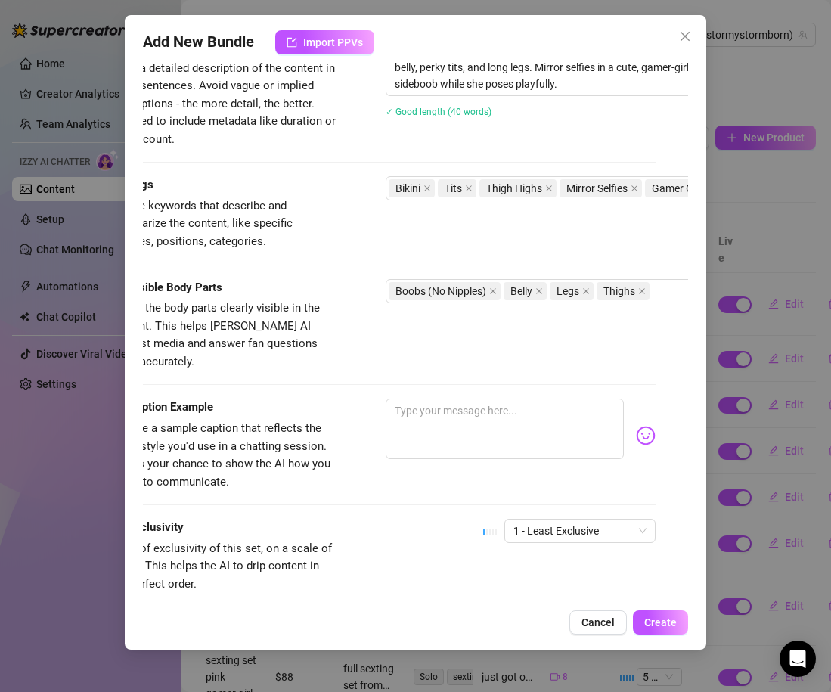
click at [452, 376] on div "Visible Body Parts Select the body parts clearly visible in the content. This h…" at bounding box center [382, 339] width 545 height 120
click at [451, 406] on textarea at bounding box center [505, 428] width 238 height 60
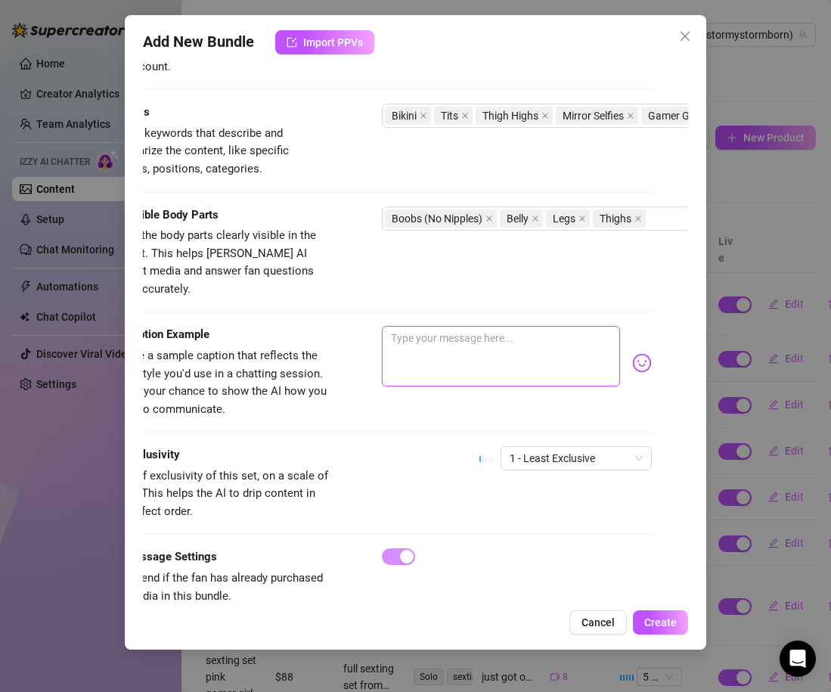
scroll to position [810, 36]
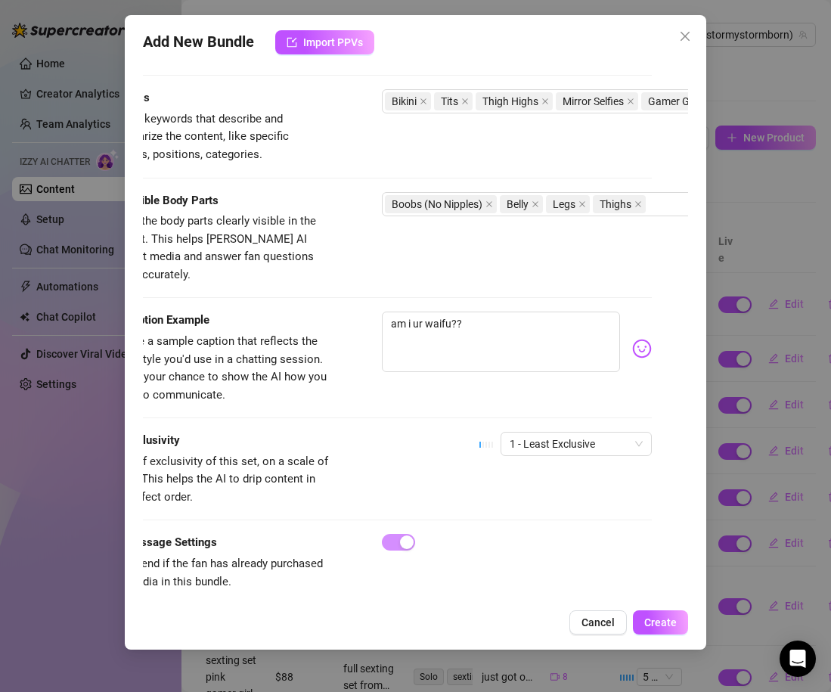
click at [631, 336] on div "am i ur waifu??" at bounding box center [517, 348] width 270 height 74
click at [633, 339] on img at bounding box center [642, 349] width 20 height 20
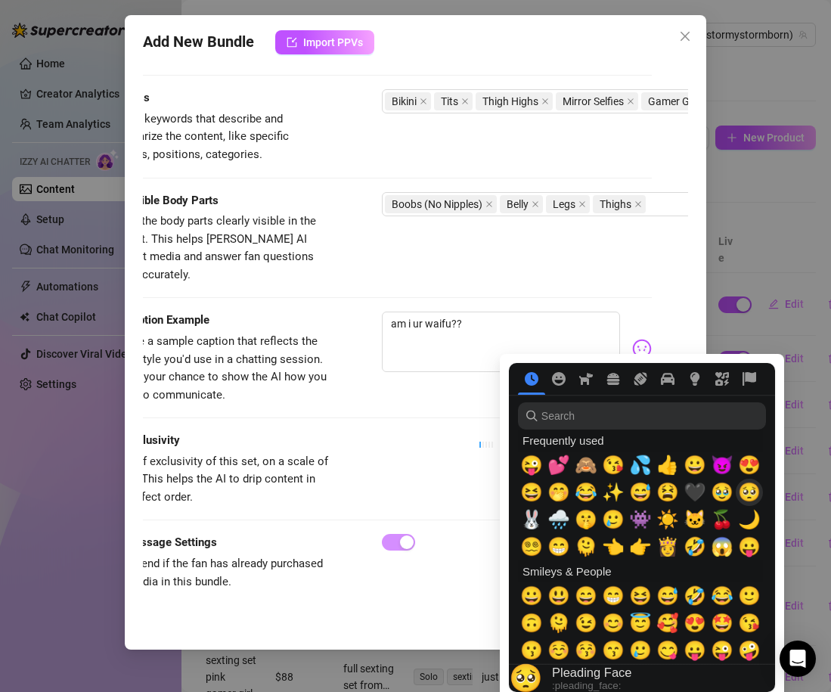
click at [746, 497] on span "🥺" at bounding box center [749, 492] width 23 height 21
click at [365, 442] on div "Exclusivity Level of exclusivity of this set, on a scale of 1 to 5. This helps …" at bounding box center [379, 469] width 545 height 74
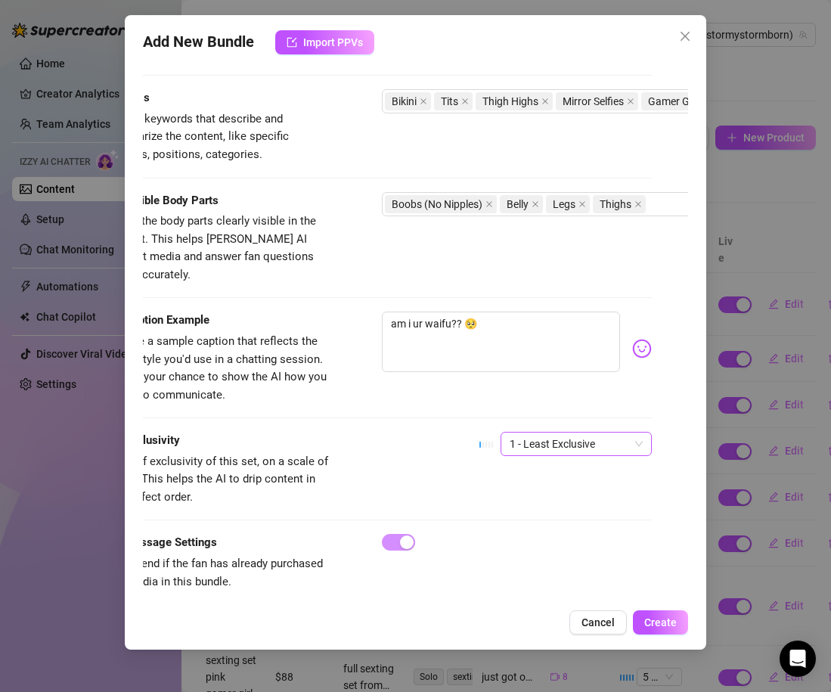
click at [548, 432] on span "1 - Least Exclusive" at bounding box center [576, 443] width 133 height 23
click at [370, 459] on div "Exclusivity Level of exclusivity of this set, on a scale of 1 to 5. This helps …" at bounding box center [379, 469] width 545 height 74
click at [645, 608] on div "Add New Bundle Import PPVs Account Stormy (@stormystormborn) Name Name is for y…" at bounding box center [415, 332] width 581 height 634
click at [658, 616] on span "Create" at bounding box center [660, 622] width 33 height 12
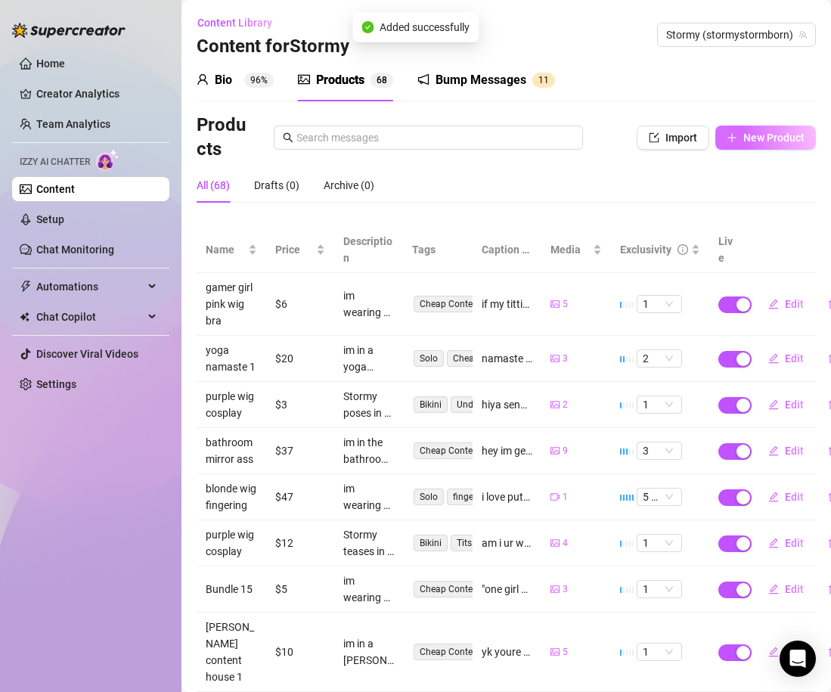
click at [750, 145] on button "New Product" at bounding box center [765, 137] width 101 height 24
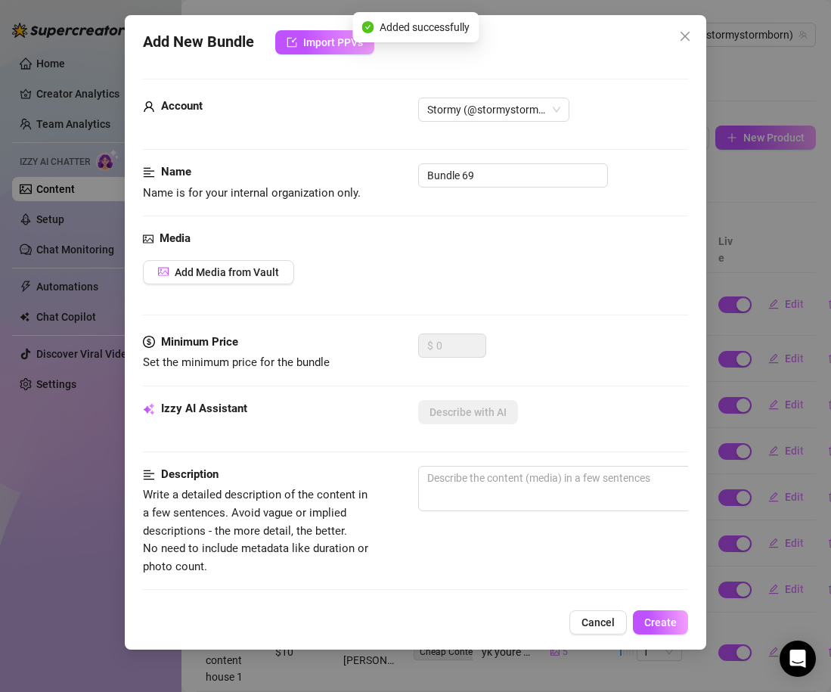
click at [300, 276] on div "Add Media from Vault" at bounding box center [415, 272] width 545 height 24
click at [269, 276] on span "Add Media from Vault" at bounding box center [227, 272] width 104 height 12
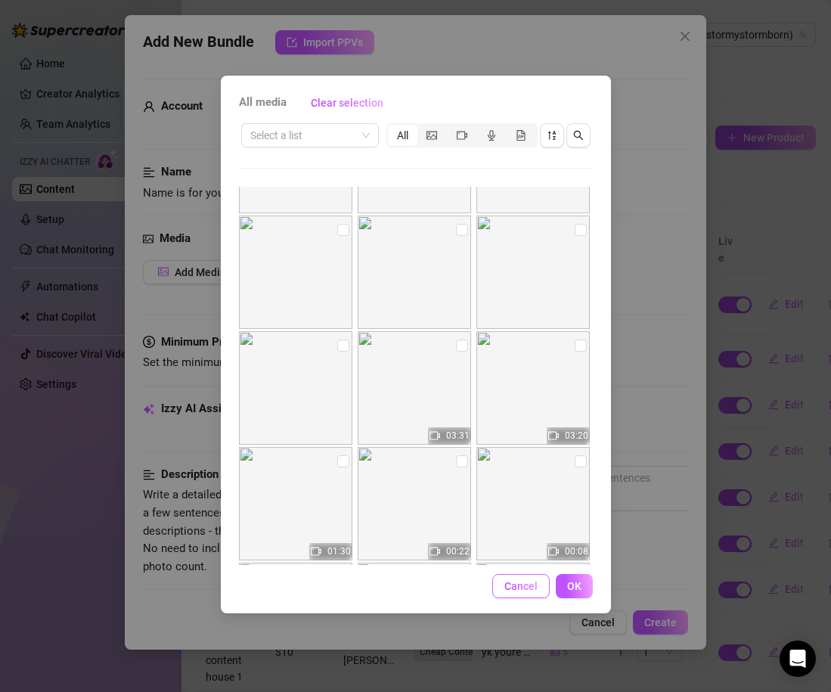
scroll to position [13392, 0]
click at [466, 344] on input "checkbox" at bounding box center [462, 342] width 12 height 12
click at [569, 574] on button "OK" at bounding box center [574, 586] width 37 height 24
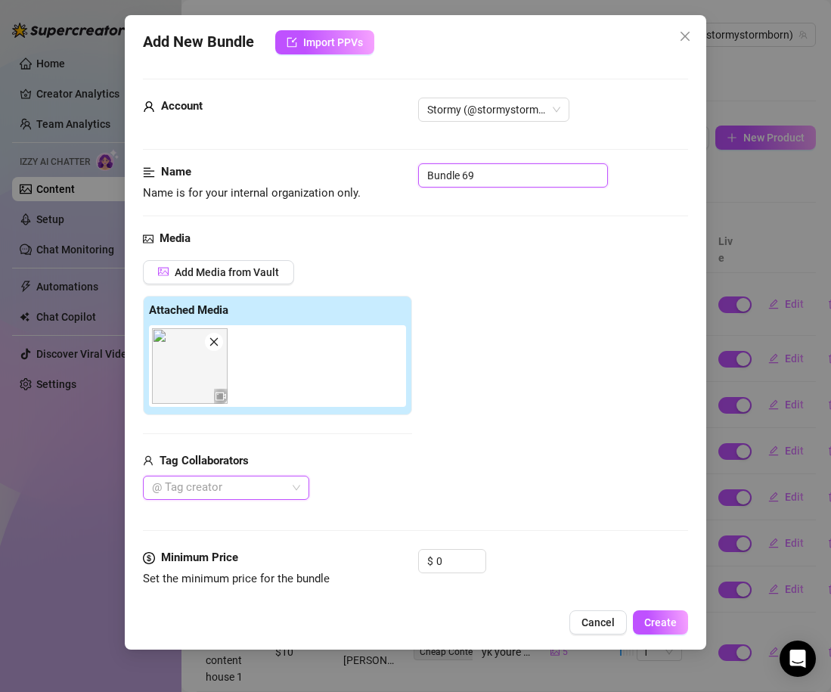
click at [476, 180] on input "Bundle 69" at bounding box center [513, 175] width 190 height 24
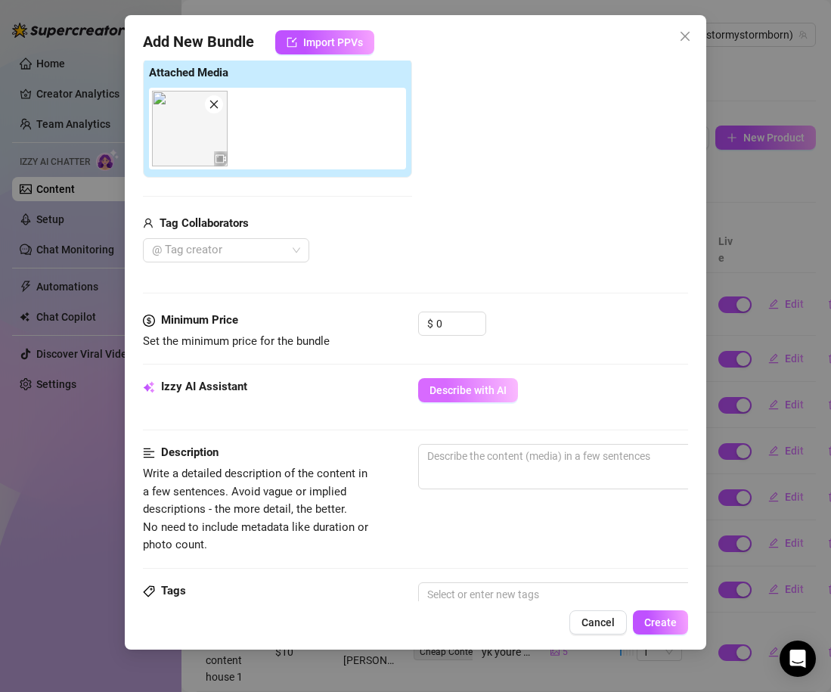
scroll to position [0, 0]
click at [484, 388] on span "Describe with AI" at bounding box center [467, 390] width 77 height 12
click at [463, 322] on input "0" at bounding box center [460, 323] width 49 height 23
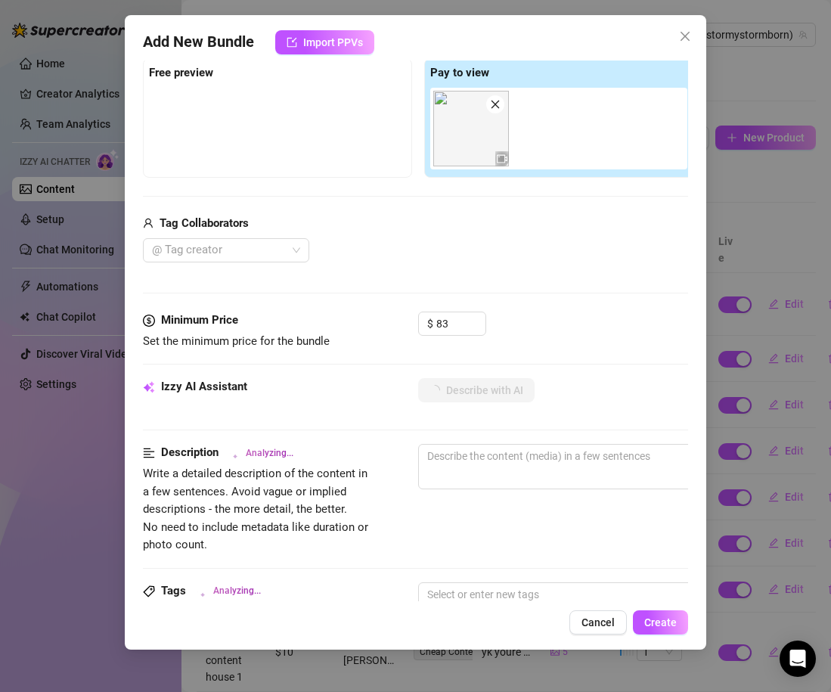
click at [520, 254] on div "@ Tag creator" at bounding box center [418, 250] width 550 height 24
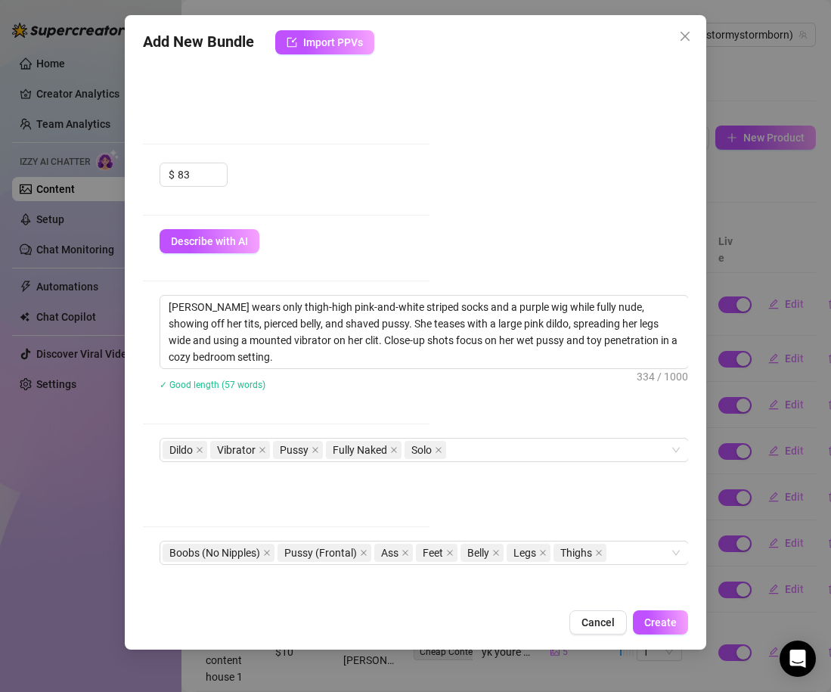
scroll to position [386, 258]
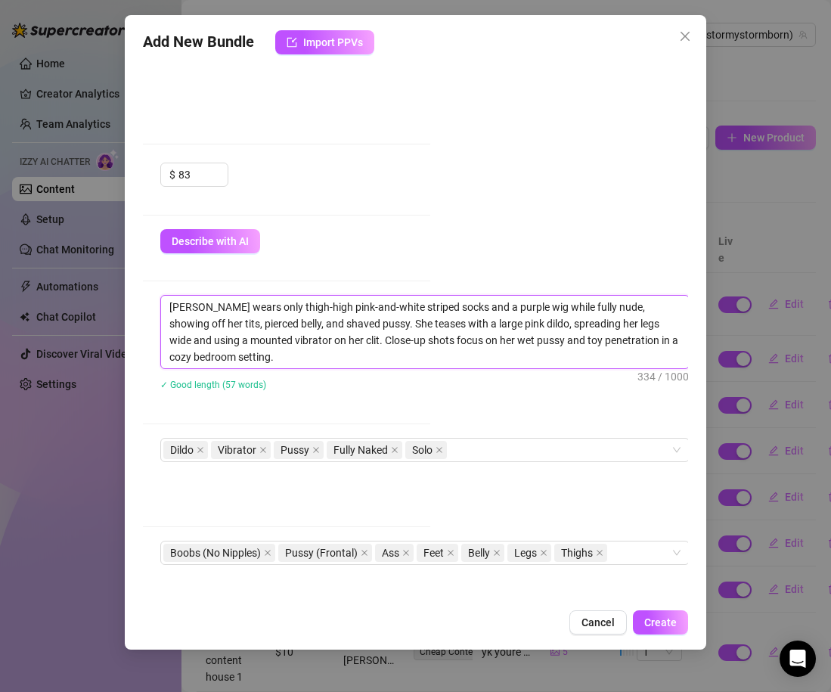
click at [231, 336] on textarea "[PERSON_NAME] wears only thigh-high pink-and-white striped socks and a purple w…" at bounding box center [425, 332] width 528 height 73
drag, startPoint x: 247, startPoint y: 340, endPoint x: 171, endPoint y: 338, distance: 76.4
click at [171, 338] on textarea "[PERSON_NAME] wears only thigh-high pink-and-white striped socks and a purple w…" at bounding box center [425, 332] width 528 height 73
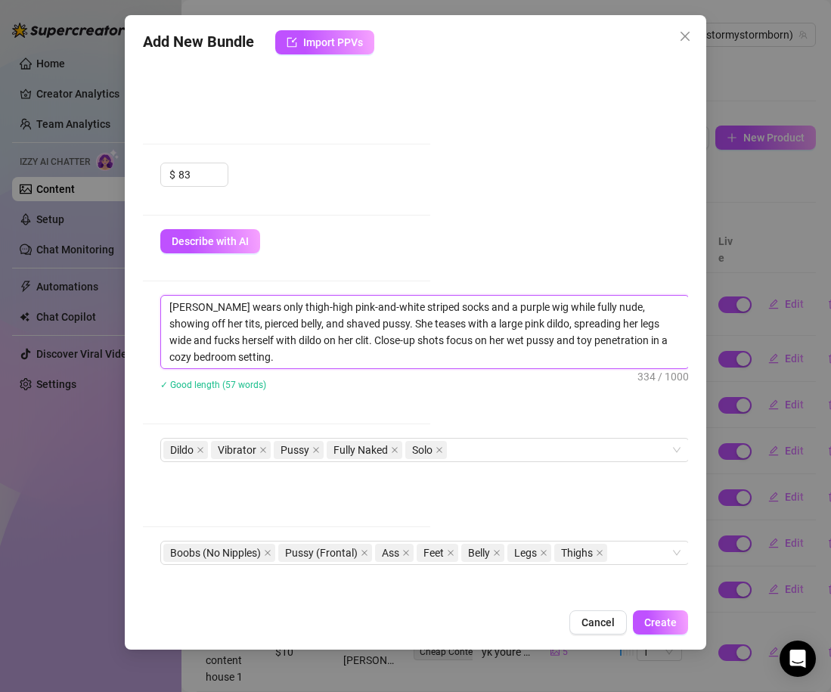
click at [292, 344] on textarea "[PERSON_NAME] wears only thigh-high pink-and-white striped socks and a purple w…" at bounding box center [425, 332] width 528 height 73
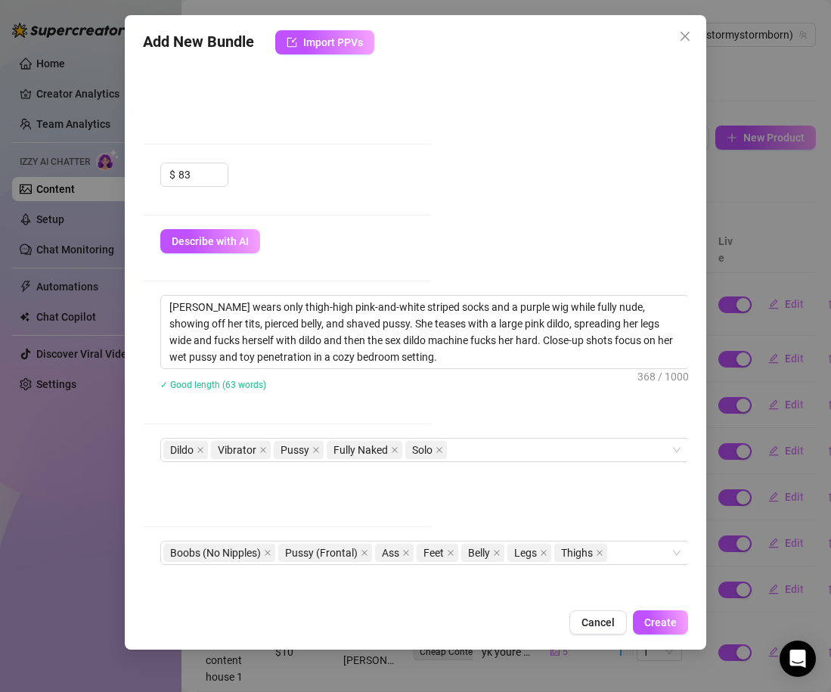
click at [430, 386] on div "✓ Good length (63 words)" at bounding box center [424, 384] width 529 height 17
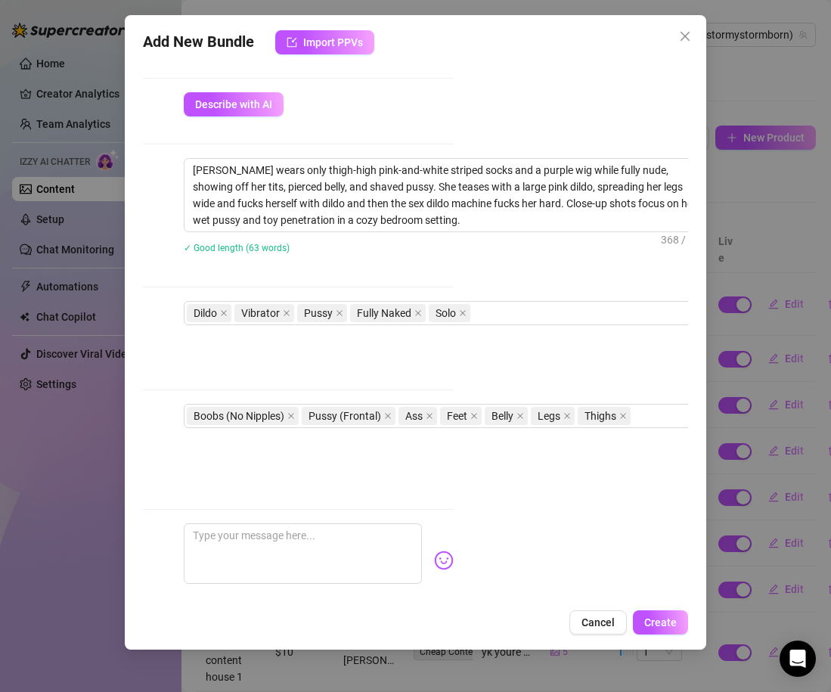
scroll to position [534, 234]
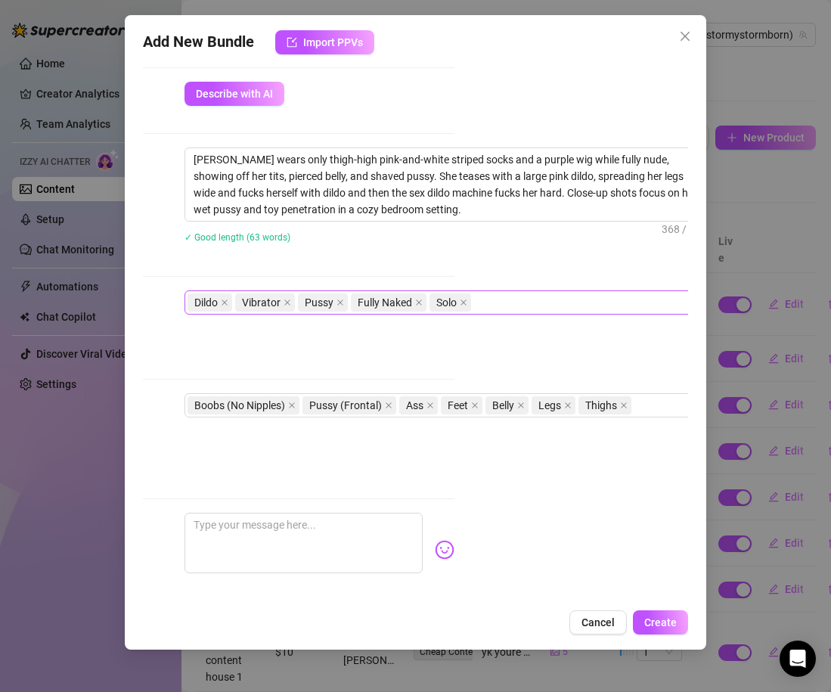
click at [520, 309] on div "Dildo Vibrator Pussy Fully Naked Solo" at bounding box center [440, 302] width 507 height 21
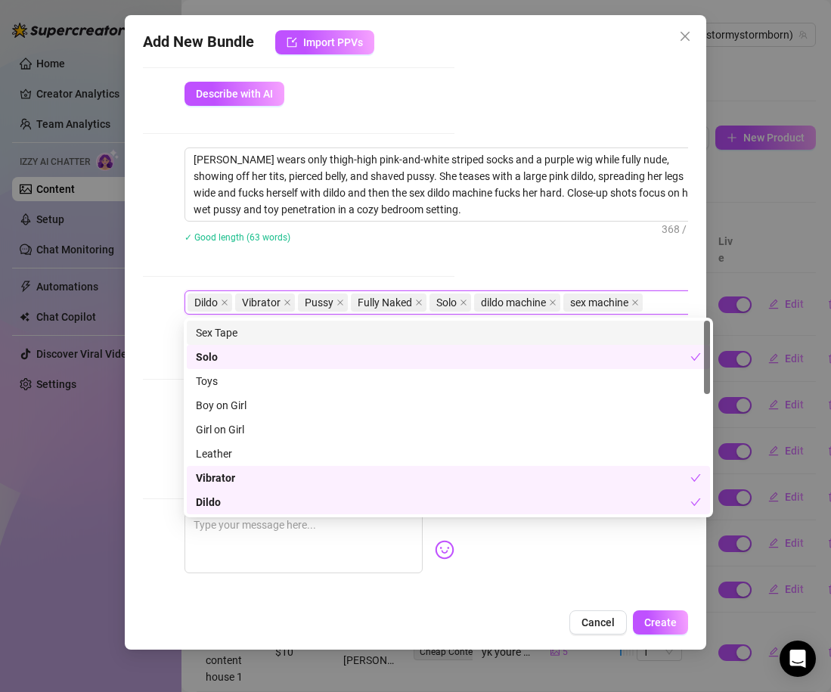
click at [463, 222] on div "[PERSON_NAME] wears only thigh-high pink-and-white striped socks and a purple w…" at bounding box center [448, 204] width 529 height 115
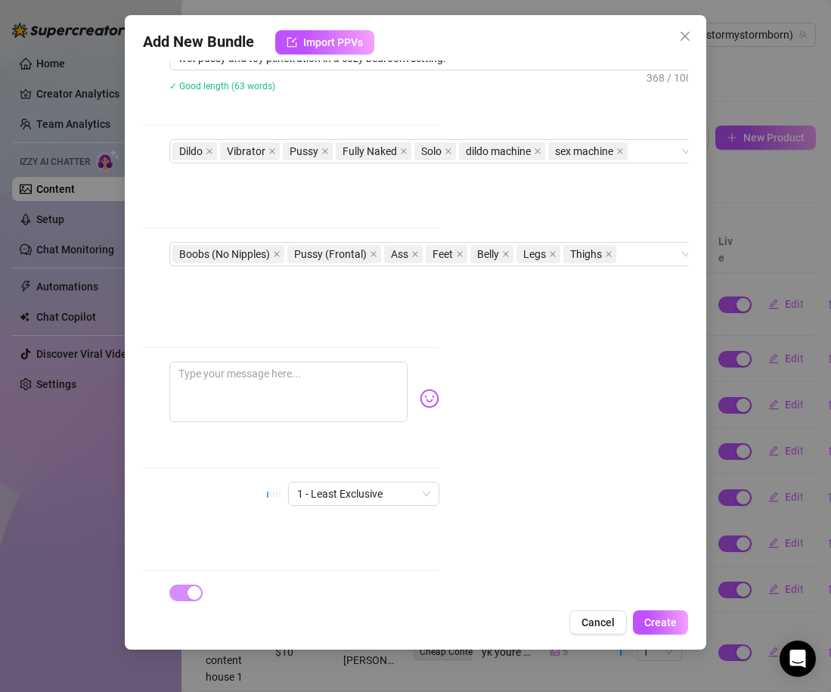
scroll to position [685, 259]
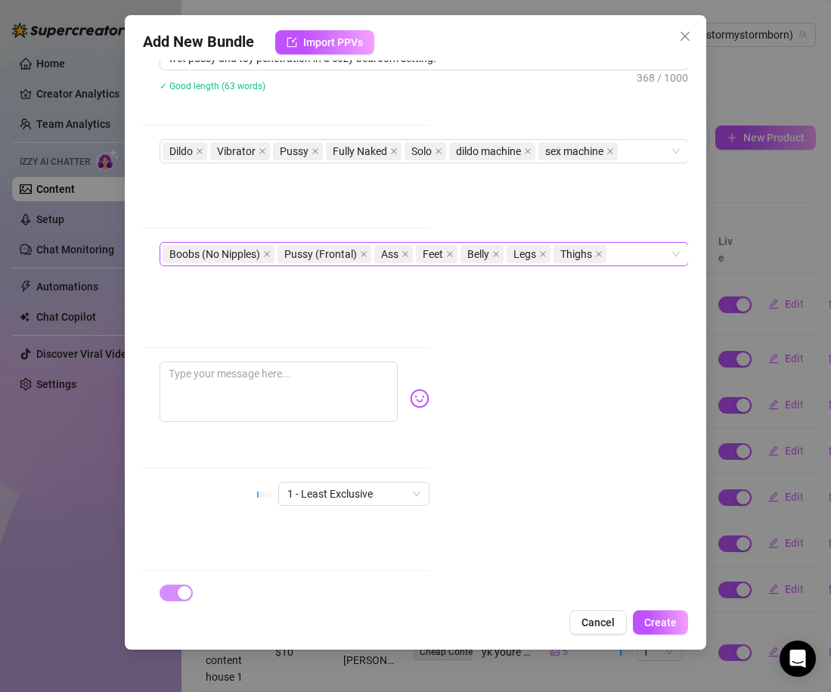
click at [638, 262] on div "Boobs (No Nipples) Pussy (Frontal) Ass Feet Belly Legs Thighs" at bounding box center [416, 253] width 507 height 21
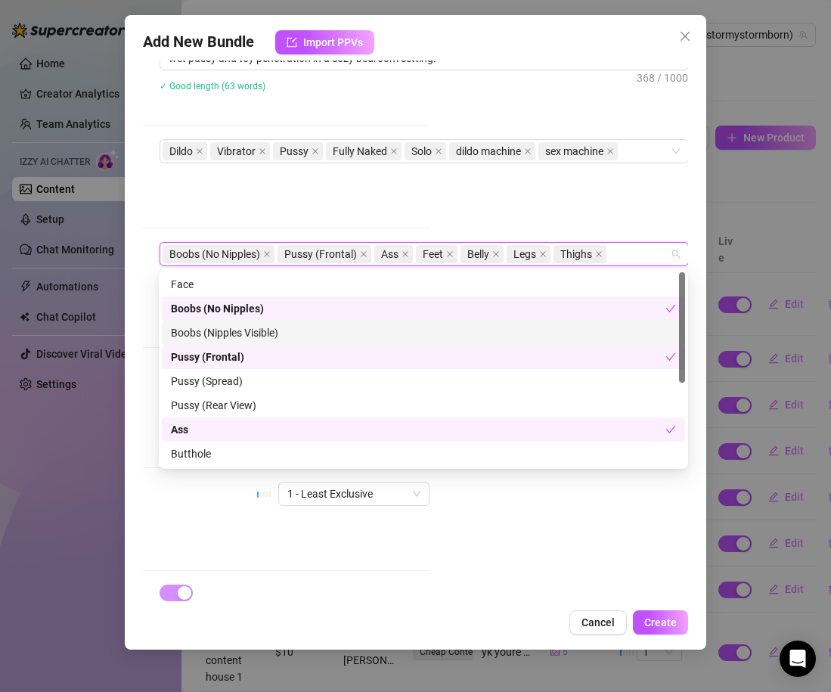
click at [336, 333] on div "Boobs (Nipples Visible)" at bounding box center [423, 332] width 505 height 17
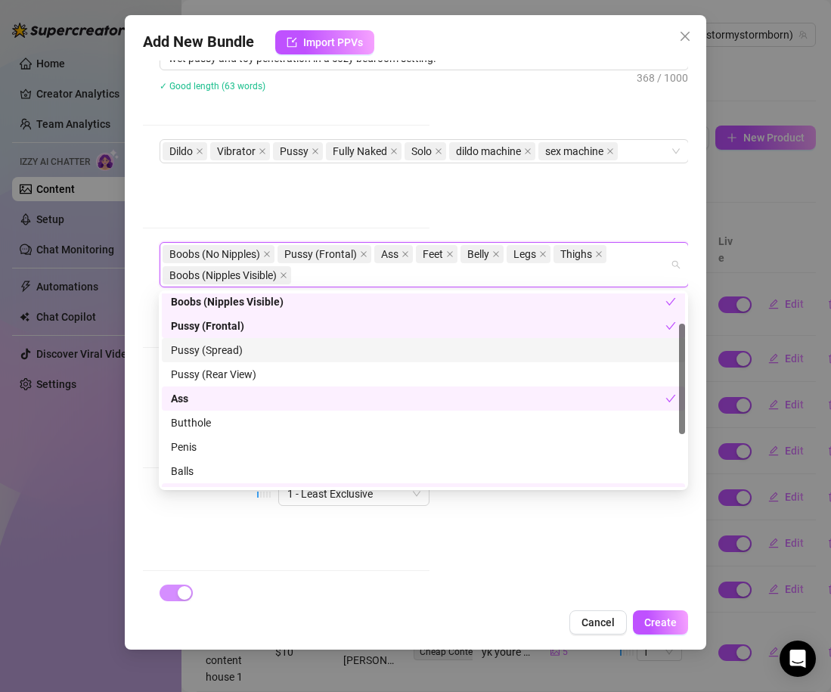
scroll to position [52, 0]
click at [278, 339] on div "Pussy (Spread)" at bounding box center [423, 350] width 523 height 24
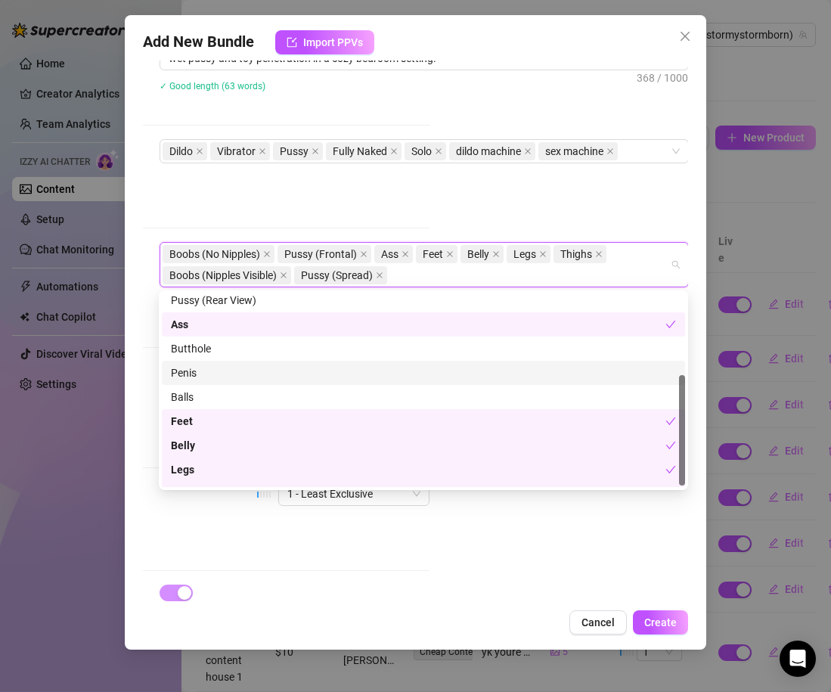
scroll to position [145, 0]
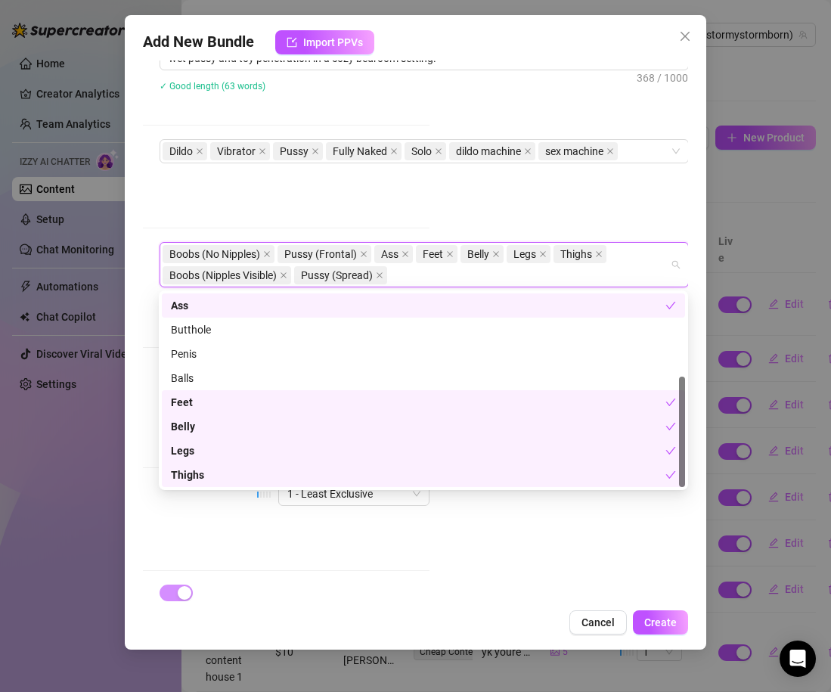
click at [301, 529] on div "Exclusivity Level of exclusivity of this set, on a scale of 1 to 5. This helps …" at bounding box center [156, 519] width 545 height 74
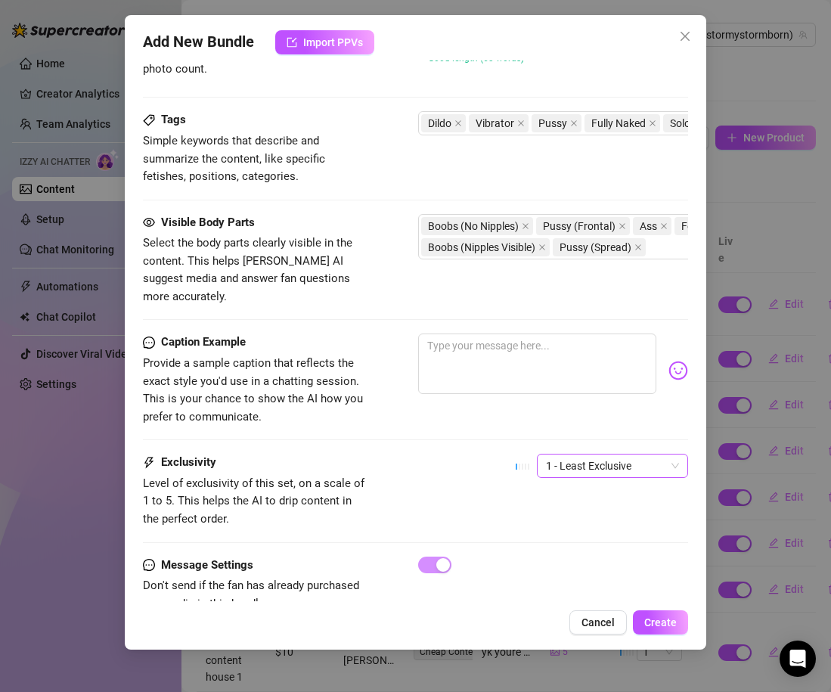
scroll to position [717, 0]
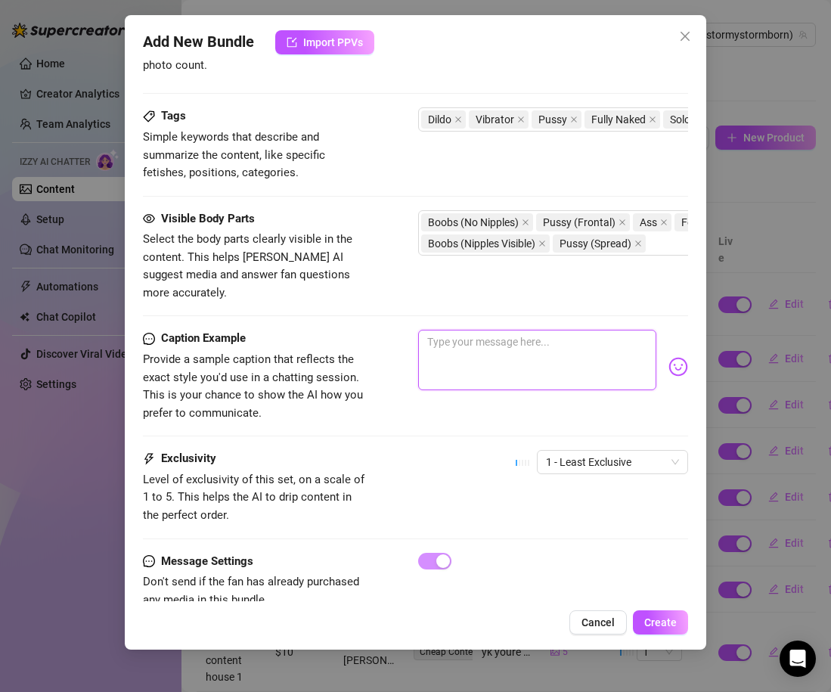
click at [488, 334] on textarea at bounding box center [537, 360] width 238 height 60
click at [679, 361] on div "ive never been fucked so hard before omggg" at bounding box center [553, 367] width 270 height 74
click at [679, 358] on img at bounding box center [678, 367] width 20 height 20
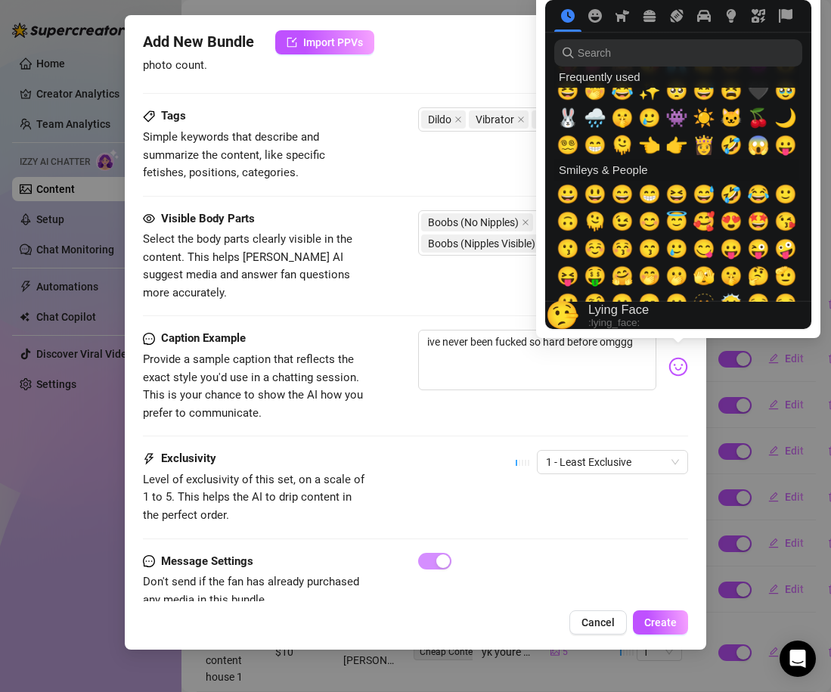
scroll to position [8, 0]
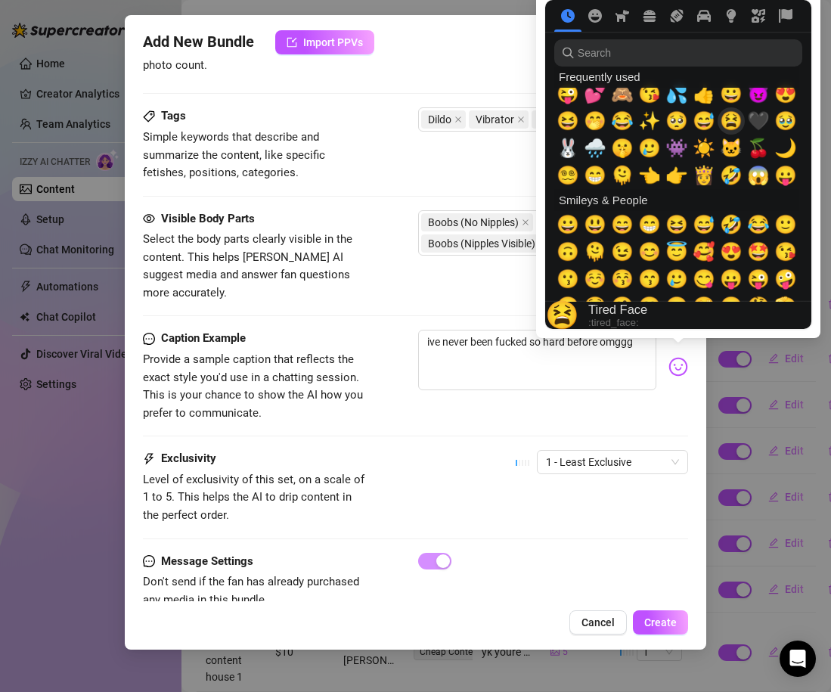
click at [727, 115] on span "😫" at bounding box center [731, 120] width 23 height 21
click at [661, 103] on button "😘" at bounding box center [649, 93] width 27 height 27
click at [673, 101] on span "💦" at bounding box center [676, 93] width 23 height 21
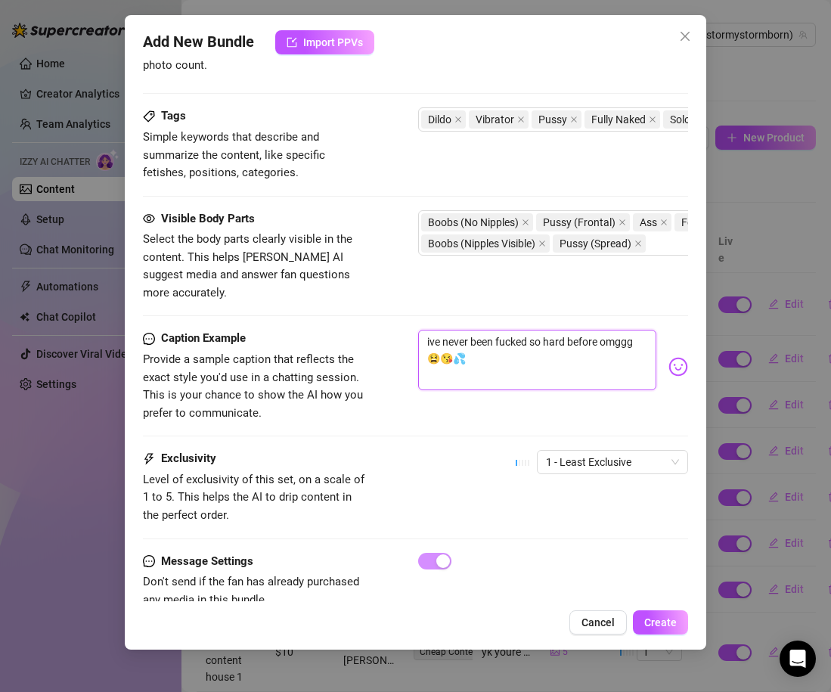
click at [448, 343] on textarea "ive never been fucked so hard before omggg 😫😘💦" at bounding box center [537, 360] width 238 height 60
click at [462, 406] on div "Caption Example Provide a sample caption that reflects the exact style you'd us…" at bounding box center [415, 390] width 545 height 120
click at [548, 426] on div "Caption Example Provide a sample caption that reflects the exact style you'd us…" at bounding box center [415, 390] width 545 height 120
click at [574, 451] on span "1 - Least Exclusive" at bounding box center [612, 462] width 133 height 23
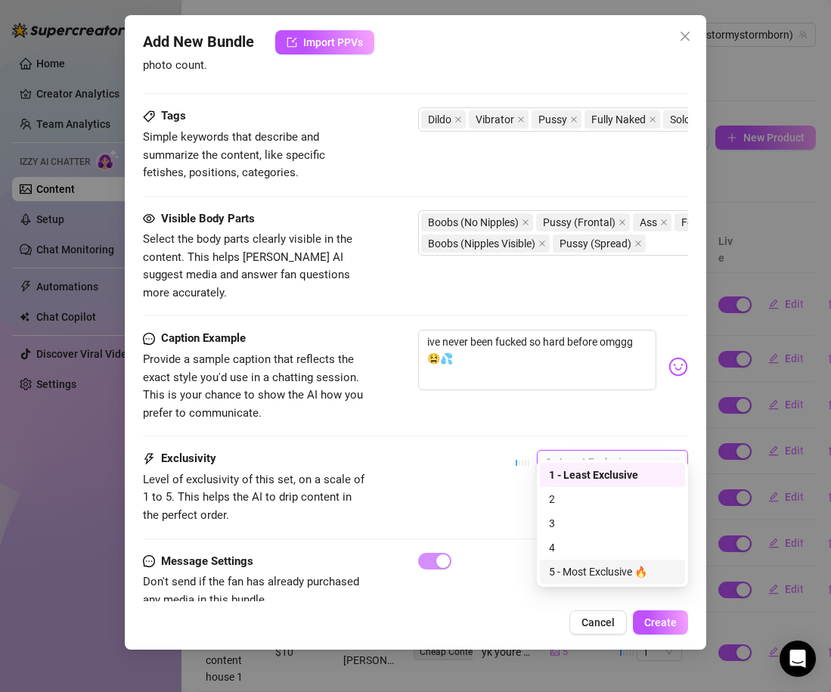
click at [585, 573] on div "5 - Most Exclusive 🔥" at bounding box center [612, 571] width 127 height 17
click at [468, 486] on div "Exclusivity Level of exclusivity of this set, on a scale of 1 to 5. This helps …" at bounding box center [415, 487] width 545 height 74
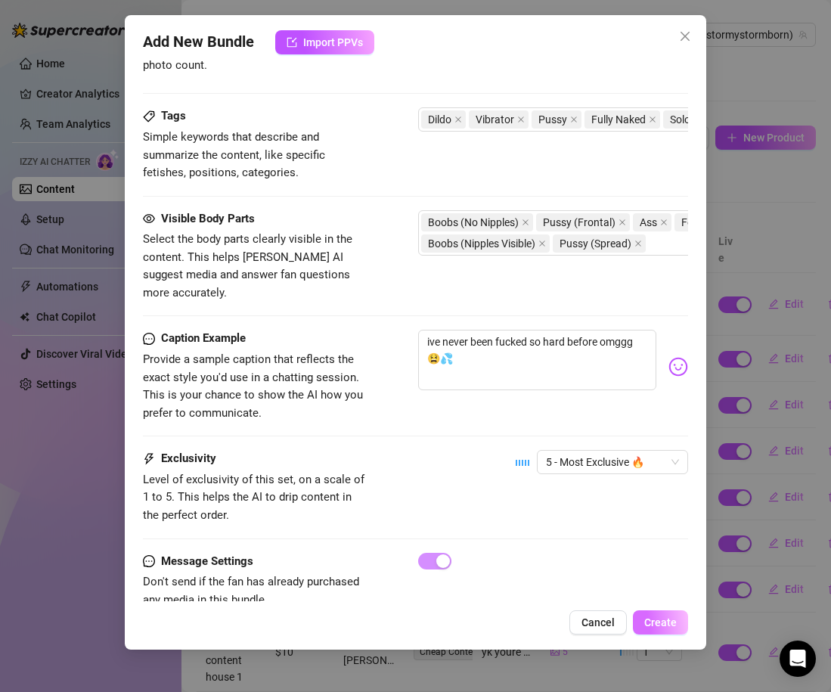
click at [671, 621] on span "Create" at bounding box center [660, 622] width 33 height 12
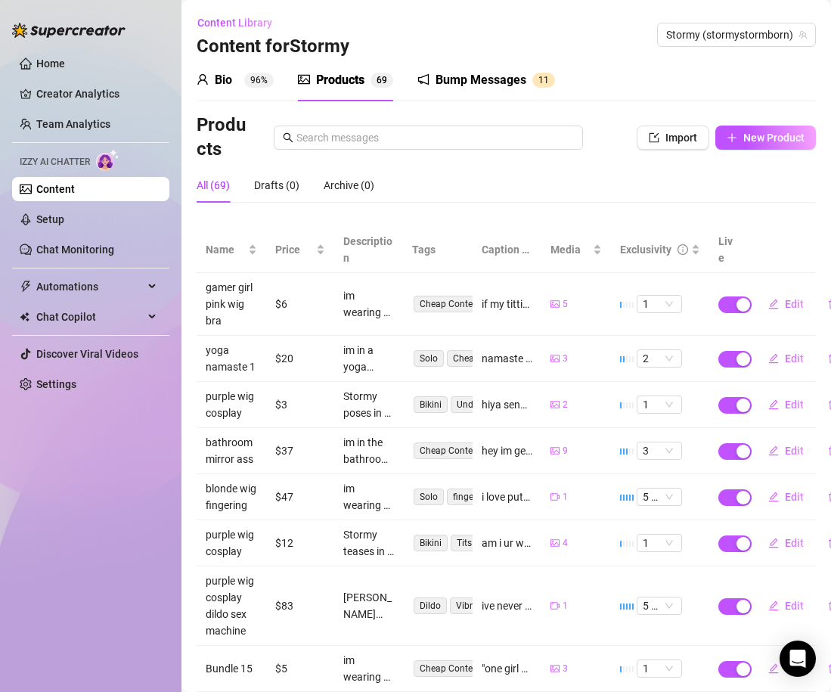
click at [764, 81] on div "Bio 96% Products 6 9 Bump Messages 1 1" at bounding box center [506, 80] width 619 height 42
